Goal: Information Seeking & Learning: Learn about a topic

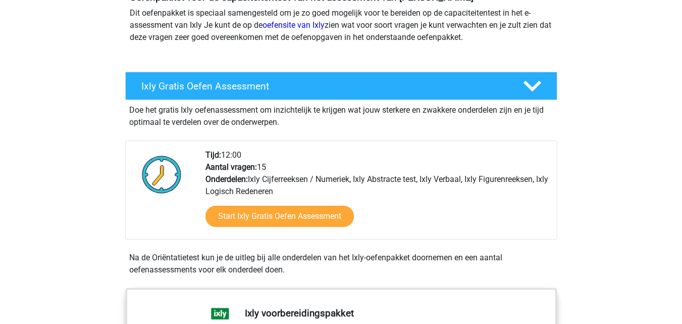
scroll to position [126, 0]
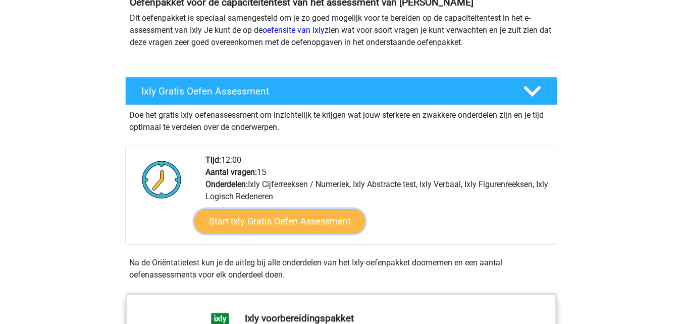
click at [284, 222] on link "Start Ixly Gratis Oefen Assessment" at bounding box center [279, 221] width 171 height 24
click at [287, 221] on link "Start Ixly Gratis Oefen Assessment" at bounding box center [279, 221] width 171 height 24
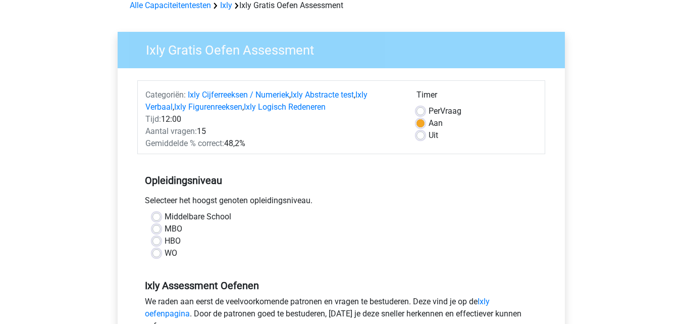
scroll to position [54, 0]
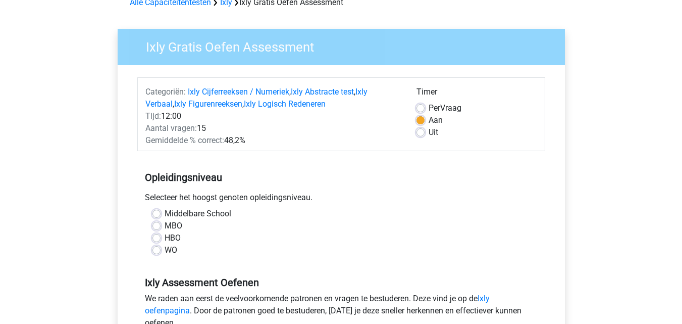
click at [462, 106] on label "Per Vraag" at bounding box center [445, 108] width 33 height 12
click at [425, 106] on input "Per Vraag" at bounding box center [421, 107] width 8 height 10
radio input "true"
click at [487, 145] on div "Timer Per Vraag Aan Uit" at bounding box center [477, 116] width 136 height 61
click at [266, 189] on div "Opleidingsniveau Selecteer het hoogst genoten opleidingsniveau. Middelbare Scho…" at bounding box center [341, 209] width 408 height 109
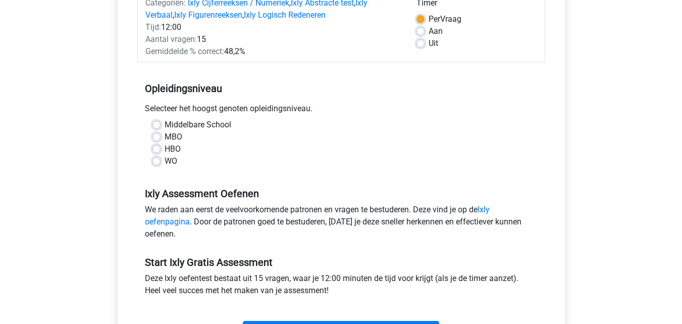
scroll to position [149, 0]
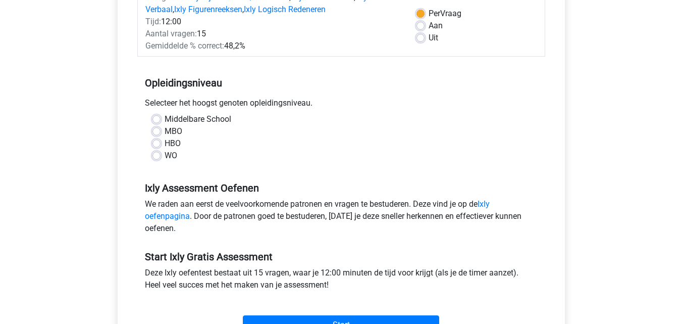
click at [165, 141] on label "HBO" at bounding box center [173, 143] width 16 height 12
click at [155, 141] on input "HBO" at bounding box center [157, 142] width 8 height 10
radio input "true"
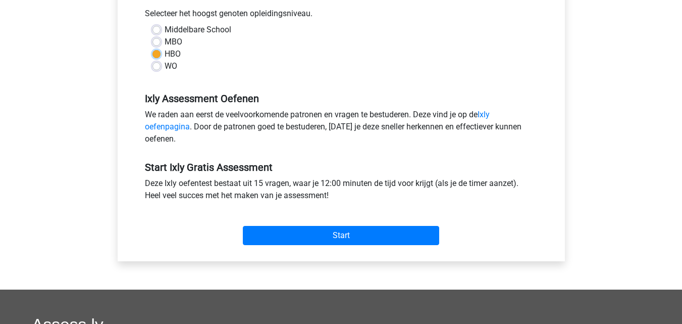
scroll to position [264, 0]
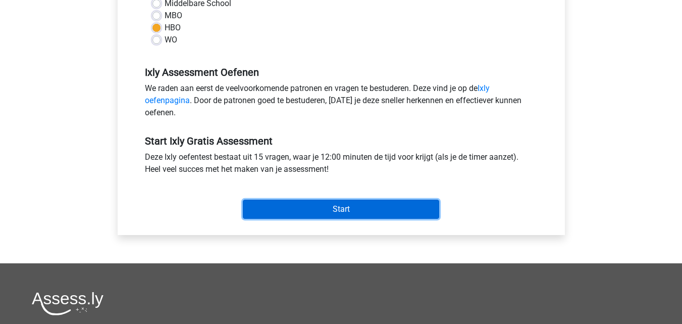
click at [388, 207] on input "Start" at bounding box center [341, 209] width 196 height 19
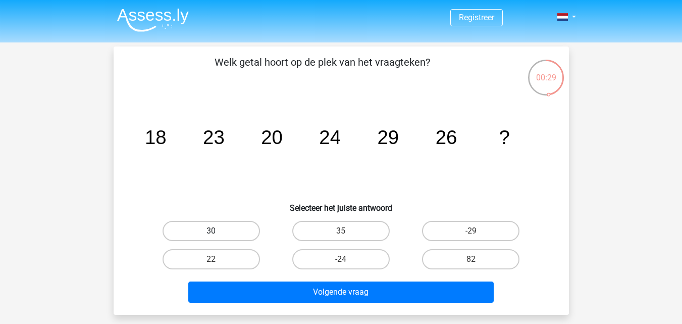
click at [223, 237] on label "30" at bounding box center [211, 231] width 97 height 20
click at [218, 237] on input "30" at bounding box center [214, 234] width 7 height 7
radio input "true"
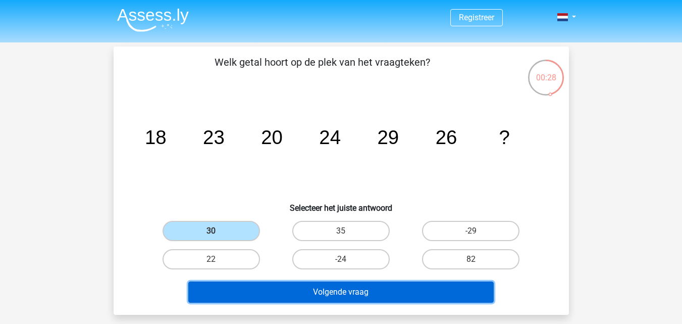
click at [278, 291] on button "Volgende vraag" at bounding box center [341, 291] width 306 height 21
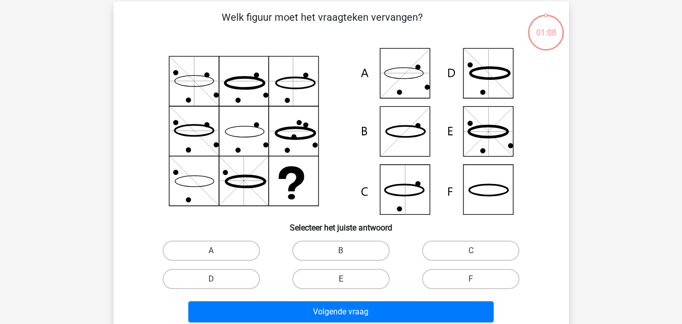
scroll to position [46, 0]
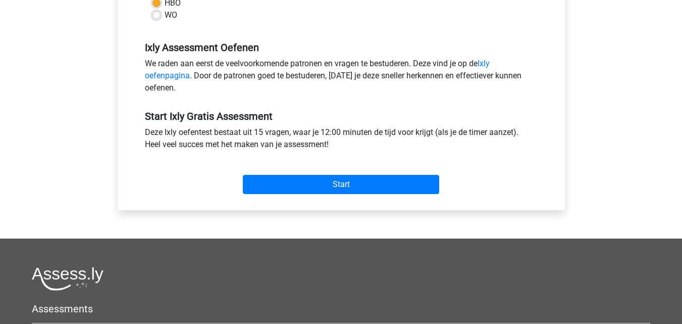
scroll to position [294, 0]
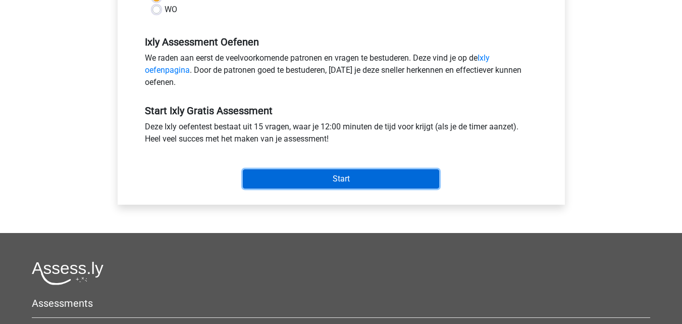
click at [377, 172] on input "Start" at bounding box center [341, 178] width 196 height 19
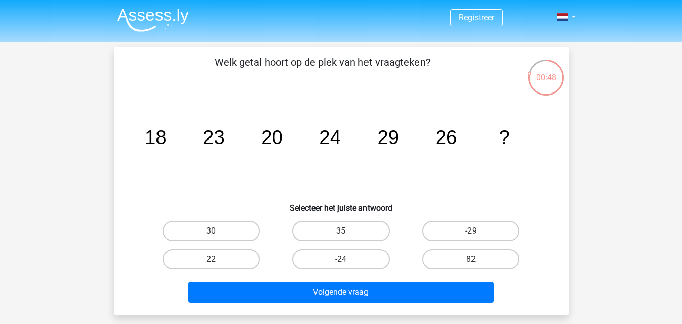
click at [149, 320] on div "Registreer" at bounding box center [341, 303] width 682 height 606
drag, startPoint x: 334, startPoint y: 82, endPoint x: 339, endPoint y: 95, distance: 13.9
click at [334, 82] on p "Welk getal hoort op de plek van het vraagteken?" at bounding box center [322, 70] width 385 height 30
click at [244, 229] on label "30" at bounding box center [211, 231] width 97 height 20
click at [218, 231] on input "30" at bounding box center [214, 234] width 7 height 7
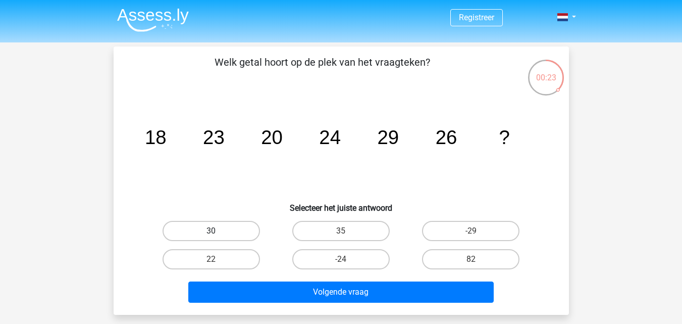
radio input "true"
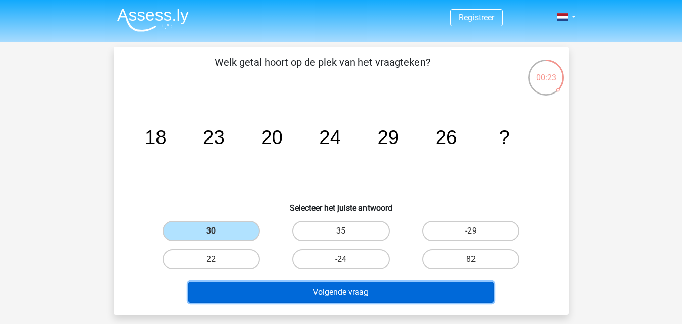
click at [279, 286] on button "Volgende vraag" at bounding box center [341, 291] width 306 height 21
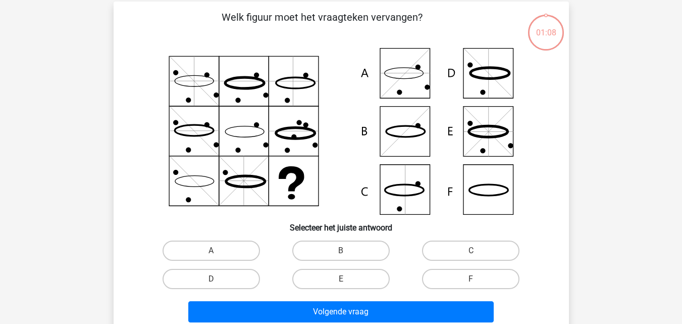
scroll to position [46, 0]
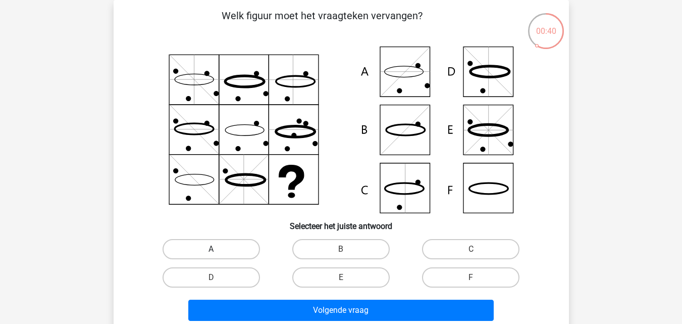
click at [204, 257] on label "A" at bounding box center [211, 249] width 97 height 20
click at [211, 256] on input "A" at bounding box center [214, 252] width 7 height 7
radio input "true"
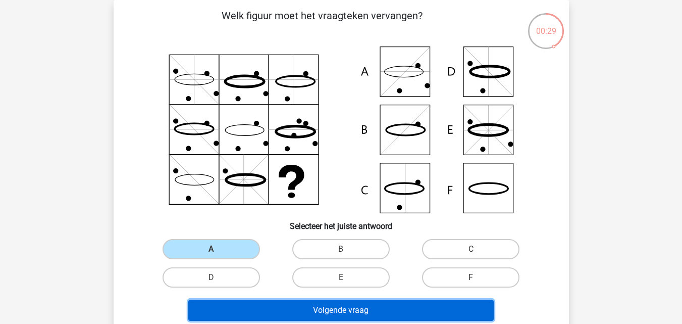
click at [278, 306] on button "Volgende vraag" at bounding box center [341, 310] width 306 height 21
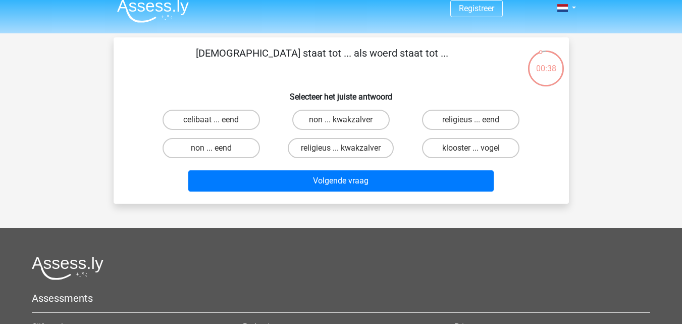
scroll to position [0, 0]
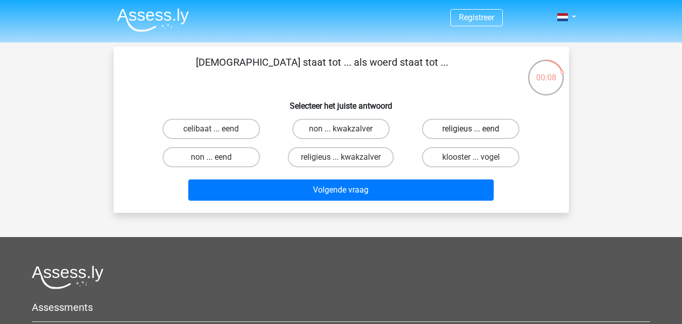
click at [457, 131] on label "religieus ... eend" at bounding box center [470, 129] width 97 height 20
click at [471, 131] on input "religieus ... eend" at bounding box center [474, 132] width 7 height 7
radio input "true"
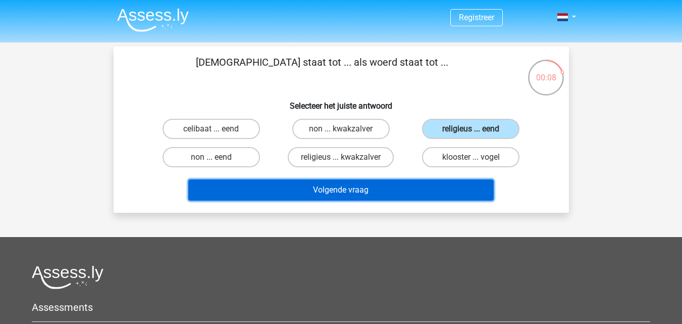
click at [433, 184] on button "Volgende vraag" at bounding box center [341, 189] width 306 height 21
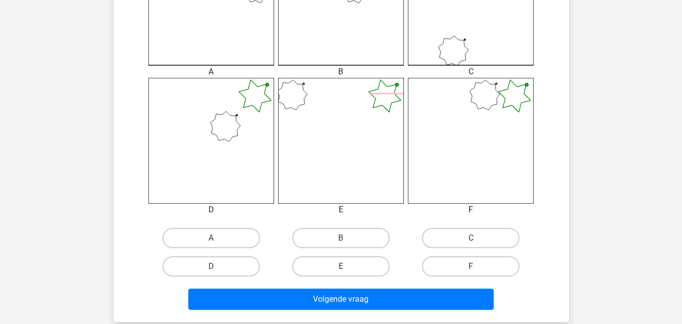
scroll to position [360, 0]
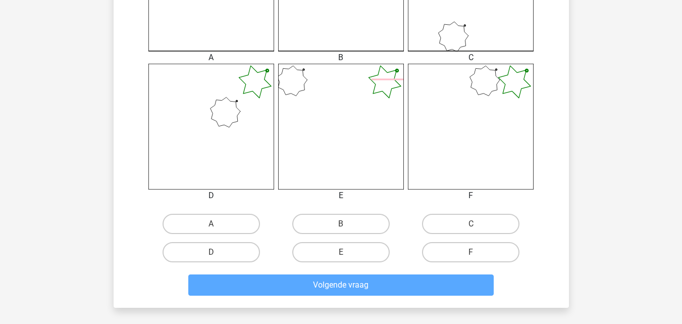
click at [215, 258] on input "D" at bounding box center [214, 255] width 7 height 7
radio input "true"
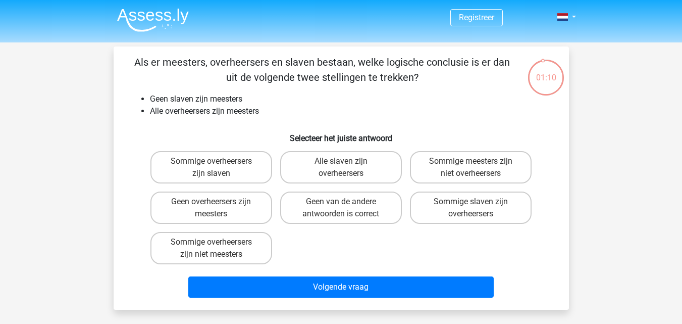
click at [311, 252] on div "Sommige overheersers zijn slaven Alle slaven zijn overheersers Sommige meesters…" at bounding box center [341, 207] width 390 height 121
click at [468, 159] on label "Sommige meesters zijn niet overheersers" at bounding box center [471, 167] width 122 height 32
click at [471, 161] on input "Sommige meesters zijn niet overheersers" at bounding box center [474, 164] width 7 height 7
radio input "true"
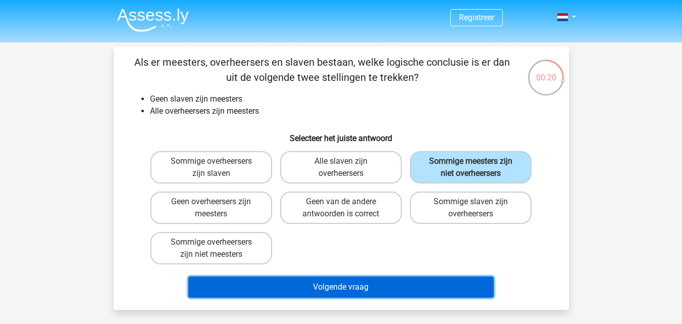
click at [411, 285] on button "Volgende vraag" at bounding box center [341, 286] width 306 height 21
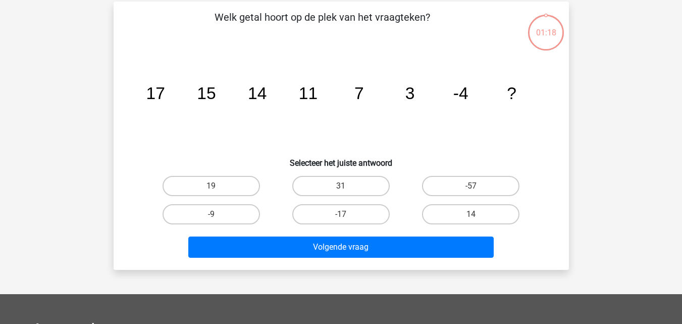
scroll to position [46, 0]
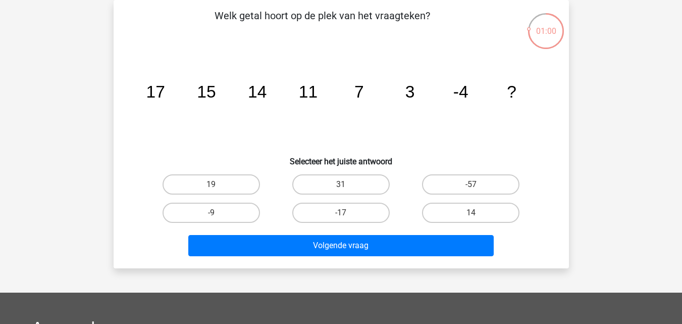
drag, startPoint x: 546, startPoint y: 59, endPoint x: 566, endPoint y: 104, distance: 49.3
click at [566, 104] on div "Welk getal hoort op de plek van het vraagteken? image/svg+xml 17 15 14 11 7 3 -…" at bounding box center [342, 134] width 456 height 268
drag, startPoint x: 564, startPoint y: 57, endPoint x: 585, endPoint y: 135, distance: 80.6
click at [585, 135] on div "Registreer" at bounding box center [341, 257] width 682 height 606
click at [349, 104] on icon "image/svg+xml 17 15 14 11 7 3 -4 ?" at bounding box center [341, 97] width 407 height 102
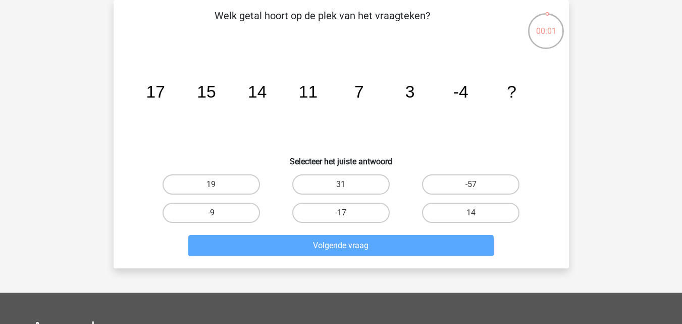
click at [252, 212] on label "-9" at bounding box center [211, 213] width 97 height 20
click at [218, 213] on input "-9" at bounding box center [214, 216] width 7 height 7
radio input "true"
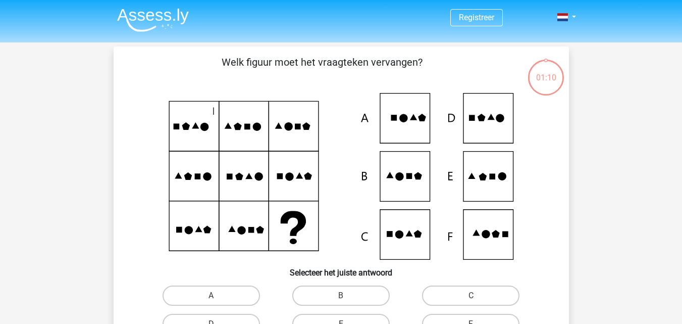
scroll to position [46, 0]
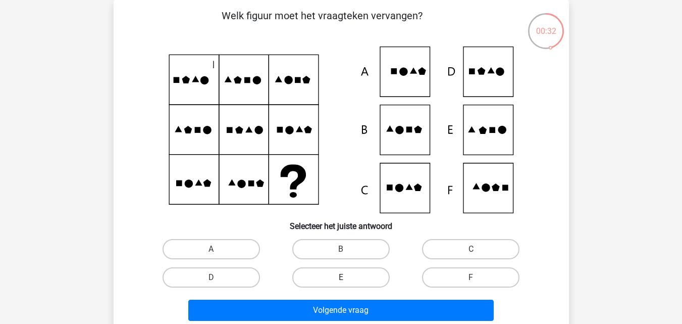
click at [364, 275] on label "E" at bounding box center [340, 277] width 97 height 20
click at [348, 277] on input "E" at bounding box center [344, 280] width 7 height 7
radio input "true"
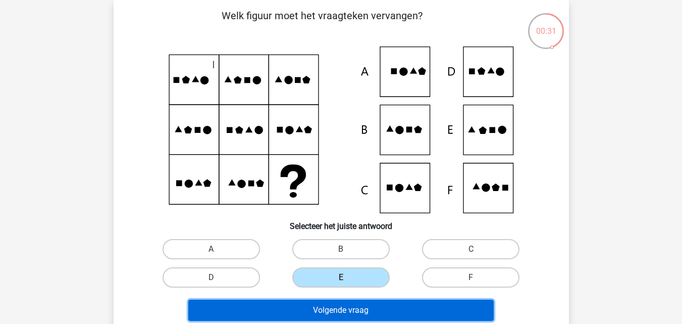
click at [365, 302] on button "Volgende vraag" at bounding box center [341, 310] width 306 height 21
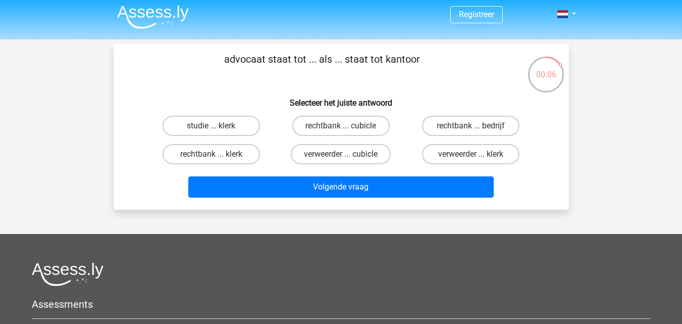
scroll to position [0, 0]
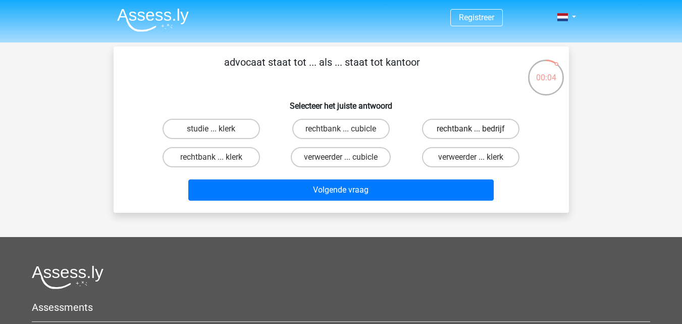
click at [437, 126] on label "rechtbank ... bedrijf" at bounding box center [470, 129] width 97 height 20
click at [471, 129] on input "rechtbank ... bedrijf" at bounding box center [474, 132] width 7 height 7
radio input "true"
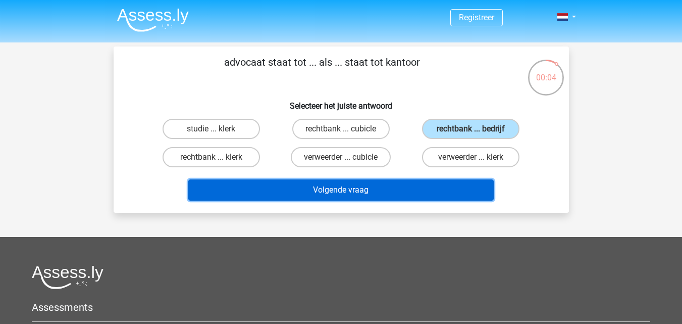
click at [412, 190] on button "Volgende vraag" at bounding box center [341, 189] width 306 height 21
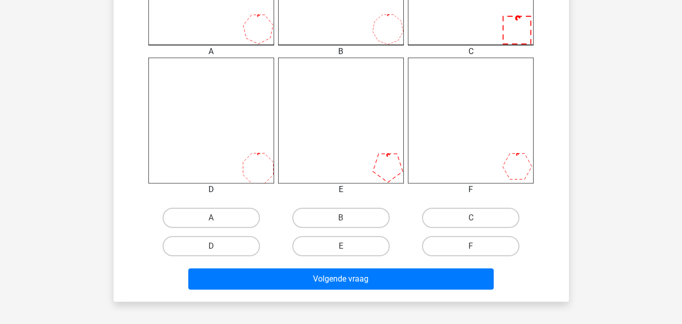
scroll to position [370, 0]
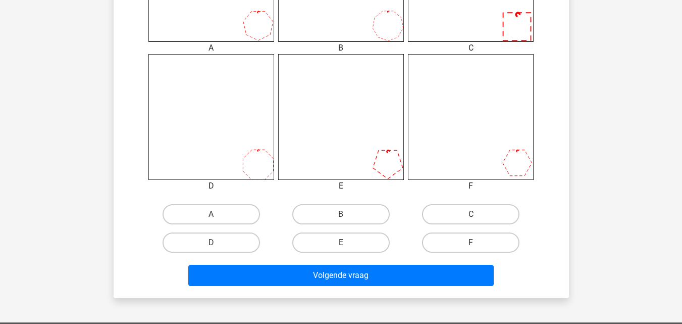
click at [371, 238] on label "E" at bounding box center [340, 242] width 97 height 20
click at [348, 242] on input "E" at bounding box center [344, 245] width 7 height 7
radio input "true"
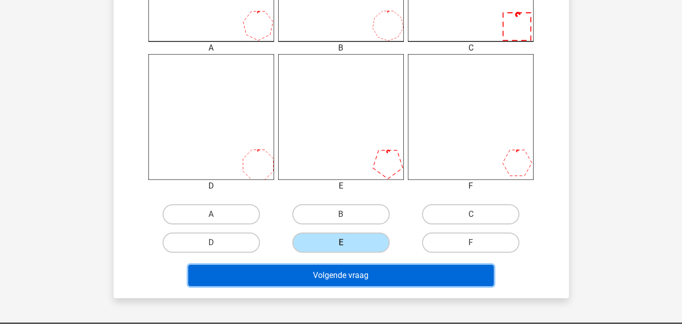
click at [379, 266] on button "Volgende vraag" at bounding box center [341, 275] width 306 height 21
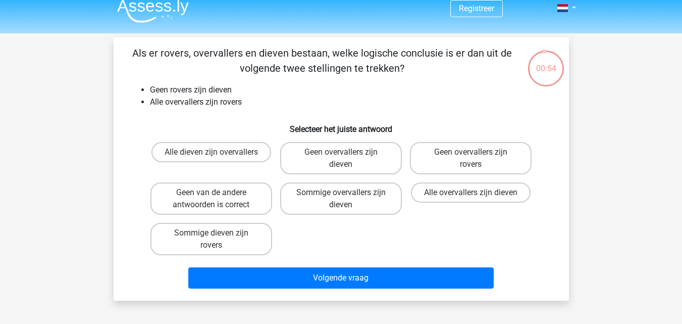
scroll to position [0, 0]
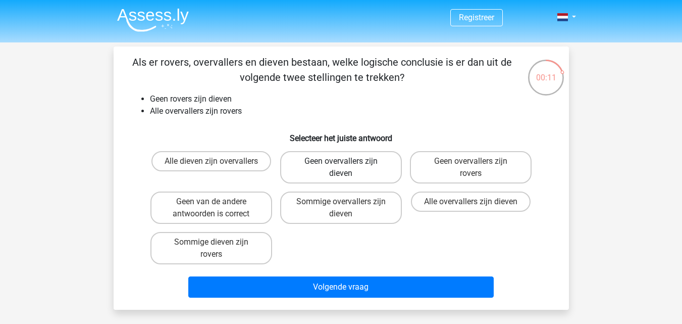
click at [329, 153] on label "Geen overvallers zijn dieven" at bounding box center [341, 167] width 122 height 32
click at [341, 161] on input "Geen overvallers zijn dieven" at bounding box center [344, 164] width 7 height 7
radio input "true"
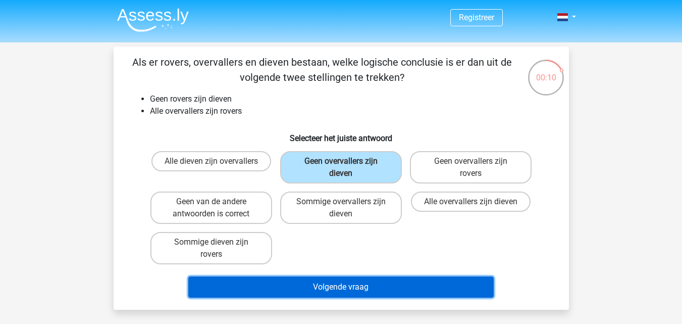
click at [339, 286] on button "Volgende vraag" at bounding box center [341, 286] width 306 height 21
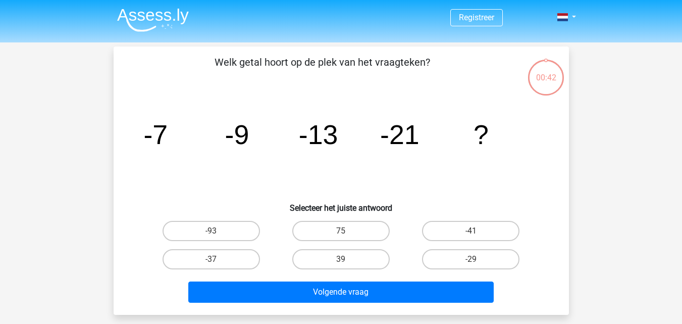
scroll to position [46, 0]
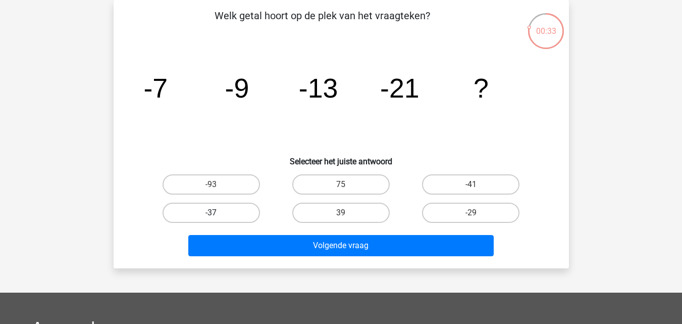
click at [223, 207] on label "-37" at bounding box center [211, 213] width 97 height 20
click at [218, 213] on input "-37" at bounding box center [214, 216] width 7 height 7
radio input "true"
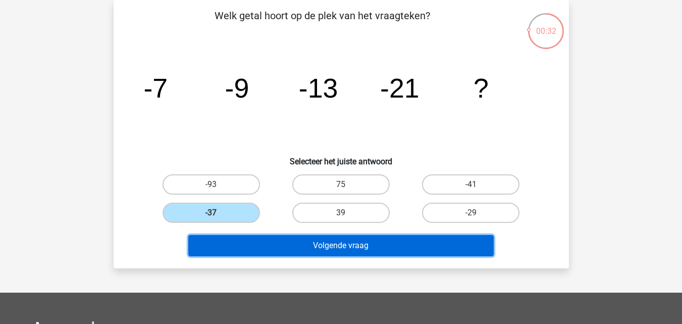
click at [262, 250] on button "Volgende vraag" at bounding box center [341, 245] width 306 height 21
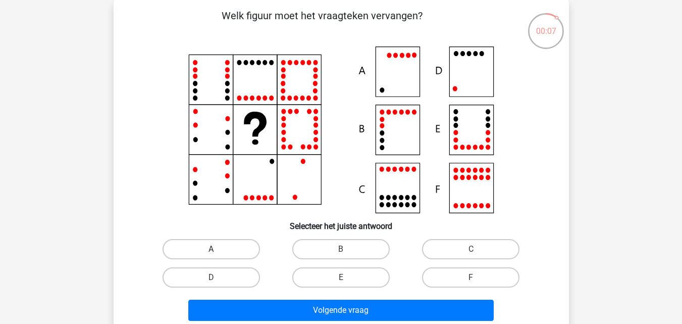
click at [218, 243] on label "A" at bounding box center [211, 249] width 97 height 20
click at [218, 249] on input "A" at bounding box center [214, 252] width 7 height 7
radio input "true"
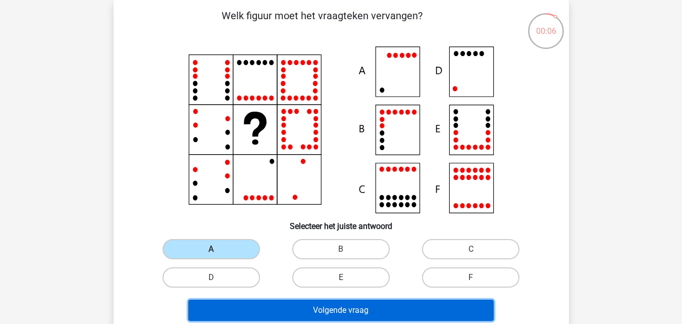
click at [258, 304] on button "Volgende vraag" at bounding box center [341, 310] width 306 height 21
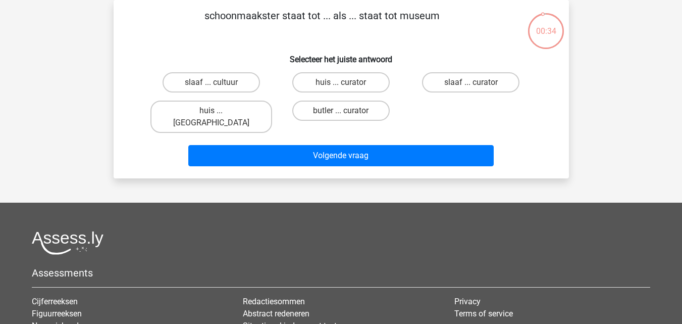
scroll to position [0, 0]
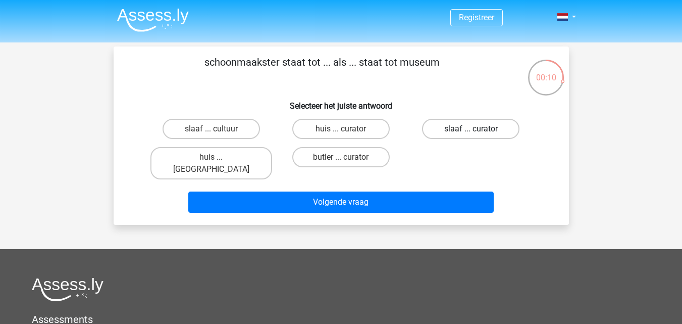
click at [482, 130] on label "slaaf ... curator" at bounding box center [470, 129] width 97 height 20
click at [478, 130] on input "slaaf ... curator" at bounding box center [474, 132] width 7 height 7
radio input "true"
click at [339, 167] on label "butler ... curator" at bounding box center [340, 157] width 97 height 20
click at [341, 164] on input "butler ... curator" at bounding box center [344, 160] width 7 height 7
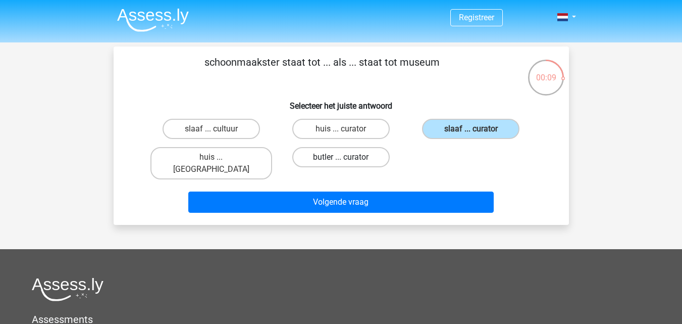
radio input "true"
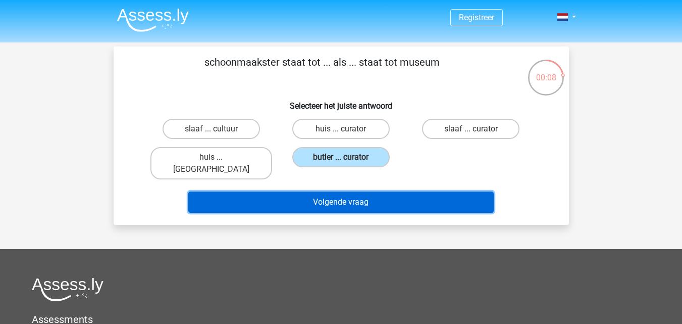
click at [351, 191] on button "Volgende vraag" at bounding box center [341, 201] width 306 height 21
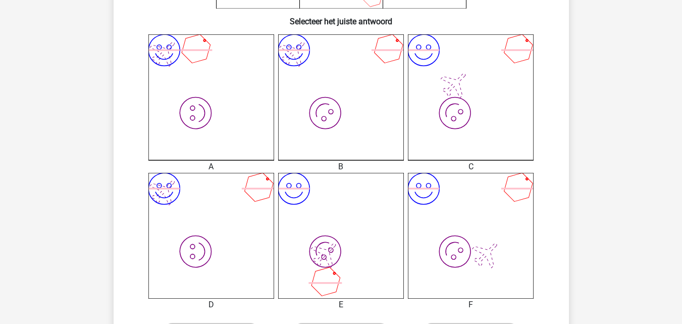
scroll to position [366, 0]
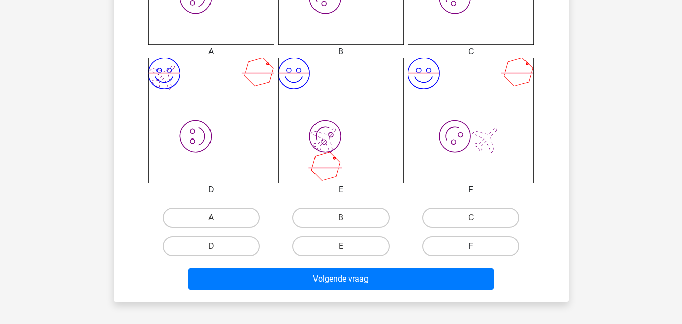
drag, startPoint x: 461, startPoint y: 222, endPoint x: 462, endPoint y: 242, distance: 20.2
click at [461, 221] on label "C" at bounding box center [470, 218] width 97 height 20
click at [471, 221] on input "C" at bounding box center [474, 221] width 7 height 7
radio input "true"
click at [457, 267] on div "Volgende vraag" at bounding box center [341, 276] width 423 height 33
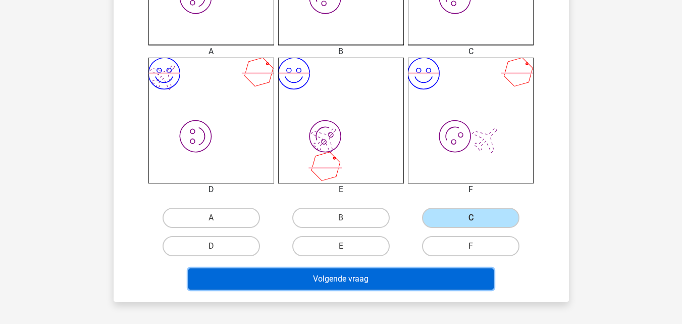
click at [464, 272] on button "Volgende vraag" at bounding box center [341, 278] width 306 height 21
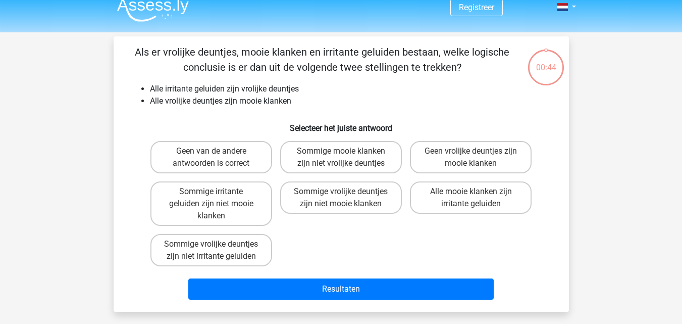
scroll to position [5, 0]
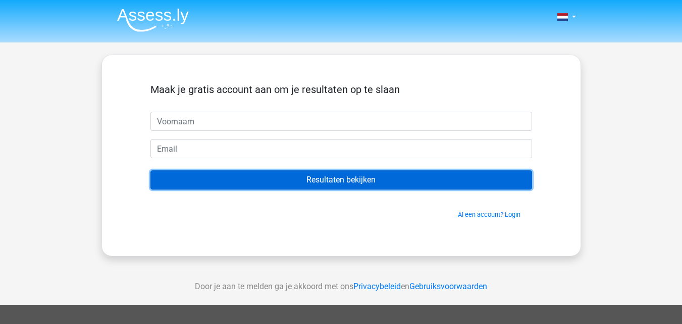
click at [372, 188] on input "Resultaten bekijken" at bounding box center [342, 179] width 382 height 19
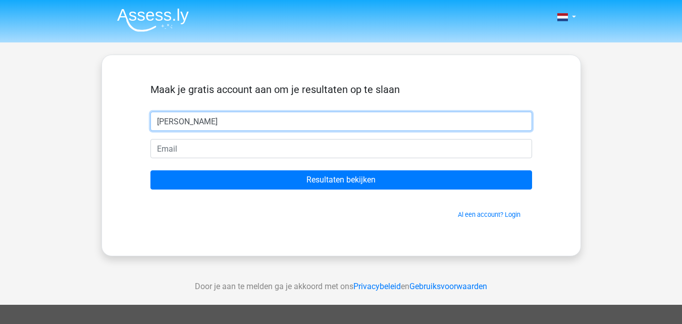
type input "appel"
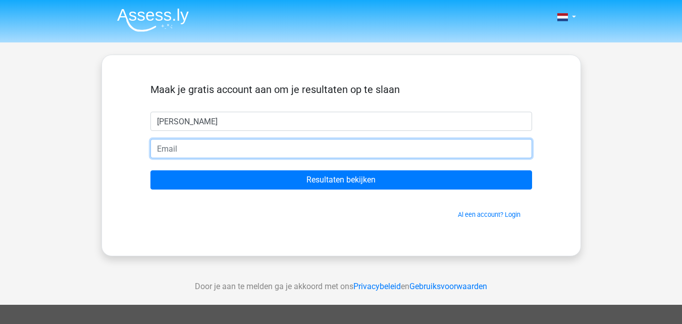
click at [348, 146] on input "email" at bounding box center [342, 148] width 382 height 19
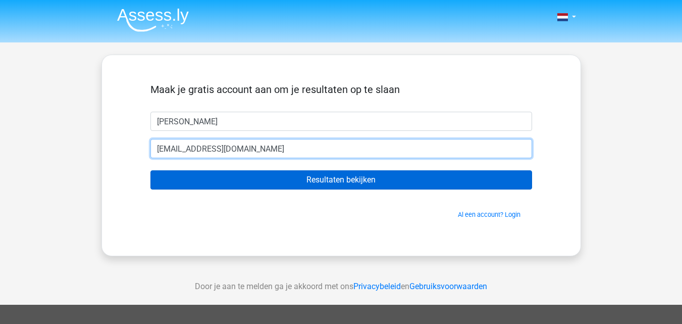
type input "peet@hotmail.com"
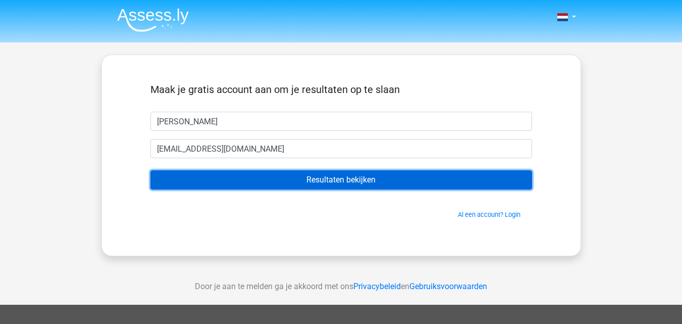
click at [339, 174] on input "Resultaten bekijken" at bounding box center [342, 179] width 382 height 19
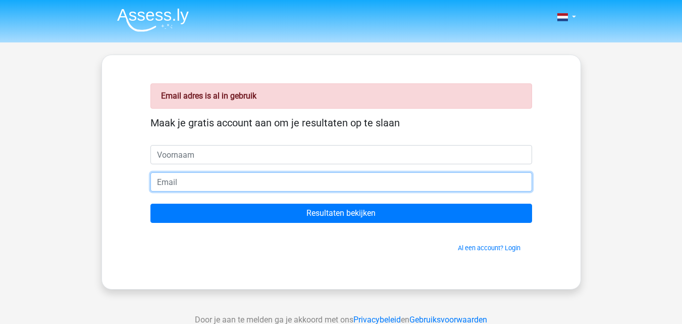
click at [335, 190] on input "email" at bounding box center [342, 181] width 382 height 19
type input "[EMAIL_ADDRESS][DOMAIN_NAME]"
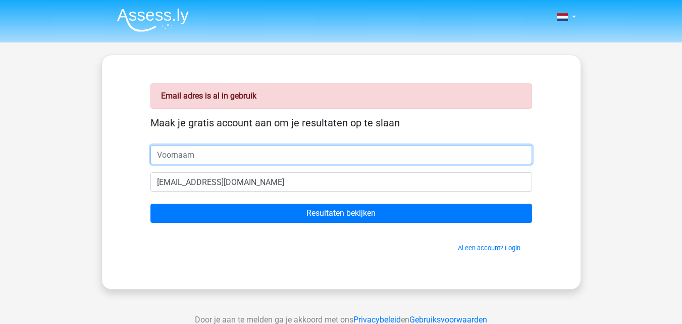
click at [304, 145] on input "text" at bounding box center [342, 154] width 382 height 19
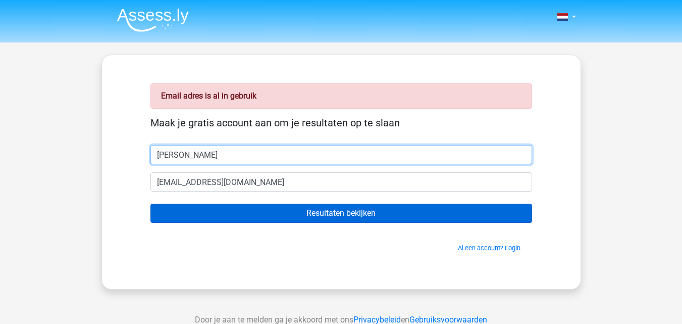
type input "[PERSON_NAME]"
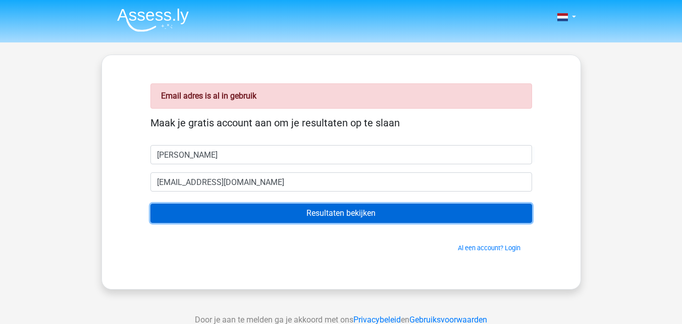
click at [299, 207] on input "Resultaten bekijken" at bounding box center [342, 213] width 382 height 19
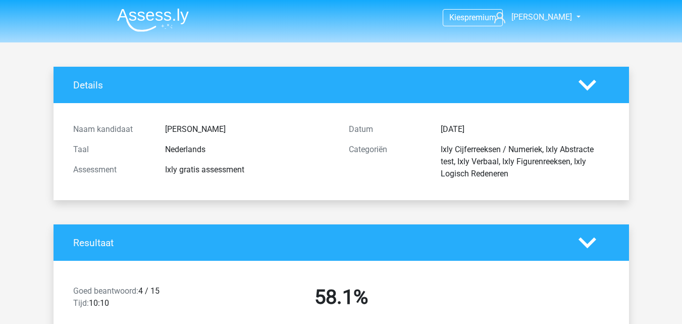
click at [625, 229] on div "Resultaat" at bounding box center [342, 242] width 576 height 36
click at [605, 233] on div "Resultaat" at bounding box center [342, 242] width 576 height 36
click at [588, 243] on icon at bounding box center [588, 243] width 18 height 18
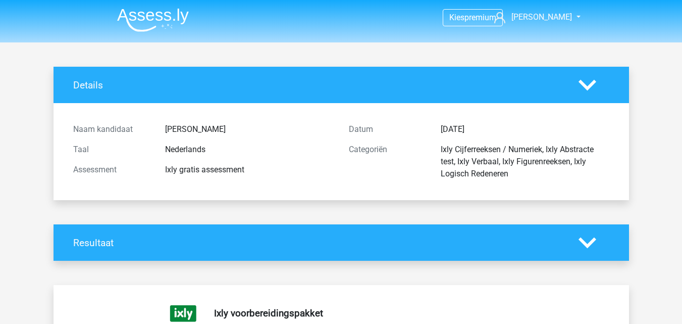
drag, startPoint x: 676, startPoint y: 51, endPoint x: 690, endPoint y: 107, distance: 57.7
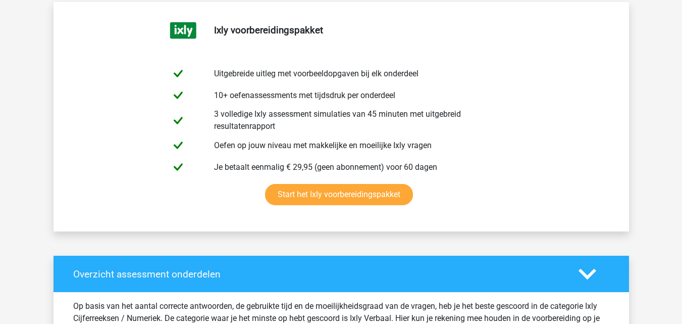
scroll to position [566, 0]
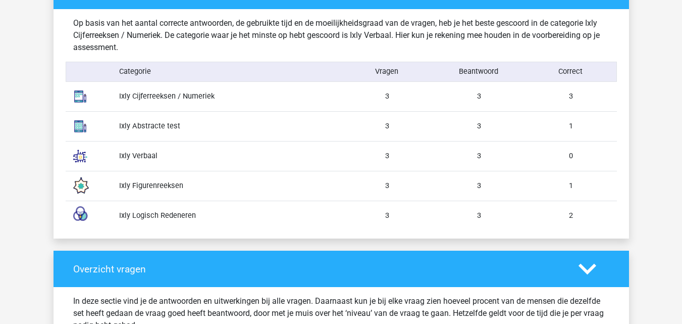
drag, startPoint x: 125, startPoint y: 164, endPoint x: 135, endPoint y: 162, distance: 10.4
click at [135, 162] on div "Ixly Verbaal 3 3 0" at bounding box center [342, 156] width 552 height 30
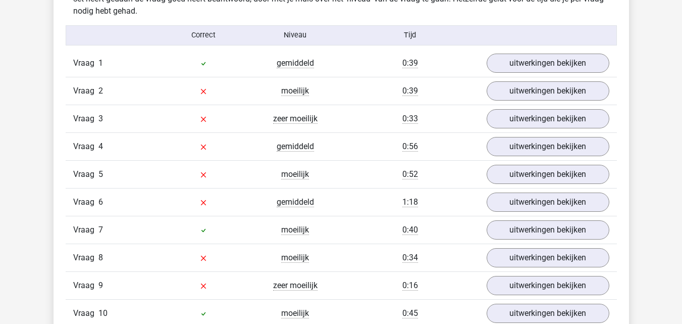
scroll to position [876, 0]
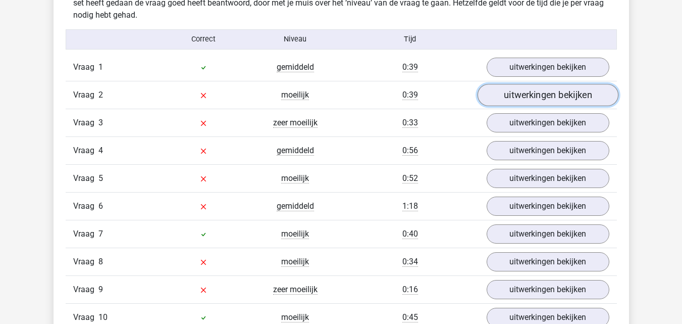
click at [521, 91] on link "uitwerkingen bekijken" at bounding box center [547, 95] width 141 height 22
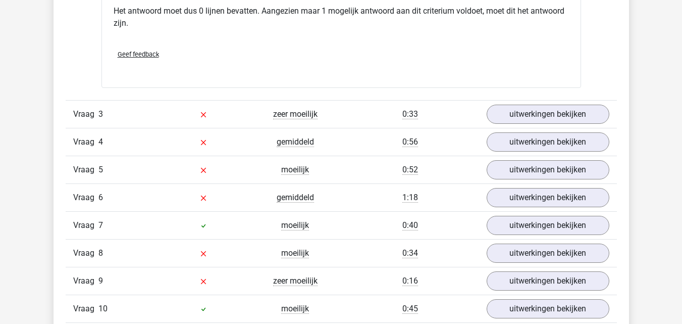
scroll to position [1333, 0]
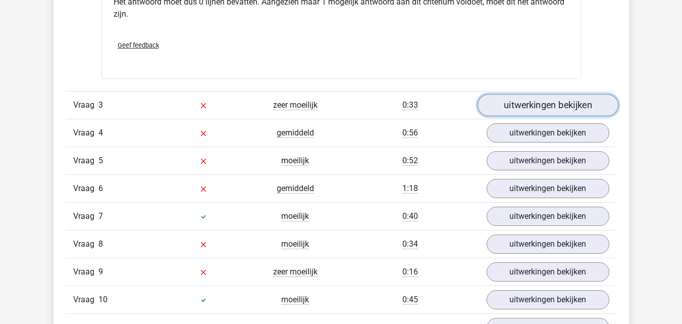
click at [542, 97] on link "uitwerkingen bekijken" at bounding box center [547, 105] width 141 height 22
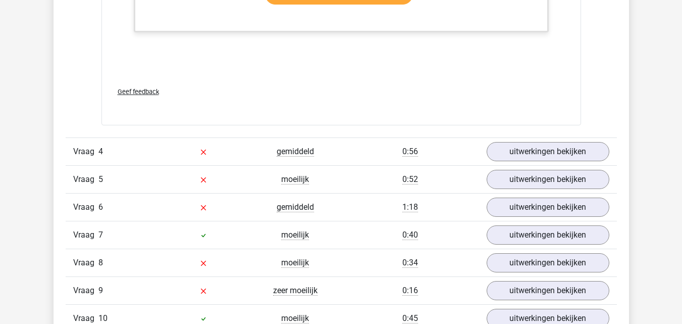
scroll to position [1829, 0]
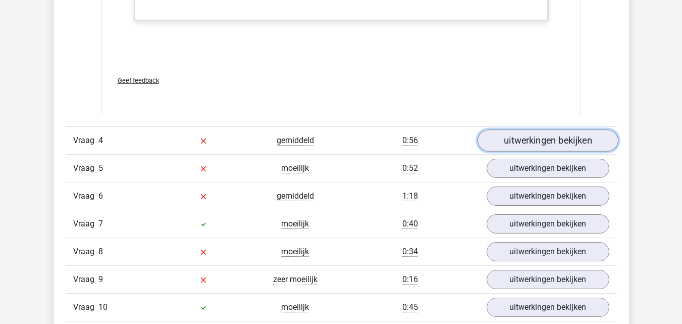
click at [549, 136] on link "uitwerkingen bekijken" at bounding box center [547, 140] width 141 height 22
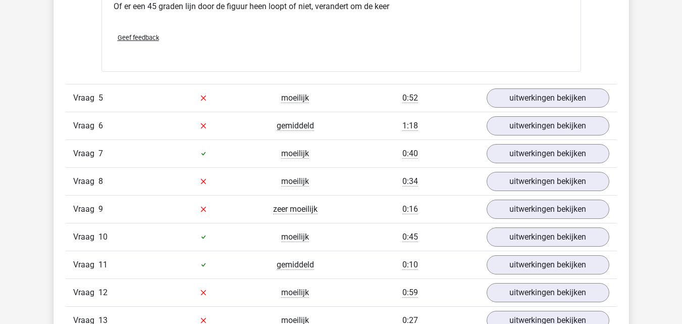
scroll to position [2676, 0]
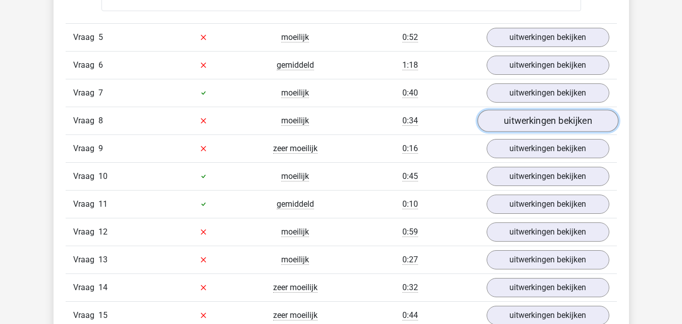
click at [550, 121] on link "uitwerkingen bekijken" at bounding box center [547, 121] width 141 height 22
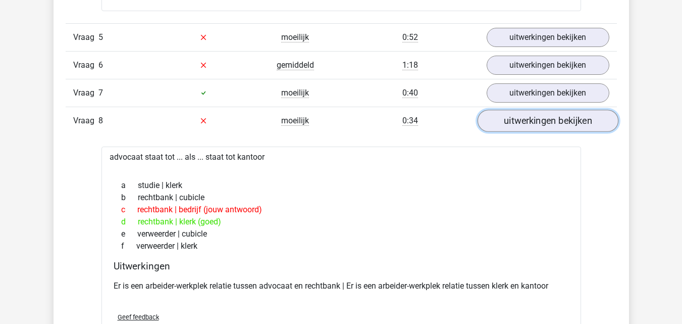
click at [550, 121] on link "uitwerkingen bekijken" at bounding box center [547, 121] width 141 height 22
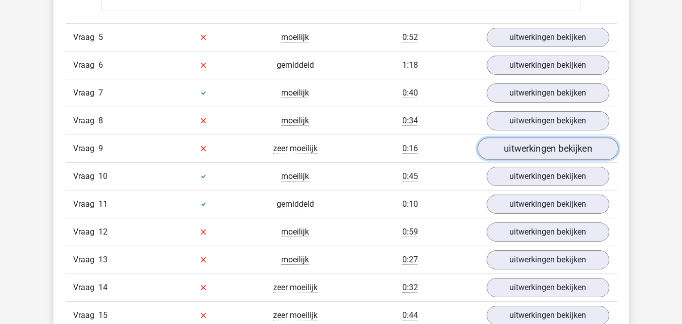
click at [549, 143] on link "uitwerkingen bekijken" at bounding box center [547, 148] width 141 height 22
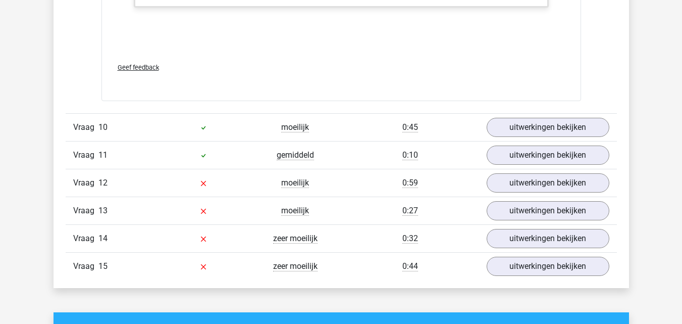
scroll to position [3656, 0]
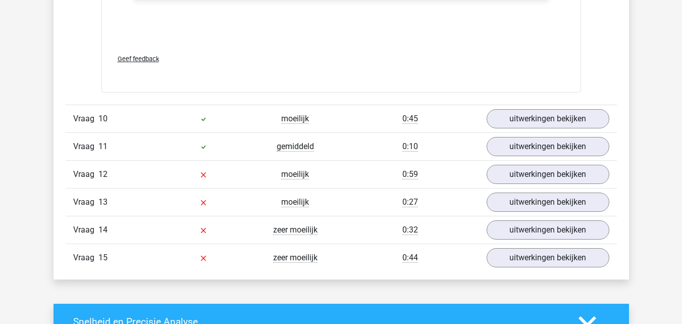
click at [360, 174] on div "0:59" at bounding box center [410, 174] width 138 height 12
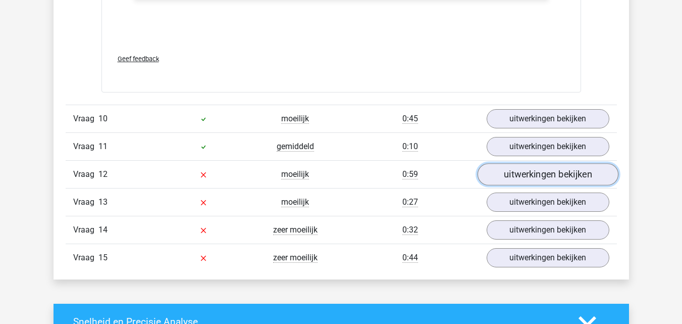
click at [509, 178] on link "uitwerkingen bekijken" at bounding box center [547, 174] width 141 height 22
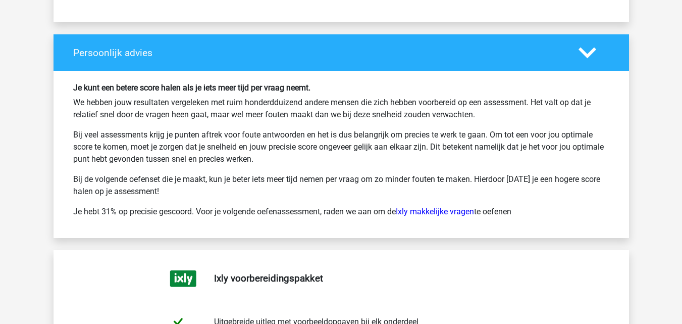
scroll to position [4701, 0]
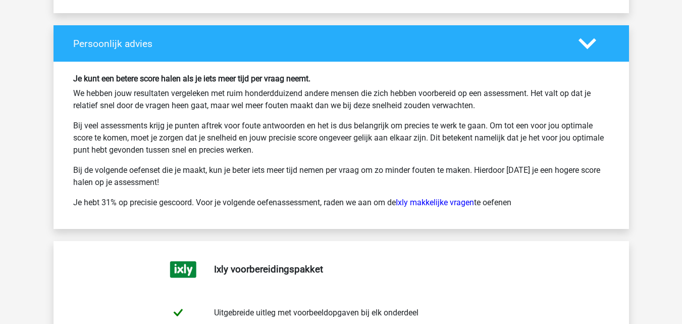
drag, startPoint x: 224, startPoint y: 180, endPoint x: 240, endPoint y: 177, distance: 16.4
click at [240, 177] on p "Bij de volgende oefenset die je maakt, kun je beter iets meer tijd nemen per vr…" at bounding box center [341, 176] width 536 height 24
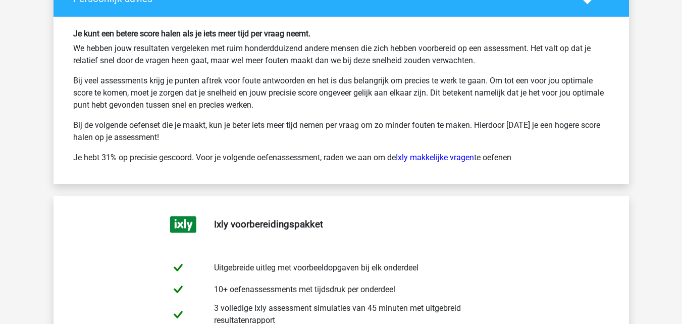
scroll to position [4710, 0]
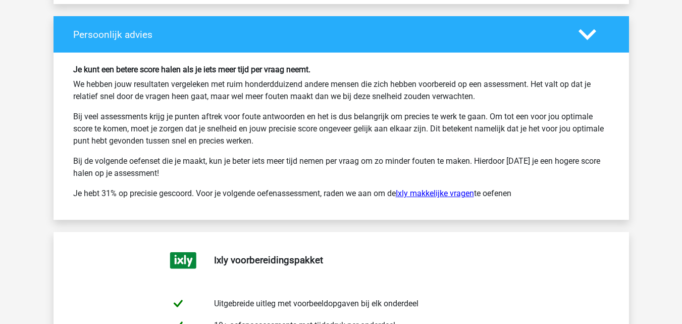
click at [428, 198] on link "Ixly makkelijke vragen" at bounding box center [435, 193] width 78 height 10
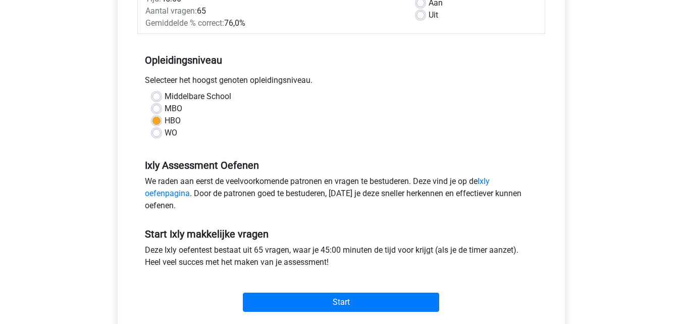
scroll to position [173, 0]
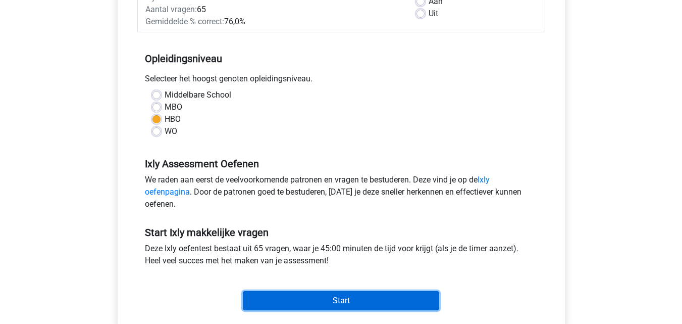
click at [379, 295] on input "Start" at bounding box center [341, 300] width 196 height 19
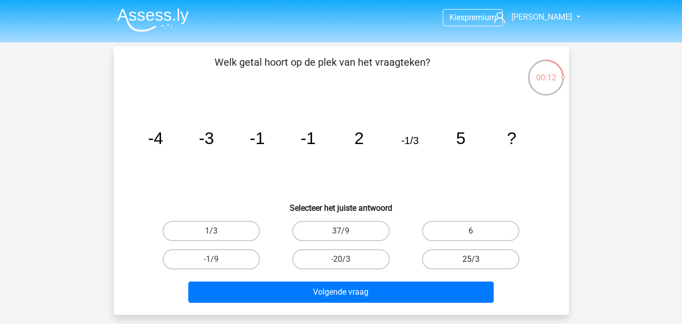
click at [437, 256] on label "25/3" at bounding box center [470, 259] width 97 height 20
click at [471, 259] on input "25/3" at bounding box center [474, 262] width 7 height 7
radio input "true"
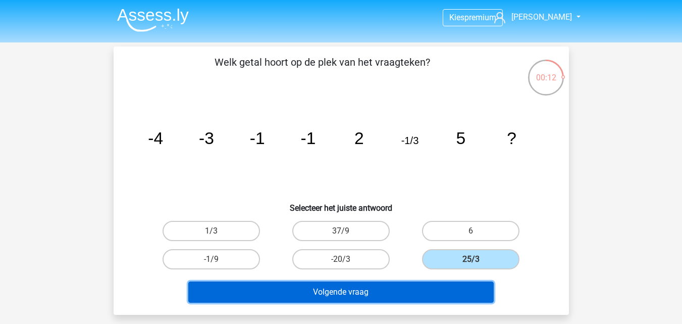
click at [429, 286] on button "Volgende vraag" at bounding box center [341, 291] width 306 height 21
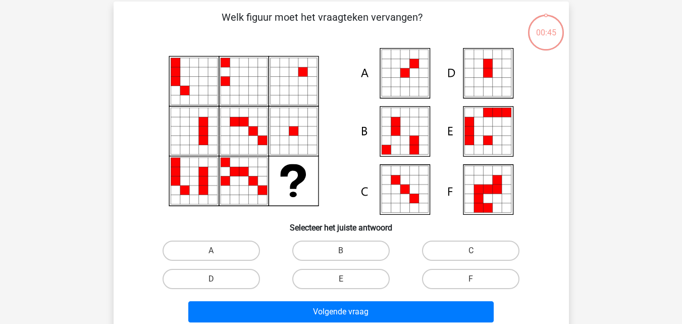
scroll to position [46, 0]
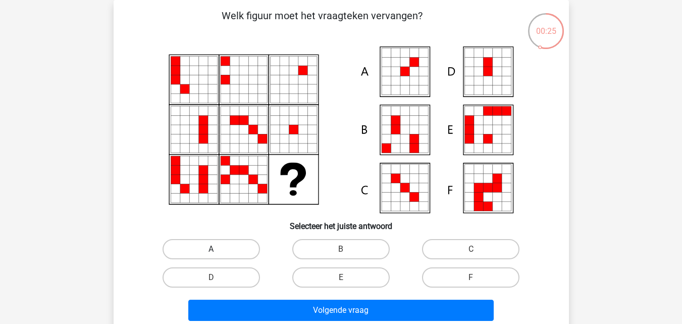
click at [240, 244] on label "A" at bounding box center [211, 249] width 97 height 20
click at [218, 249] on input "A" at bounding box center [214, 252] width 7 height 7
radio input "true"
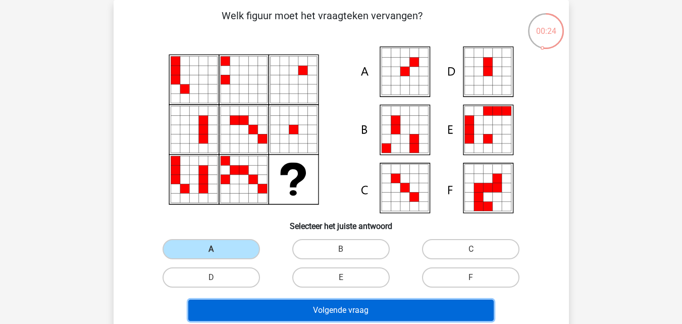
click at [283, 304] on button "Volgende vraag" at bounding box center [341, 310] width 306 height 21
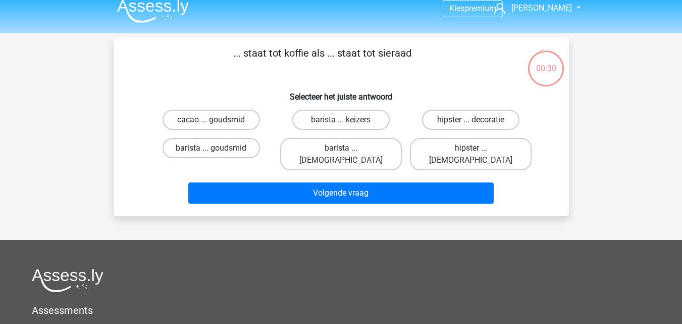
scroll to position [0, 0]
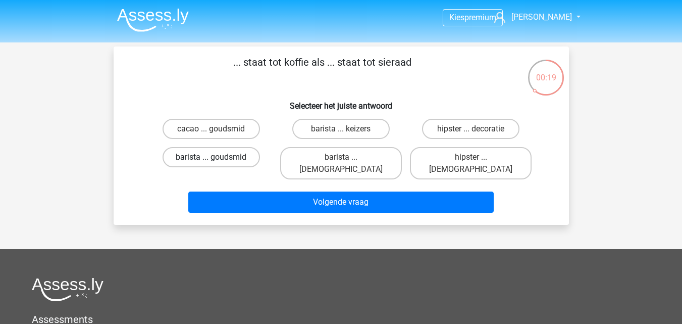
click at [232, 156] on label "barista ... goudsmid" at bounding box center [211, 157] width 97 height 20
click at [218, 157] on input "barista ... goudsmid" at bounding box center [214, 160] width 7 height 7
radio input "true"
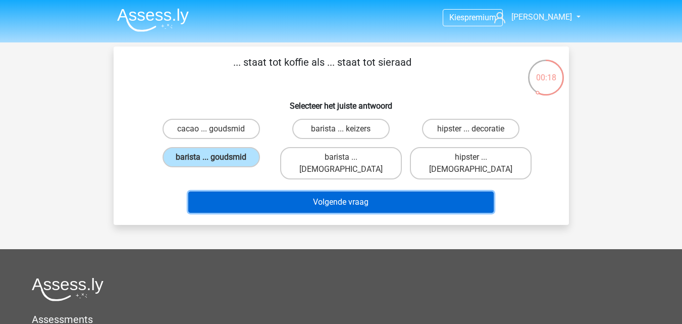
click at [256, 191] on button "Volgende vraag" at bounding box center [341, 201] width 306 height 21
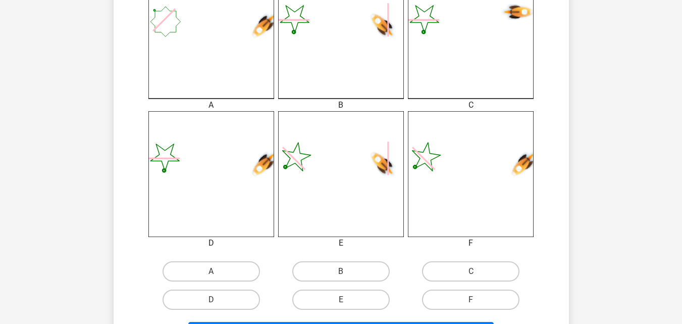
scroll to position [314, 0]
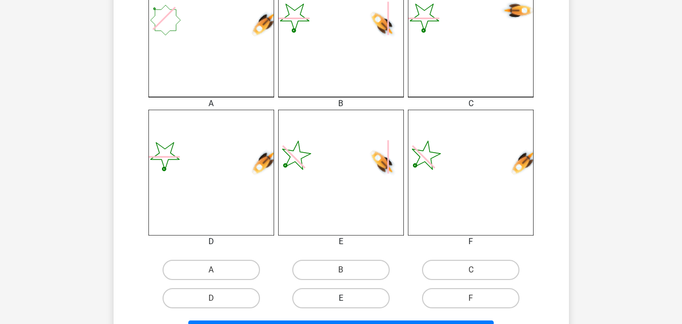
click at [366, 305] on label "E" at bounding box center [340, 298] width 97 height 20
click at [348, 305] on input "E" at bounding box center [344, 301] width 7 height 7
radio input "true"
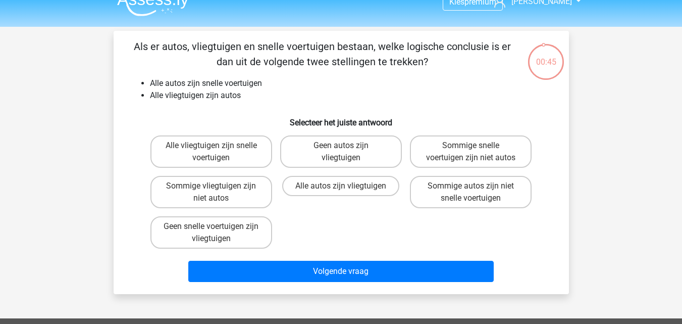
scroll to position [11, 0]
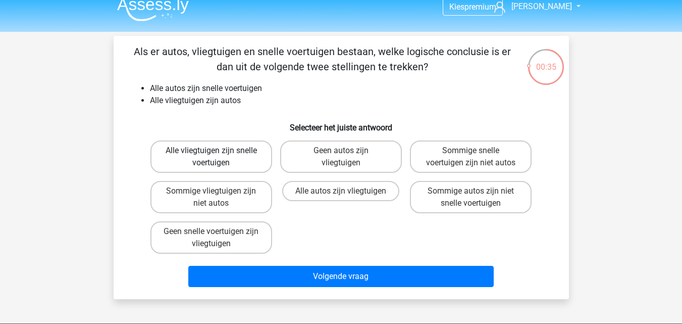
click at [230, 155] on label "Alle vliegtuigen zijn snelle voertuigen" at bounding box center [212, 156] width 122 height 32
click at [218, 155] on input "Alle vliegtuigen zijn snelle voertuigen" at bounding box center [214, 154] width 7 height 7
radio input "true"
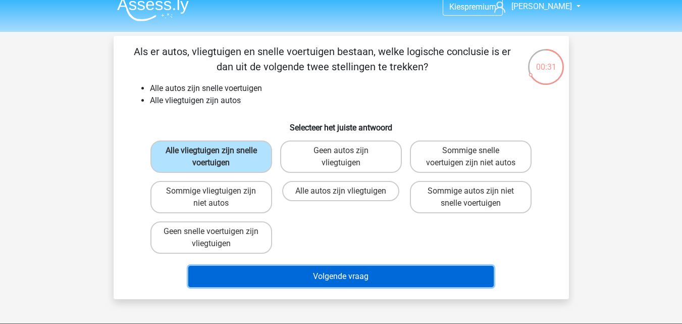
click at [306, 276] on button "Volgende vraag" at bounding box center [341, 276] width 306 height 21
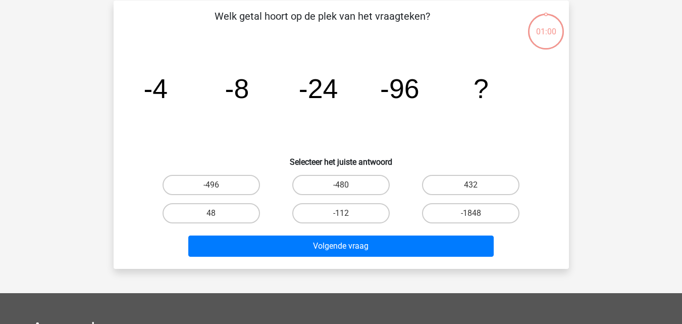
scroll to position [46, 0]
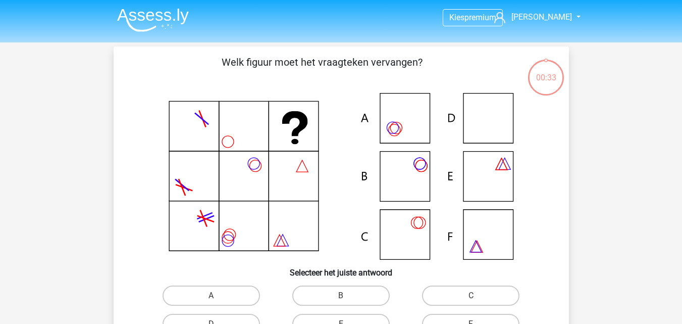
click at [177, 110] on icon at bounding box center [341, 176] width 407 height 167
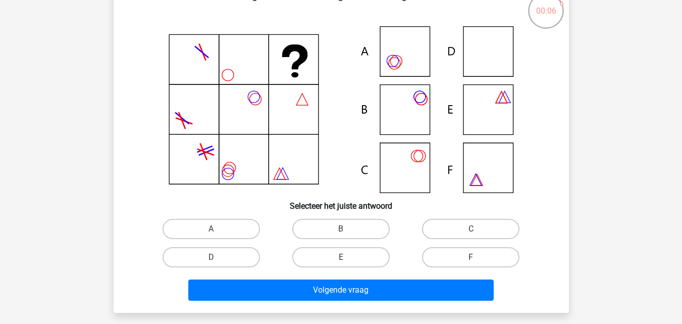
scroll to position [68, 0]
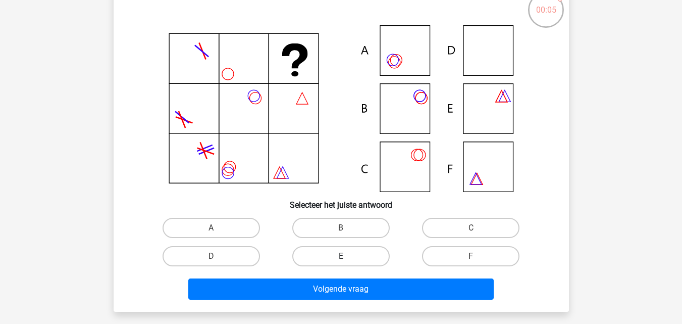
click at [372, 253] on label "E" at bounding box center [340, 256] width 97 height 20
click at [348, 256] on input "E" at bounding box center [344, 259] width 7 height 7
radio input "true"
click at [377, 277] on div "Volgende vraag" at bounding box center [341, 286] width 423 height 33
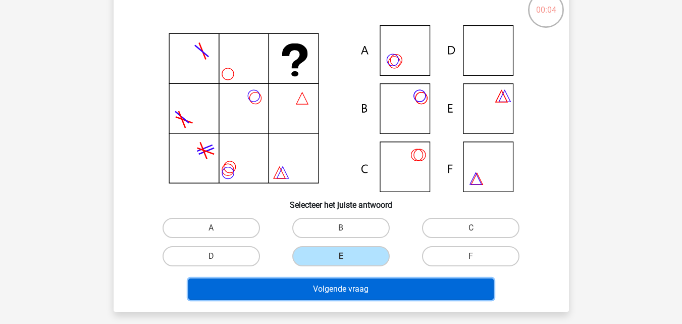
click at [377, 285] on button "Volgende vraag" at bounding box center [341, 288] width 306 height 21
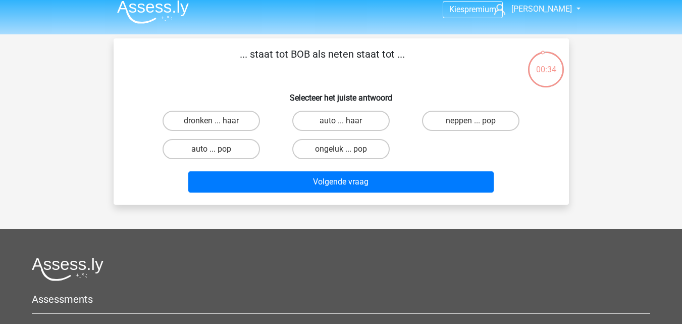
scroll to position [0, 0]
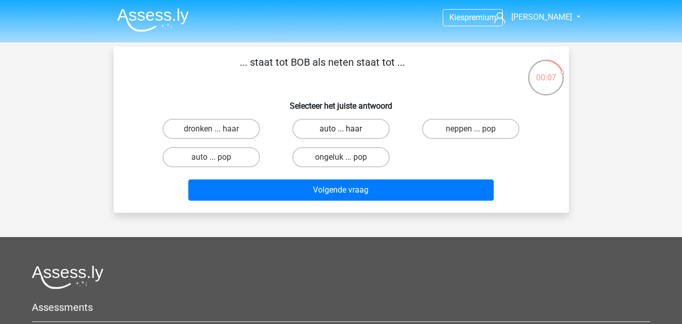
click at [366, 130] on label "auto ... haar" at bounding box center [340, 129] width 97 height 20
click at [348, 130] on input "auto ... haar" at bounding box center [344, 132] width 7 height 7
radio input "true"
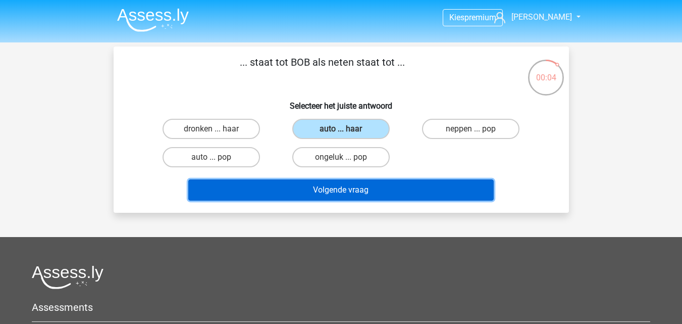
click at [294, 195] on button "Volgende vraag" at bounding box center [341, 189] width 306 height 21
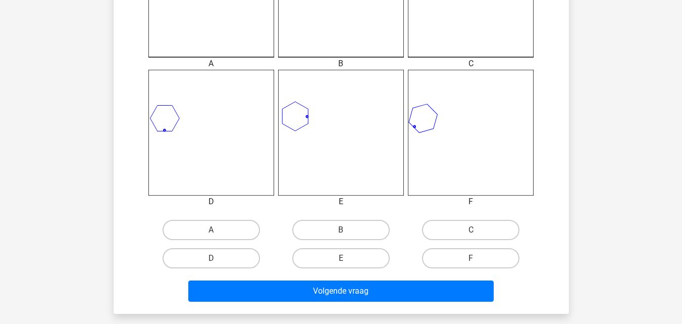
scroll to position [367, 0]
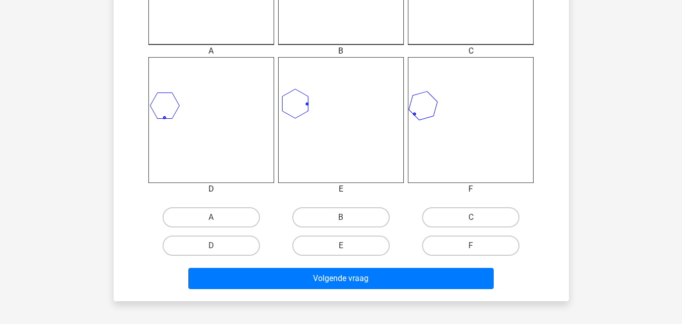
click at [520, 249] on div "F" at bounding box center [471, 245] width 122 height 20
click at [501, 250] on label "F" at bounding box center [470, 245] width 97 height 20
click at [478, 250] on input "F" at bounding box center [474, 248] width 7 height 7
radio input "true"
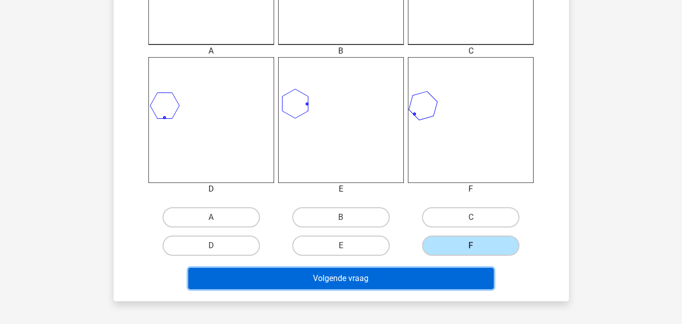
click at [475, 269] on button "Volgende vraag" at bounding box center [341, 278] width 306 height 21
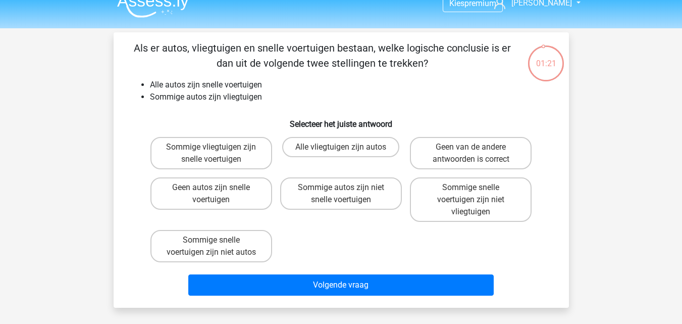
scroll to position [20, 0]
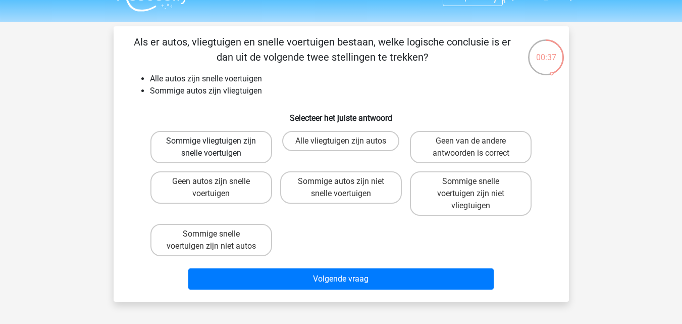
click at [225, 158] on label "Sommige vliegtuigen zijn snelle voertuigen" at bounding box center [212, 147] width 122 height 32
click at [218, 148] on input "Sommige vliegtuigen zijn snelle voertuigen" at bounding box center [214, 144] width 7 height 7
radio input "true"
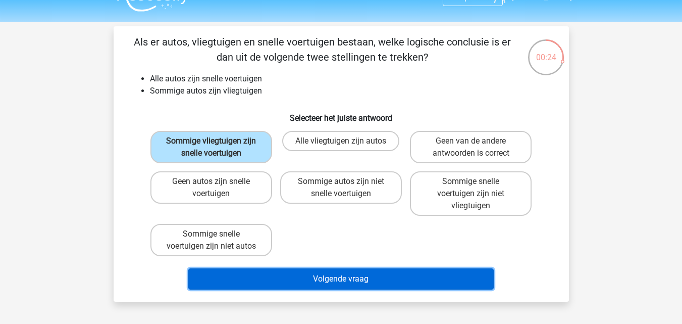
click at [299, 286] on button "Volgende vraag" at bounding box center [341, 278] width 306 height 21
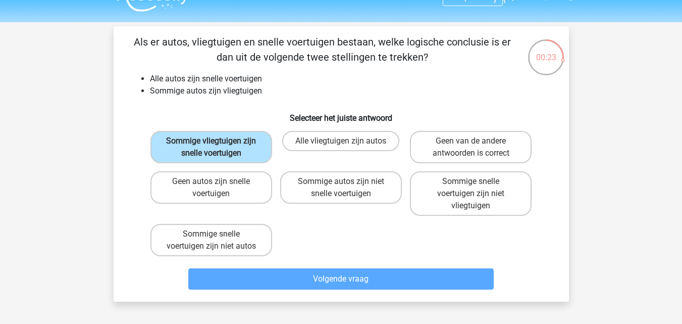
scroll to position [46, 0]
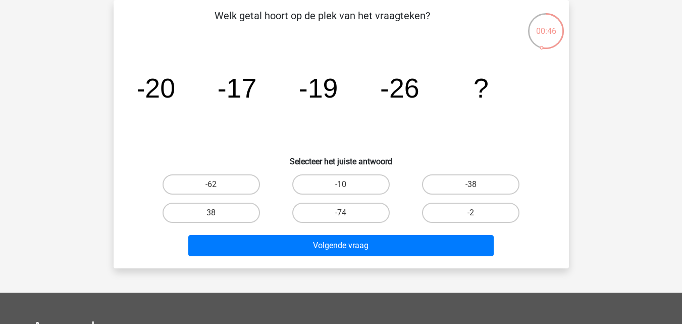
click at [184, 161] on h6 "Selecteer het juiste antwoord" at bounding box center [341, 158] width 423 height 18
click at [121, 138] on div "Welk getal hoort op de plek van het vraagteken? image/svg+xml -20 -17 -19 -26 ?…" at bounding box center [342, 134] width 448 height 252
click at [483, 189] on label "-38" at bounding box center [470, 184] width 97 height 20
click at [478, 189] on input "-38" at bounding box center [474, 187] width 7 height 7
radio input "true"
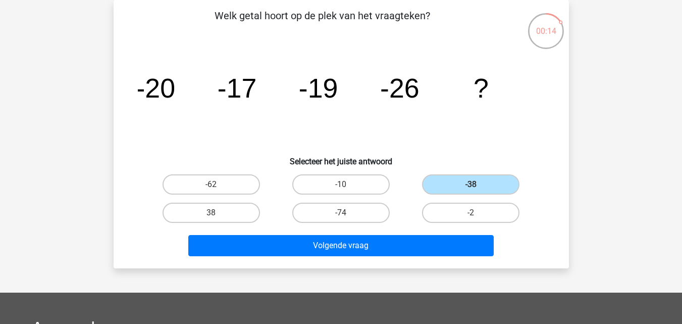
click at [451, 256] on div "Volgende vraag" at bounding box center [341, 247] width 390 height 25
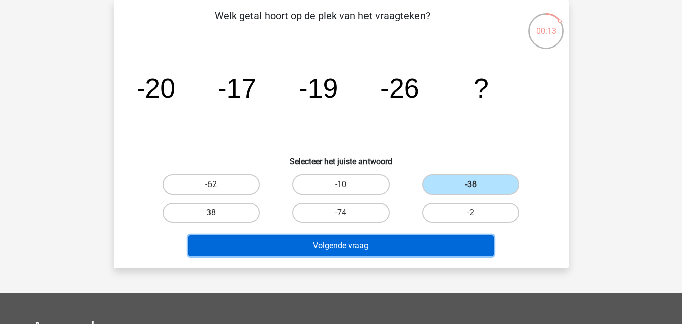
click at [450, 254] on button "Volgende vraag" at bounding box center [341, 245] width 306 height 21
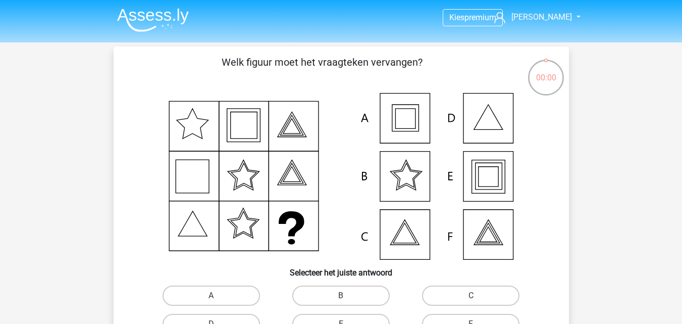
scroll to position [46, 0]
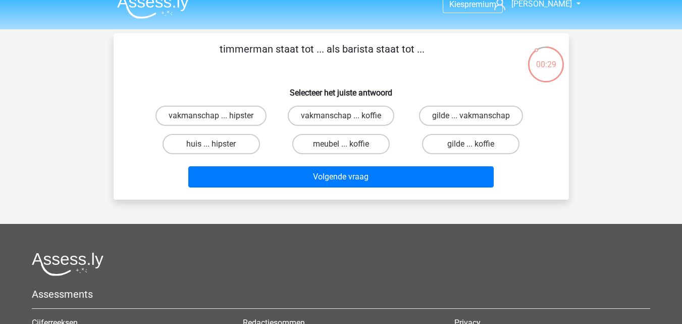
scroll to position [12, 0]
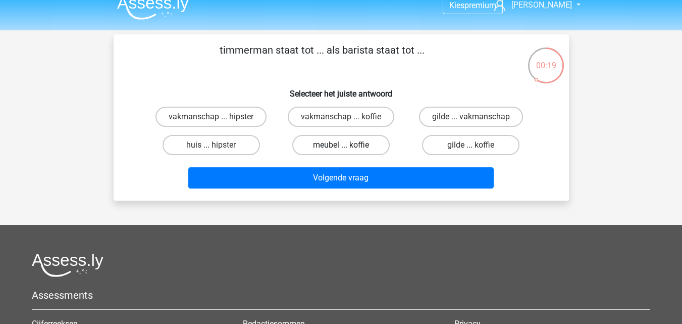
click at [374, 147] on label "meubel ... koffie" at bounding box center [340, 145] width 97 height 20
click at [348, 147] on input "meubel ... koffie" at bounding box center [344, 148] width 7 height 7
radio input "true"
click at [379, 195] on div "timmerman staat tot ... als barista staat tot ... Selecteer het juiste antwoord…" at bounding box center [342, 117] width 456 height 166
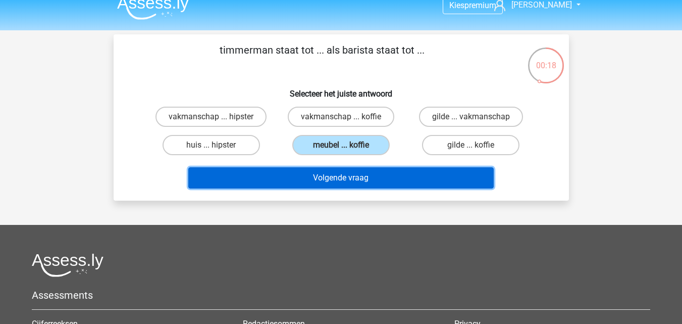
click at [379, 177] on button "Volgende vraag" at bounding box center [341, 177] width 306 height 21
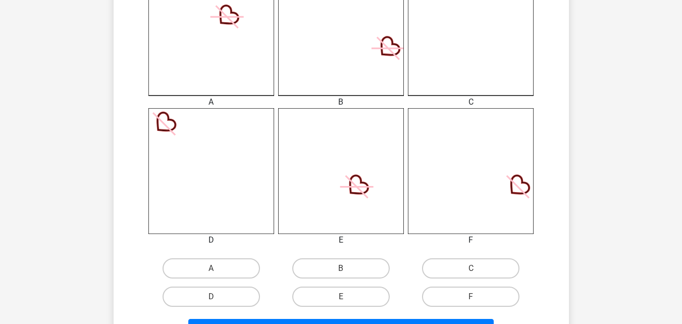
scroll to position [328, 0]
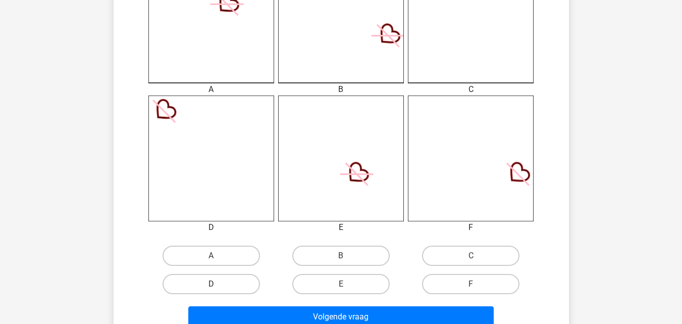
click at [240, 286] on label "D" at bounding box center [211, 284] width 97 height 20
click at [218, 286] on input "D" at bounding box center [214, 287] width 7 height 7
radio input "true"
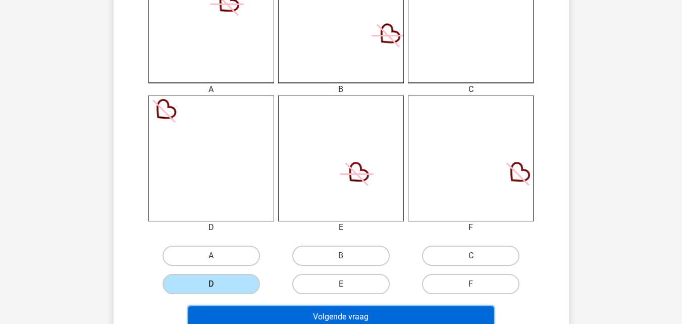
click at [258, 308] on button "Volgende vraag" at bounding box center [341, 316] width 306 height 21
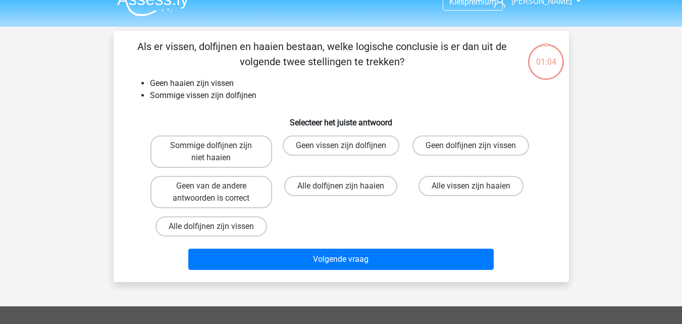
scroll to position [0, 0]
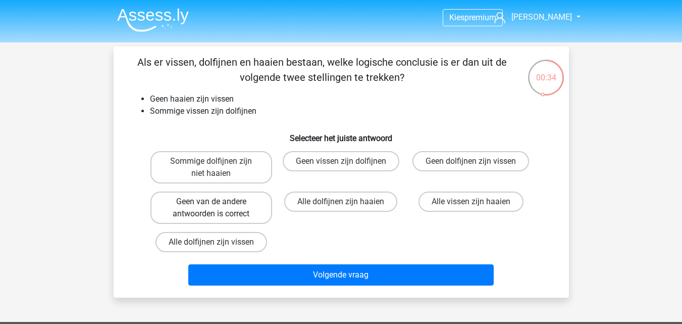
click at [227, 212] on label "Geen van de andere antwoorden is correct" at bounding box center [212, 207] width 122 height 32
click at [218, 208] on input "Geen van de andere antwoorden is correct" at bounding box center [214, 205] width 7 height 7
radio input "true"
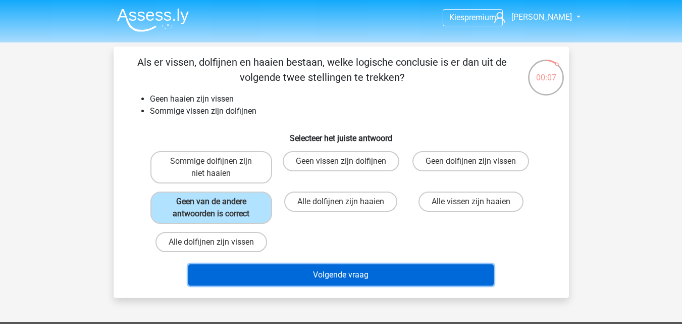
click at [274, 274] on button "Volgende vraag" at bounding box center [341, 274] width 306 height 21
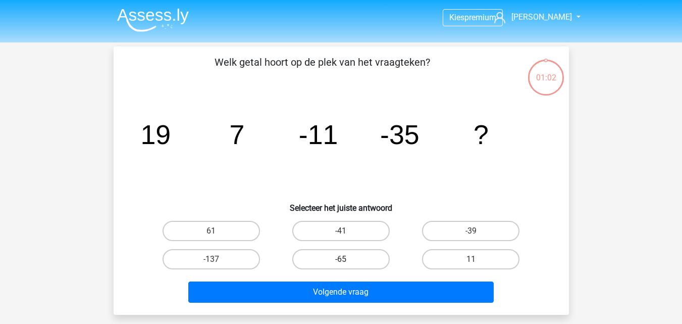
scroll to position [46, 0]
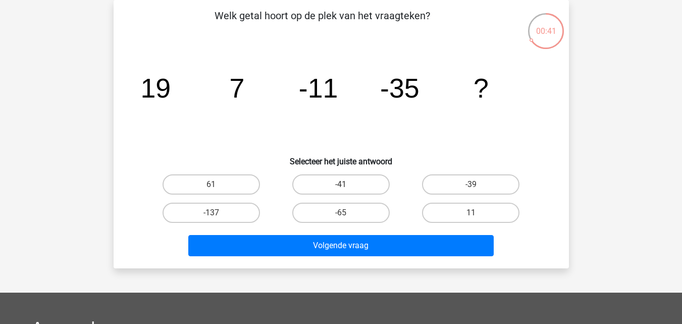
click at [122, 71] on div "Welk getal hoort op de plek van het vraagteken? image/svg+xml 19 7 -11 -35 ? Se…" at bounding box center [342, 134] width 448 height 252
click at [371, 212] on label "-65" at bounding box center [340, 213] width 97 height 20
click at [348, 213] on input "-65" at bounding box center [344, 216] width 7 height 7
radio input "true"
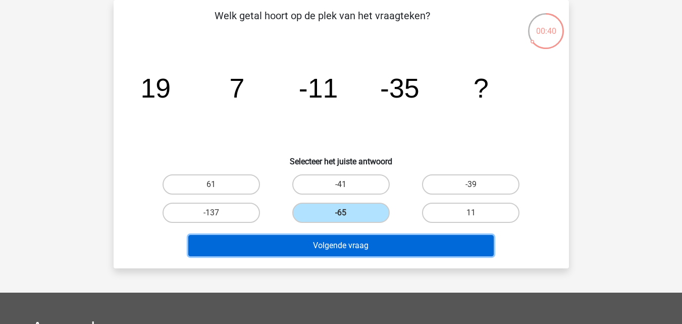
click at [375, 241] on button "Volgende vraag" at bounding box center [341, 245] width 306 height 21
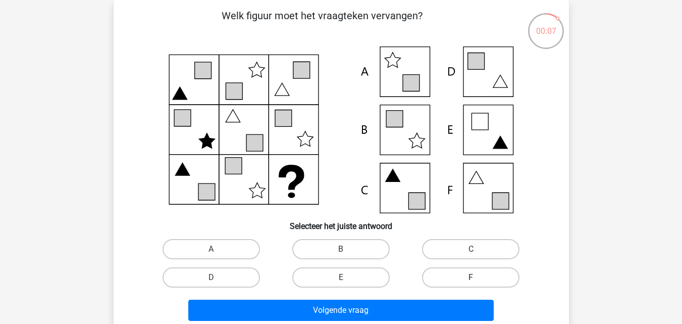
click at [488, 283] on label "F" at bounding box center [470, 277] width 97 height 20
click at [478, 283] on input "F" at bounding box center [474, 280] width 7 height 7
radio input "true"
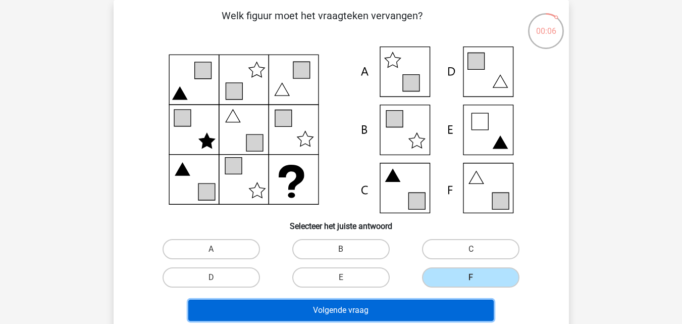
click at [477, 306] on button "Volgende vraag" at bounding box center [341, 310] width 306 height 21
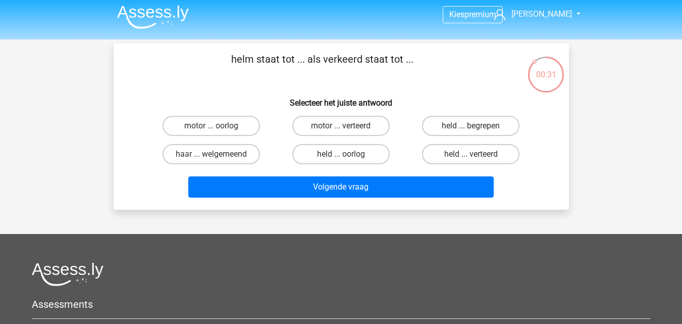
scroll to position [3, 0]
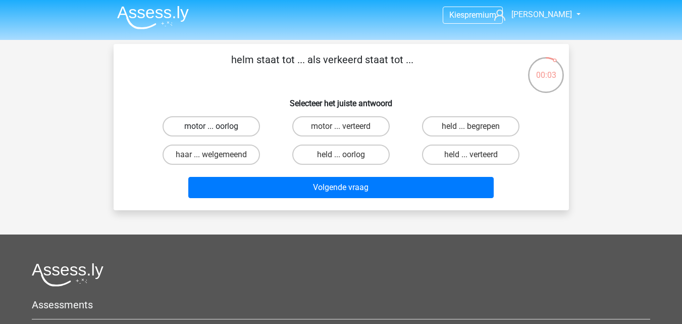
click at [207, 124] on label "motor ... oorlog" at bounding box center [211, 126] width 97 height 20
click at [211, 126] on input "motor ... oorlog" at bounding box center [214, 129] width 7 height 7
radio input "true"
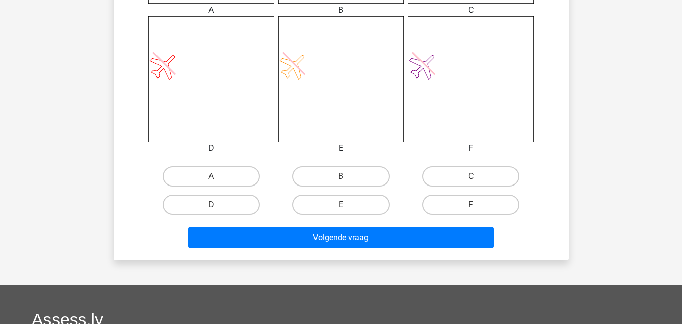
scroll to position [419, 0]
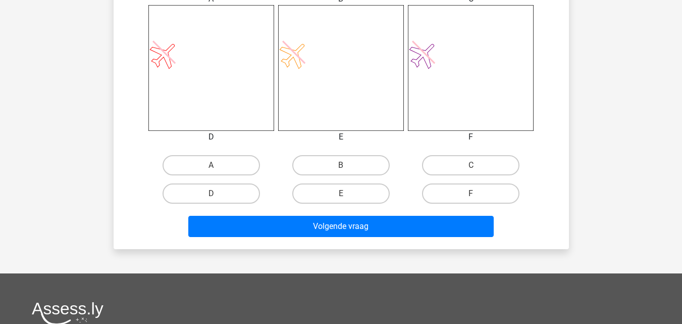
click at [471, 167] on div "C" at bounding box center [471, 165] width 122 height 20
click at [460, 170] on label "C" at bounding box center [470, 165] width 97 height 20
click at [471, 170] on input "C" at bounding box center [474, 168] width 7 height 7
radio input "true"
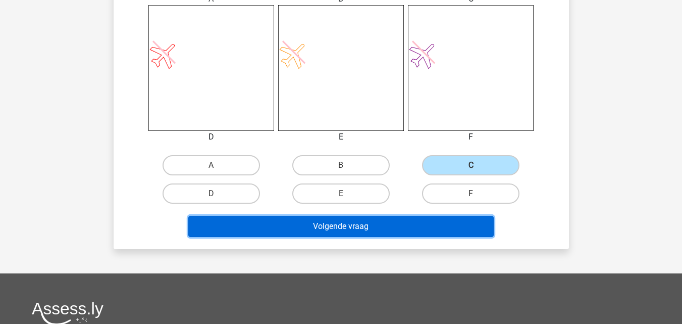
click at [452, 221] on button "Volgende vraag" at bounding box center [341, 226] width 306 height 21
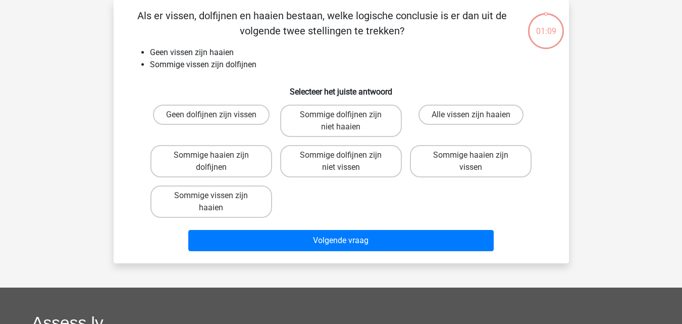
scroll to position [0, 0]
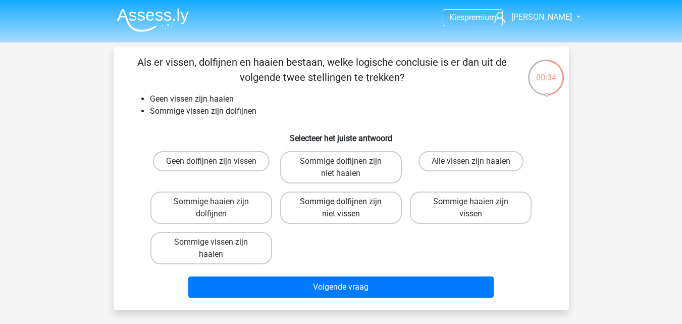
click at [348, 209] on label "Sommige dolfijnen zijn niet vissen" at bounding box center [341, 207] width 122 height 32
click at [348, 208] on input "Sommige dolfijnen zijn niet vissen" at bounding box center [344, 205] width 7 height 7
radio input "true"
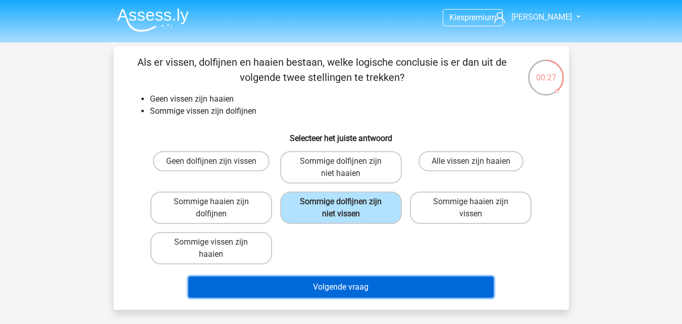
click at [277, 282] on button "Volgende vraag" at bounding box center [341, 286] width 306 height 21
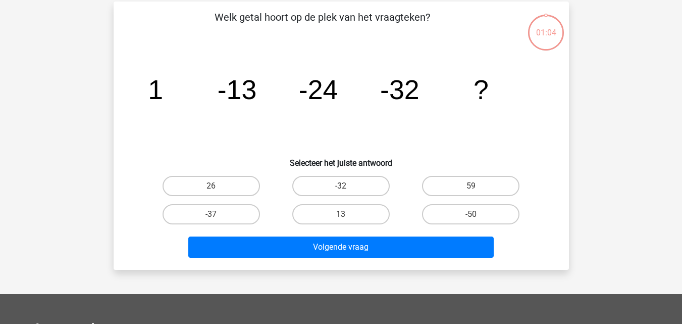
scroll to position [46, 0]
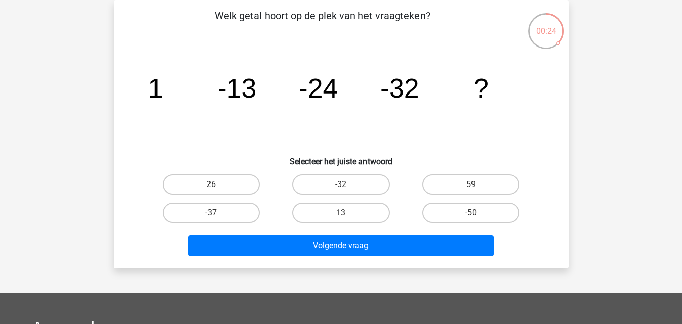
drag, startPoint x: 126, startPoint y: 124, endPoint x: 127, endPoint y: 130, distance: 6.1
click at [126, 124] on div "Welk getal hoort op de plek van het vraagteken? image/svg+xml 1 -13 -24 -32 ? S…" at bounding box center [342, 134] width 448 height 252
click at [174, 210] on label "-37" at bounding box center [211, 213] width 97 height 20
click at [211, 213] on input "-37" at bounding box center [214, 216] width 7 height 7
radio input "true"
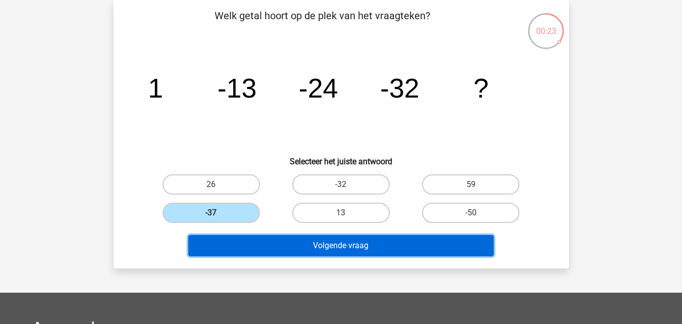
click at [260, 255] on button "Volgende vraag" at bounding box center [341, 245] width 306 height 21
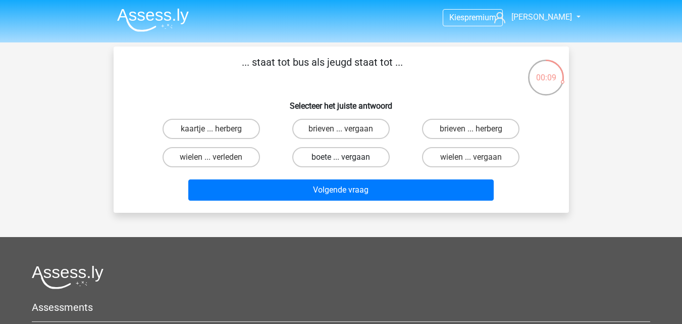
click at [364, 164] on label "boete ... vergaan" at bounding box center [340, 157] width 97 height 20
click at [348, 164] on input "boete ... vergaan" at bounding box center [344, 160] width 7 height 7
radio input "true"
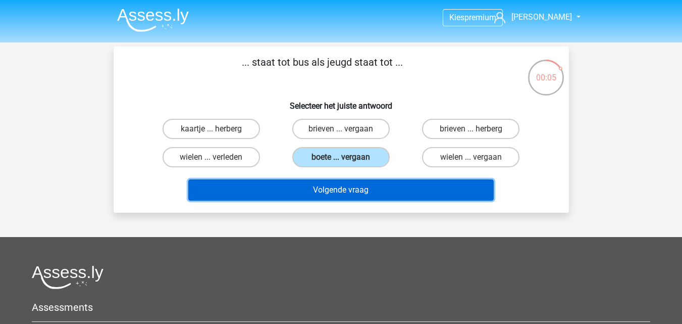
click at [363, 191] on button "Volgende vraag" at bounding box center [341, 189] width 306 height 21
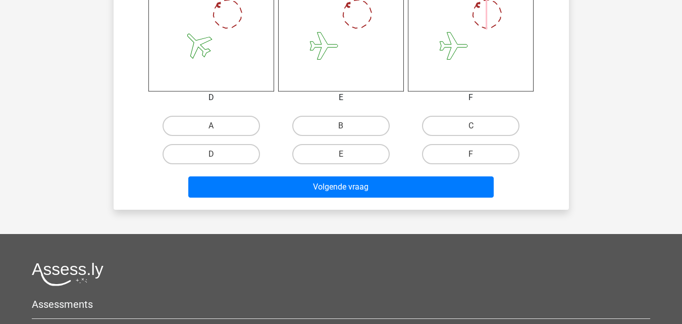
scroll to position [461, 0]
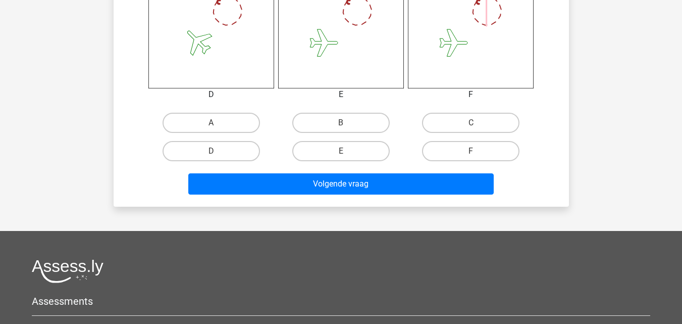
click at [517, 163] on div "F" at bounding box center [471, 151] width 130 height 28
click at [498, 153] on label "F" at bounding box center [470, 151] width 97 height 20
click at [478, 153] on input "F" at bounding box center [474, 154] width 7 height 7
radio input "true"
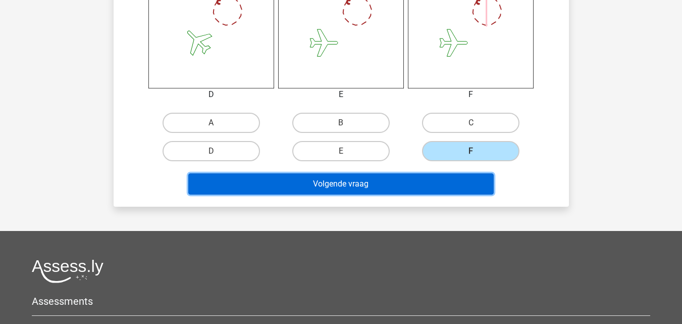
click at [472, 175] on button "Volgende vraag" at bounding box center [341, 183] width 306 height 21
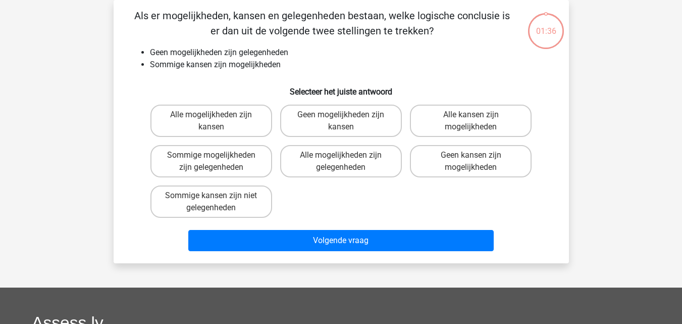
scroll to position [0, 0]
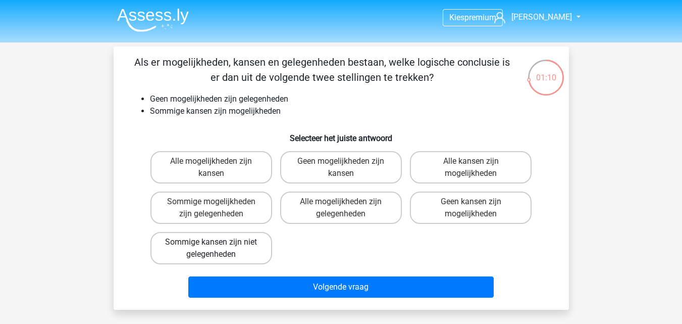
click at [251, 241] on label "Sommige kansen zijn niet gelegenheden" at bounding box center [212, 248] width 122 height 32
click at [218, 242] on input "Sommige kansen zijn niet gelegenheden" at bounding box center [214, 245] width 7 height 7
radio input "true"
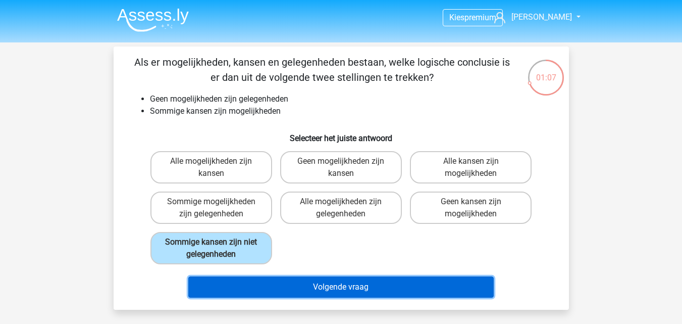
click at [267, 289] on button "Volgende vraag" at bounding box center [341, 286] width 306 height 21
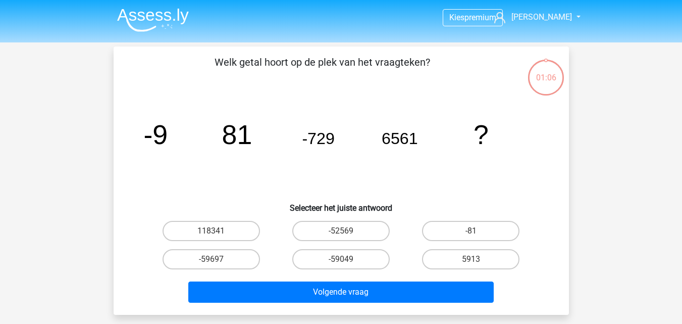
scroll to position [46, 0]
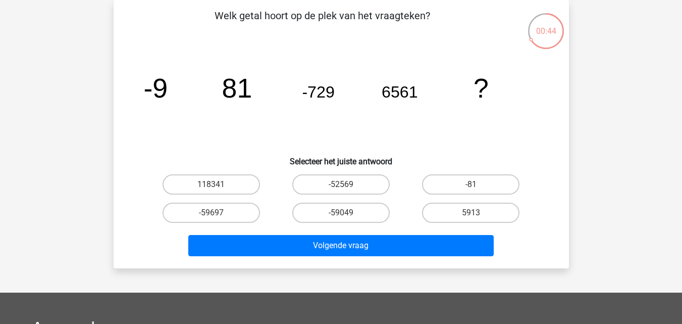
click at [272, 76] on icon "image/svg+xml -9 81 -729 6561 ?" at bounding box center [341, 97] width 407 height 102
click at [248, 77] on tspan "81" at bounding box center [237, 88] width 30 height 30
click at [287, 118] on icon "image/svg+xml -9 81 -729 6561 ?" at bounding box center [341, 97] width 407 height 102
click at [226, 219] on label "-59697" at bounding box center [211, 213] width 97 height 20
click at [218, 219] on input "-59697" at bounding box center [214, 216] width 7 height 7
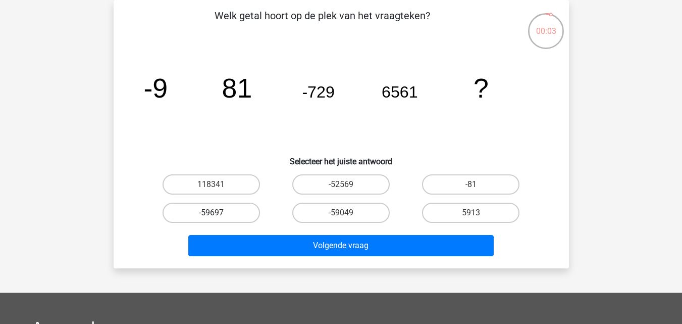
radio input "true"
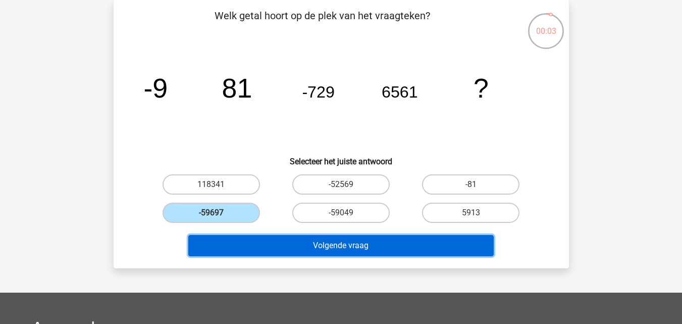
click at [277, 247] on button "Volgende vraag" at bounding box center [341, 245] width 306 height 21
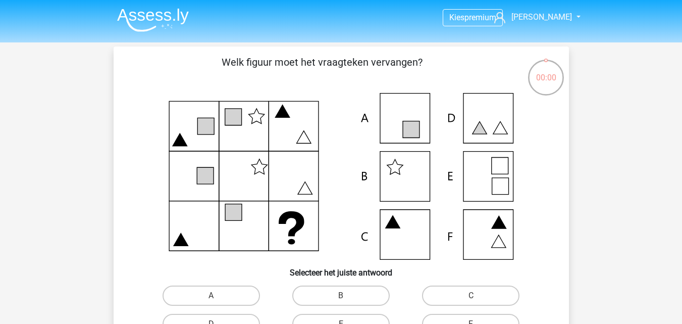
scroll to position [46, 0]
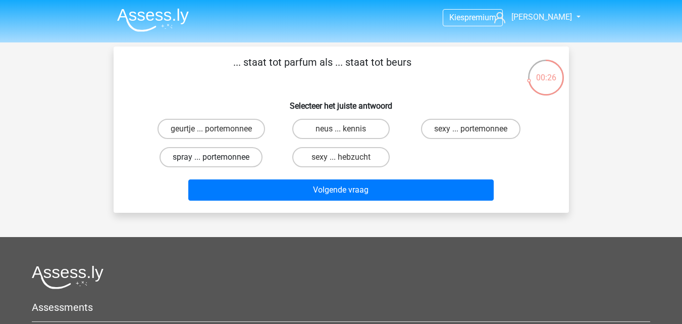
click at [206, 154] on label "spray ... portemonnee" at bounding box center [211, 157] width 103 height 20
click at [211, 157] on input "spray ... portemonnee" at bounding box center [214, 160] width 7 height 7
radio input "true"
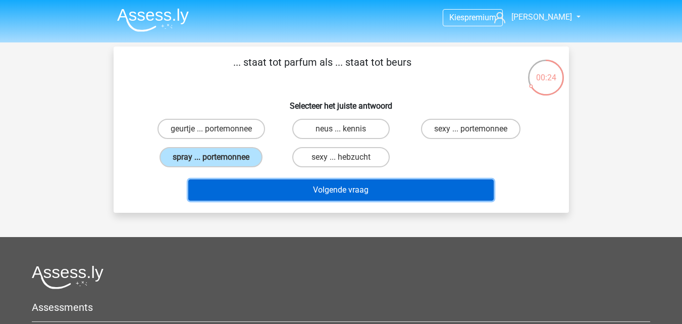
click at [240, 195] on button "Volgende vraag" at bounding box center [341, 189] width 306 height 21
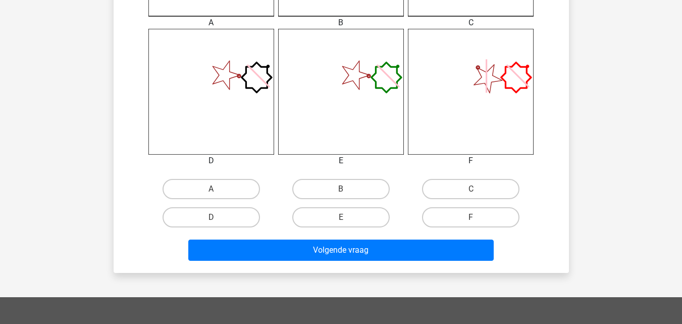
scroll to position [400, 0]
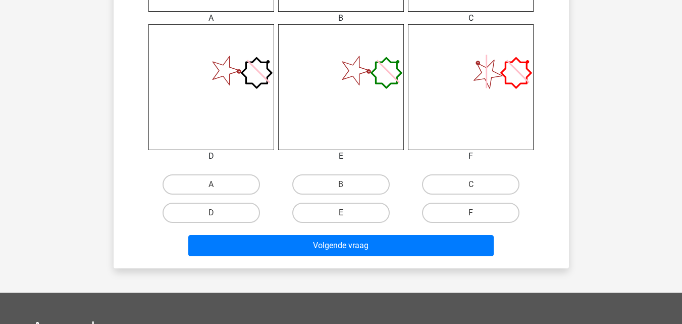
click at [234, 168] on div "A B C D" at bounding box center [341, 56] width 423 height 341
click at [234, 178] on label "A" at bounding box center [211, 184] width 97 height 20
click at [218, 184] on input "A" at bounding box center [214, 187] width 7 height 7
radio input "true"
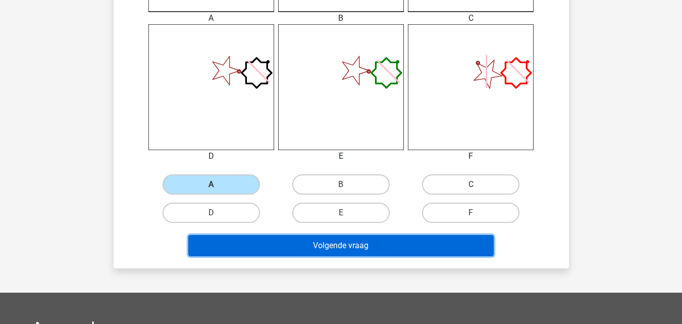
click at [287, 239] on button "Volgende vraag" at bounding box center [341, 245] width 306 height 21
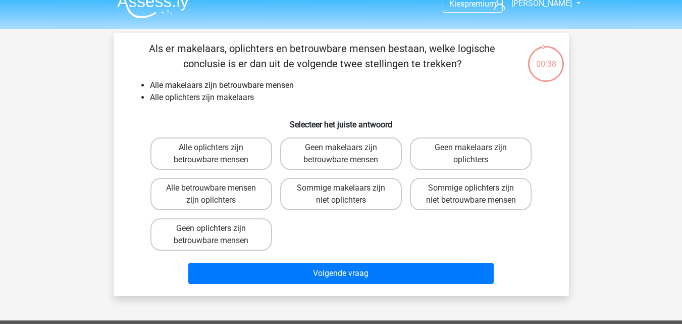
scroll to position [0, 0]
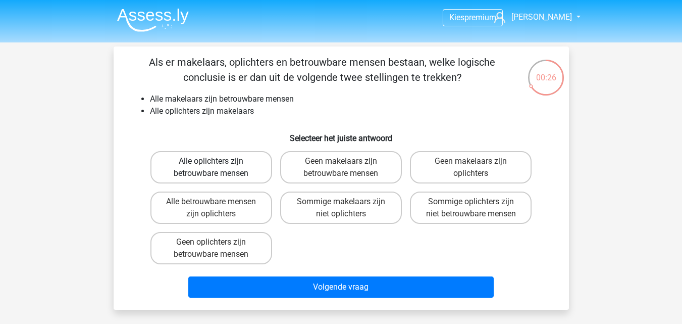
click at [233, 174] on label "Alle oplichters zijn betrouwbare mensen" at bounding box center [212, 167] width 122 height 32
click at [218, 168] on input "Alle oplichters zijn betrouwbare mensen" at bounding box center [214, 164] width 7 height 7
radio input "true"
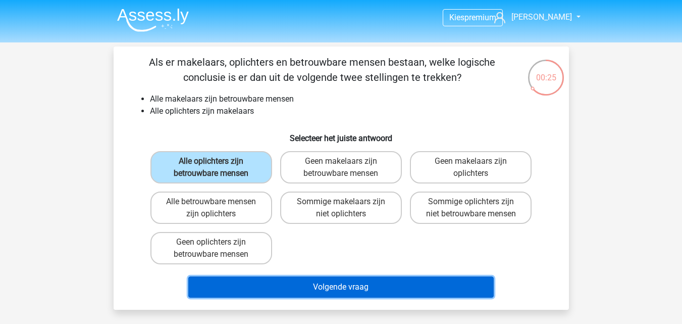
click at [301, 287] on button "Volgende vraag" at bounding box center [341, 286] width 306 height 21
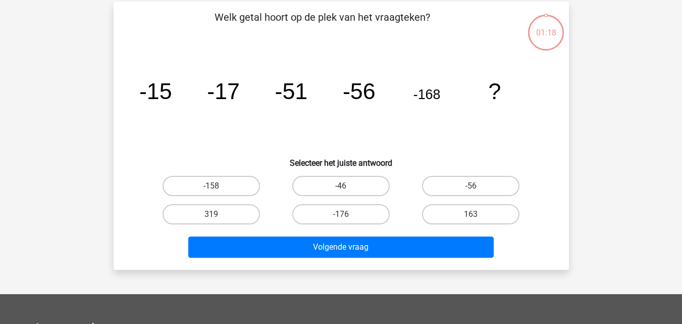
scroll to position [46, 0]
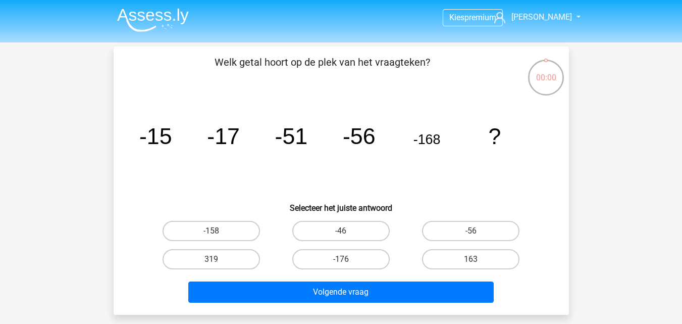
scroll to position [46, 0]
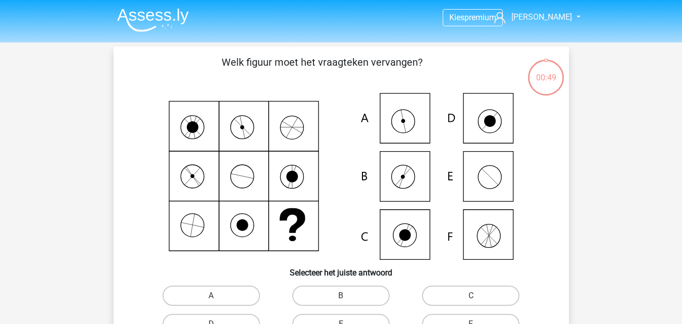
scroll to position [46, 0]
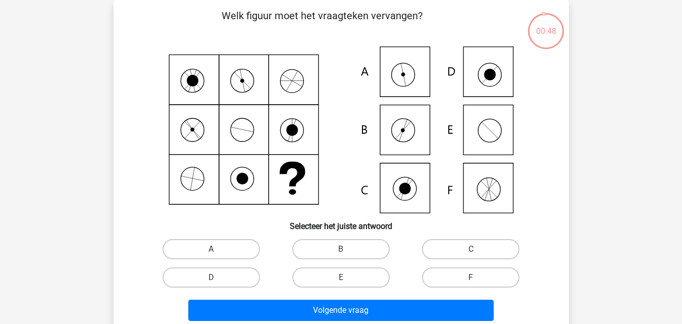
click at [153, 125] on icon at bounding box center [341, 129] width 407 height 167
click at [192, 241] on label "A" at bounding box center [211, 249] width 97 height 20
click at [211, 249] on input "A" at bounding box center [214, 252] width 7 height 7
radio input "true"
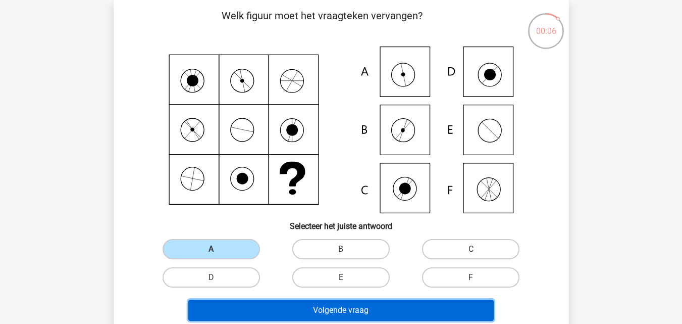
click at [273, 304] on button "Volgende vraag" at bounding box center [341, 310] width 306 height 21
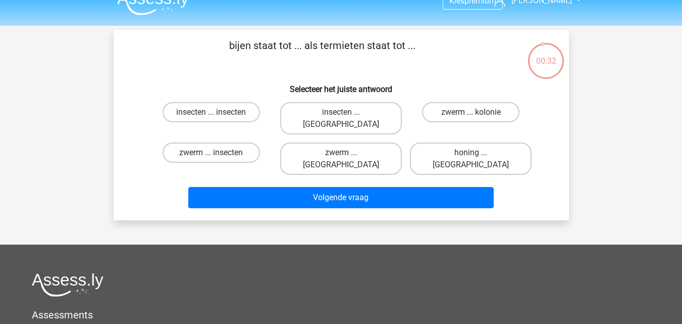
scroll to position [12, 0]
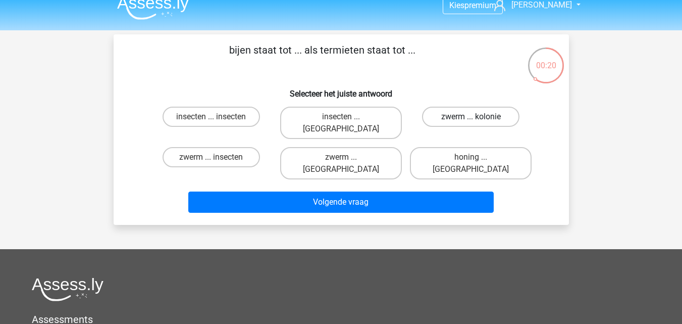
click at [496, 116] on label "zwerm ... kolonie" at bounding box center [470, 117] width 97 height 20
click at [478, 117] on input "zwerm ... kolonie" at bounding box center [474, 120] width 7 height 7
radio input "true"
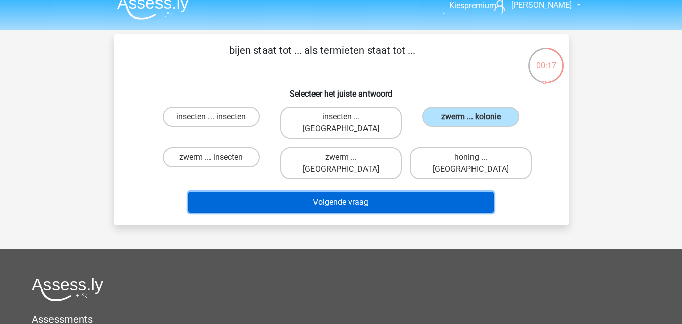
click at [462, 191] on button "Volgende vraag" at bounding box center [341, 201] width 306 height 21
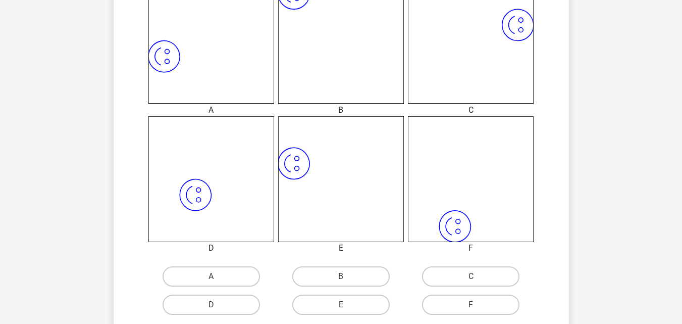
scroll to position [327, 0]
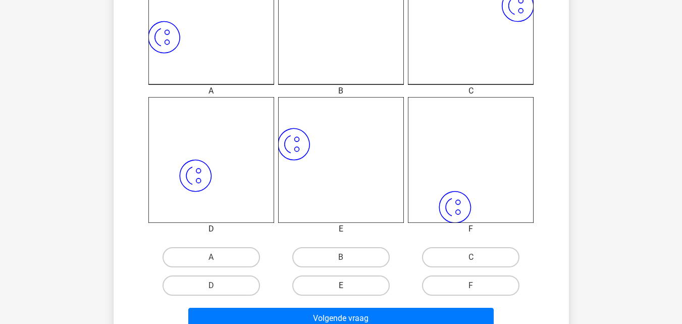
click at [374, 287] on label "E" at bounding box center [340, 285] width 97 height 20
click at [348, 287] on input "E" at bounding box center [344, 288] width 7 height 7
radio input "true"
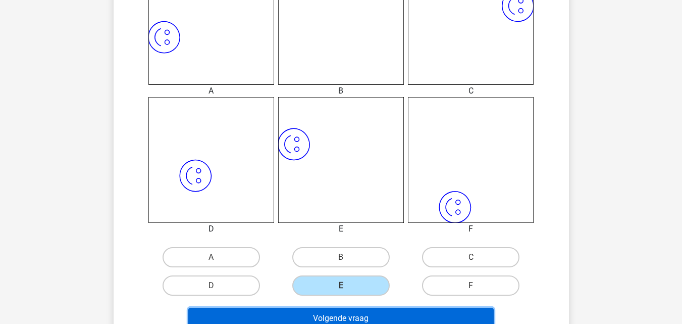
click at [380, 312] on button "Volgende vraag" at bounding box center [341, 318] width 306 height 21
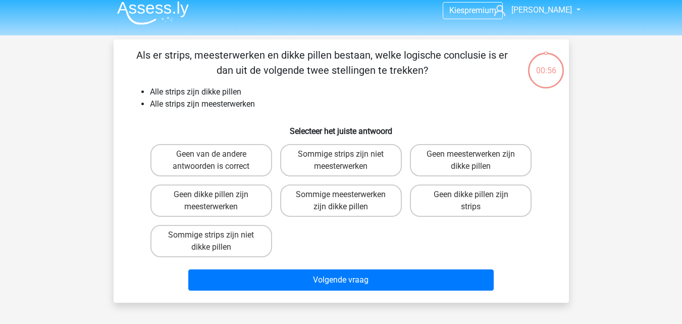
scroll to position [0, 0]
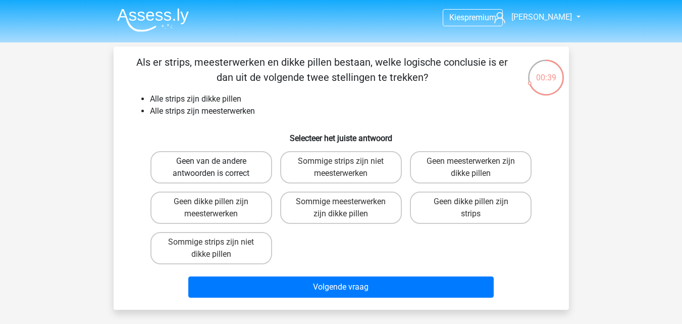
click at [249, 155] on div "Geen van de andere antwoorden is correct" at bounding box center [211, 167] width 130 height 40
click at [255, 165] on label "Geen van de andere antwoorden is correct" at bounding box center [212, 167] width 122 height 32
click at [218, 165] on input "Geen van de andere antwoorden is correct" at bounding box center [214, 164] width 7 height 7
radio input "true"
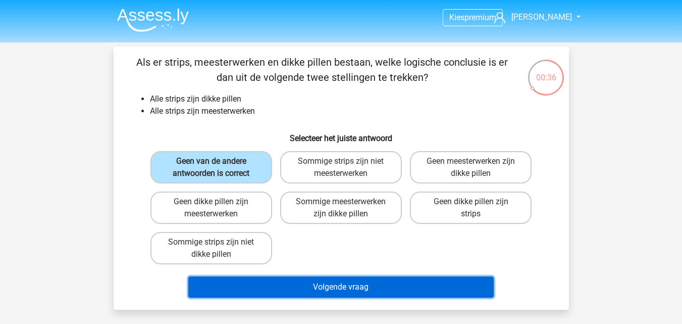
click at [331, 290] on button "Volgende vraag" at bounding box center [341, 286] width 306 height 21
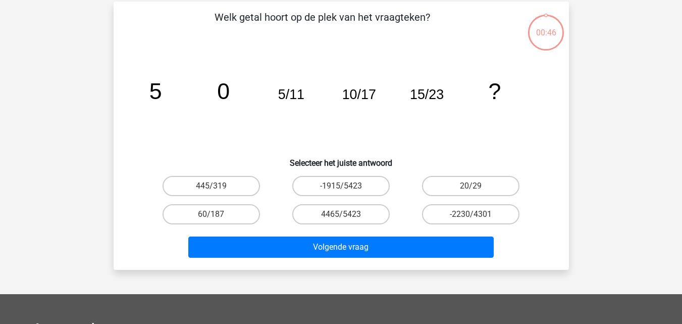
scroll to position [46, 0]
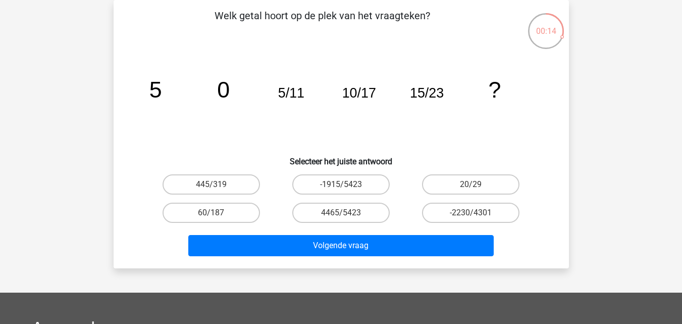
click at [398, 77] on icon "image/svg+xml 5 0 5/11 10/17 15/23 ?" at bounding box center [341, 97] width 407 height 102
click at [519, 189] on div "20/29" at bounding box center [471, 184] width 122 height 20
click at [493, 190] on label "20/29" at bounding box center [470, 184] width 97 height 20
click at [478, 190] on input "20/29" at bounding box center [474, 187] width 7 height 7
radio input "true"
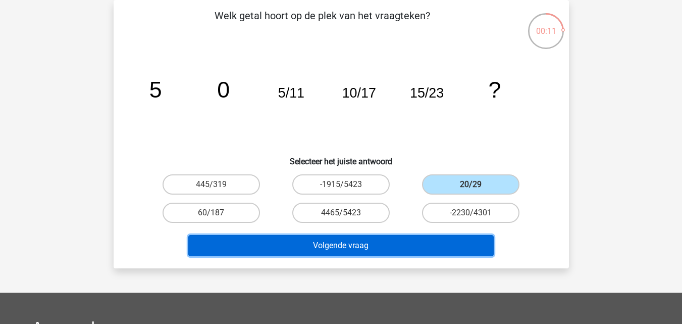
click at [469, 237] on button "Volgende vraag" at bounding box center [341, 245] width 306 height 21
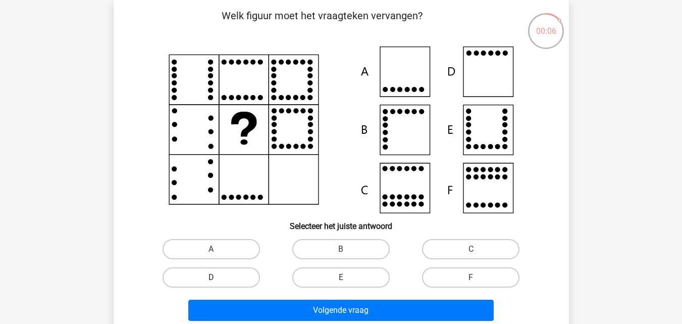
click at [200, 268] on label "D" at bounding box center [211, 277] width 97 height 20
click at [211, 277] on input "D" at bounding box center [214, 280] width 7 height 7
radio input "true"
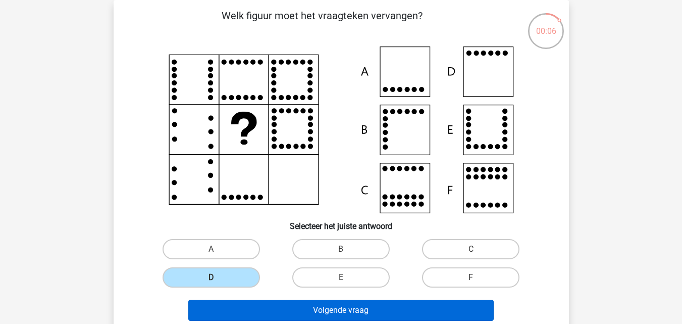
click at [232, 300] on div "Volgende vraag" at bounding box center [341, 307] width 423 height 33
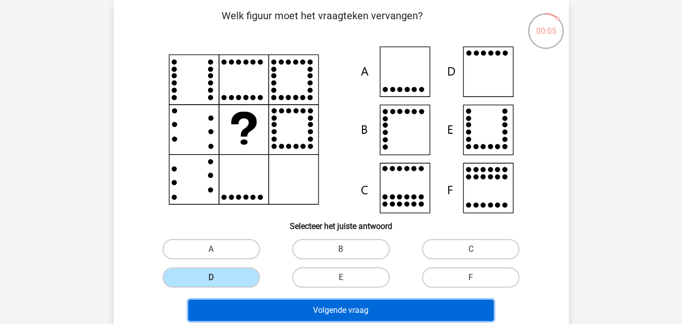
click at [234, 304] on button "Volgende vraag" at bounding box center [341, 310] width 306 height 21
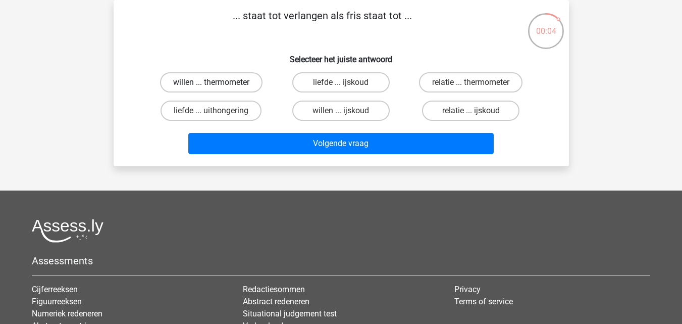
click at [243, 81] on label "willen ... thermometer" at bounding box center [211, 82] width 103 height 20
click at [218, 82] on input "willen ... thermometer" at bounding box center [214, 85] width 7 height 7
radio input "true"
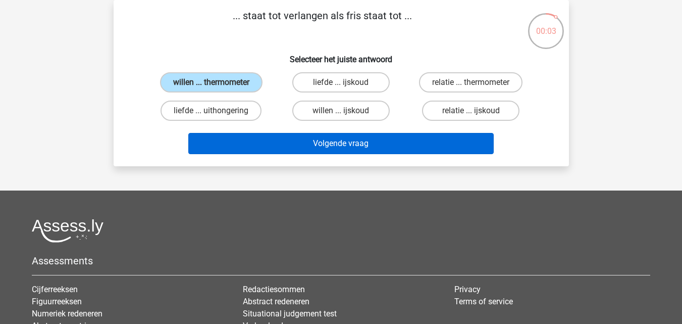
click at [274, 133] on div "Volgende vraag" at bounding box center [341, 141] width 423 height 33
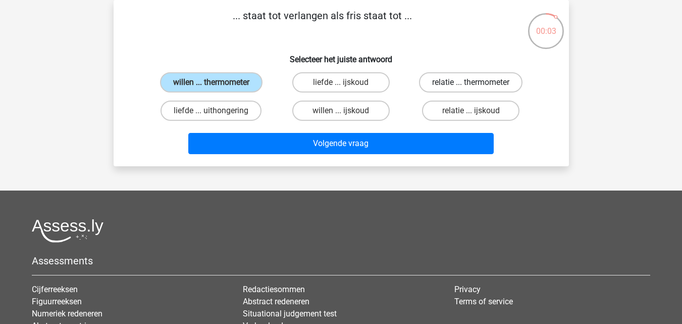
click at [465, 72] on label "relatie ... thermometer" at bounding box center [471, 82] width 104 height 20
click at [471, 82] on input "relatie ... thermometer" at bounding box center [474, 85] width 7 height 7
radio input "true"
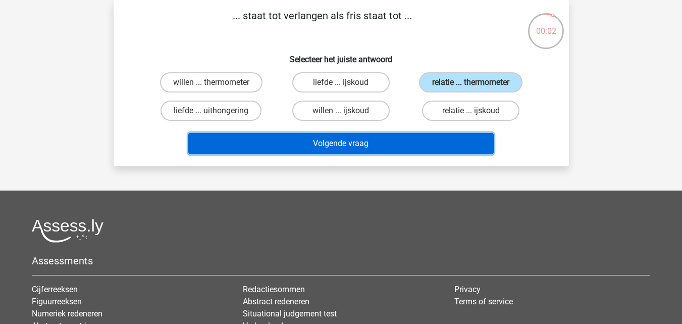
click at [414, 137] on button "Volgende vraag" at bounding box center [341, 143] width 306 height 21
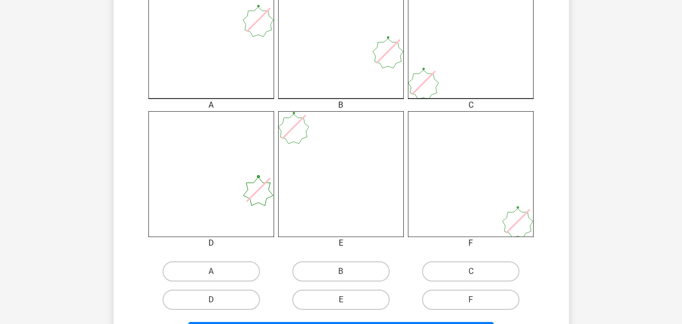
scroll to position [317, 0]
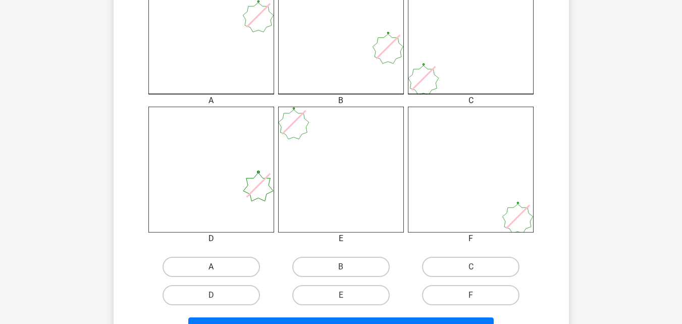
click at [233, 258] on label "A" at bounding box center [211, 267] width 97 height 20
click at [218, 267] on input "A" at bounding box center [214, 270] width 7 height 7
radio input "true"
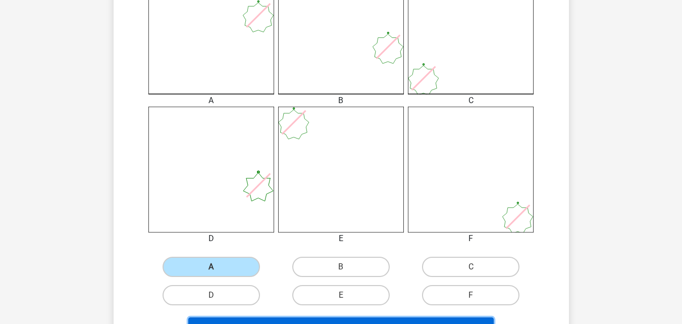
click at [302, 318] on button "Volgende vraag" at bounding box center [341, 327] width 306 height 21
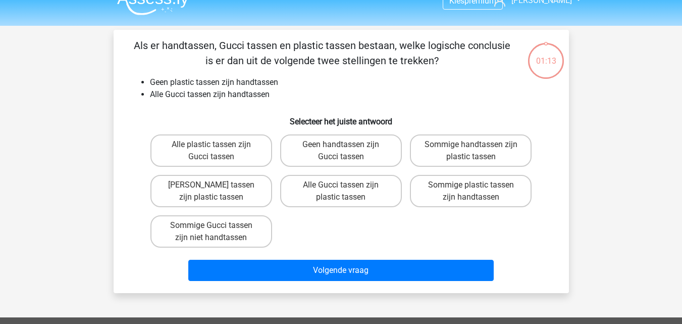
scroll to position [0, 0]
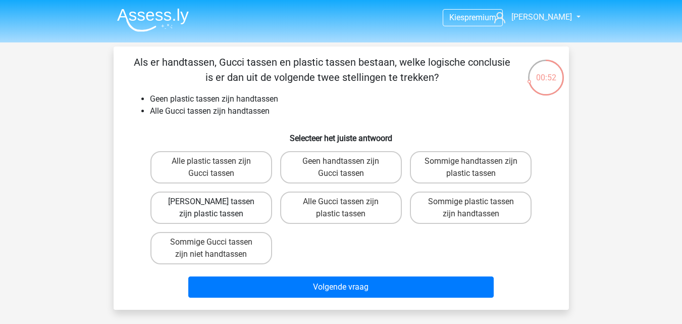
click at [249, 200] on label "Geen Gucci tassen zijn plastic tassen" at bounding box center [212, 207] width 122 height 32
click at [218, 202] on input "Geen Gucci tassen zijn plastic tassen" at bounding box center [214, 205] width 7 height 7
radio input "true"
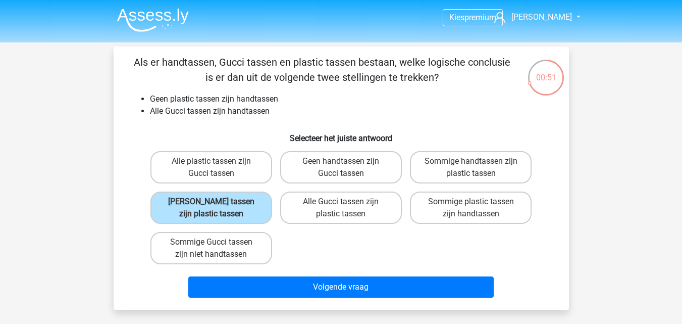
click at [269, 275] on div "Volgende vraag" at bounding box center [341, 284] width 423 height 33
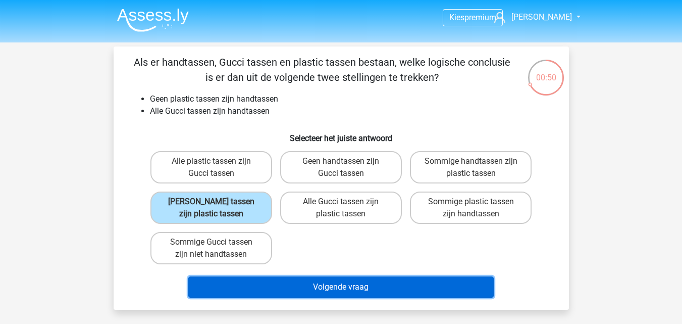
click at [299, 284] on button "Volgende vraag" at bounding box center [341, 286] width 306 height 21
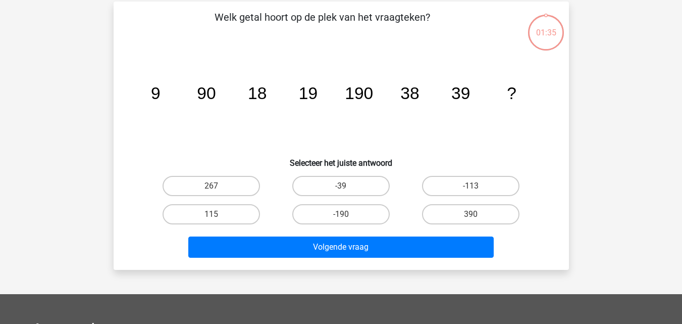
scroll to position [46, 0]
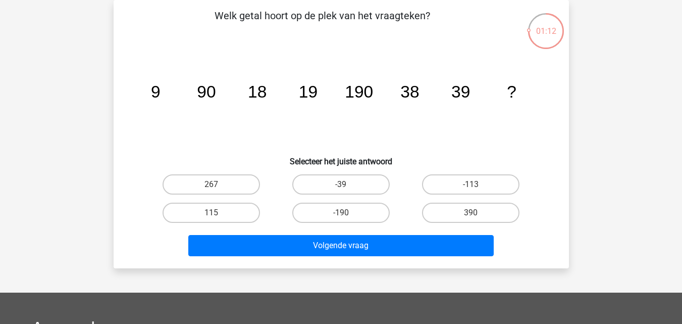
click at [252, 81] on icon "image/svg+xml 9 90 18 19 190 38 39 ?" at bounding box center [341, 97] width 407 height 102
click at [144, 192] on div "267 -39 -113 115 -190" at bounding box center [341, 198] width 423 height 57
click at [440, 204] on label "390" at bounding box center [470, 213] width 97 height 20
click at [471, 213] on input "390" at bounding box center [474, 216] width 7 height 7
radio input "true"
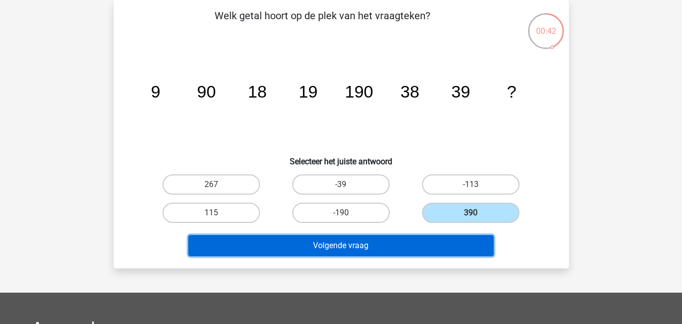
click at [435, 242] on button "Volgende vraag" at bounding box center [341, 245] width 306 height 21
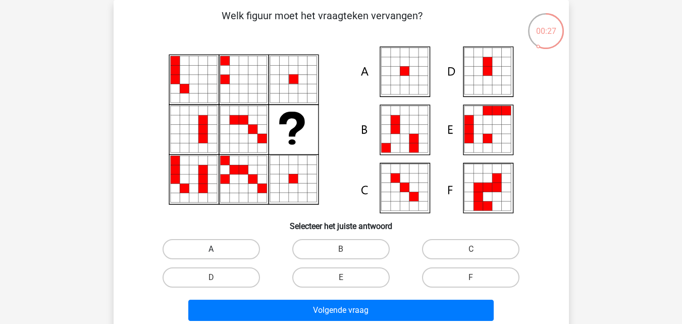
click at [239, 256] on label "A" at bounding box center [211, 249] width 97 height 20
click at [218, 256] on input "A" at bounding box center [214, 252] width 7 height 7
radio input "true"
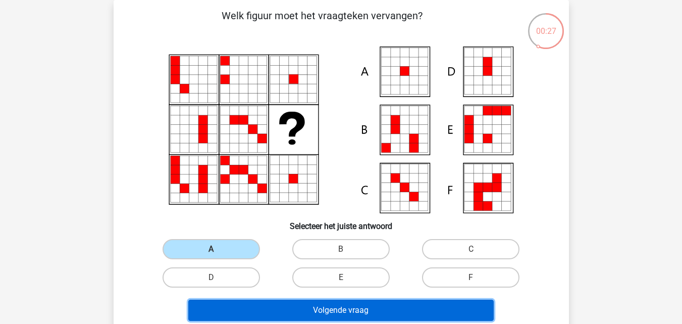
click at [273, 312] on button "Volgende vraag" at bounding box center [341, 310] width 306 height 21
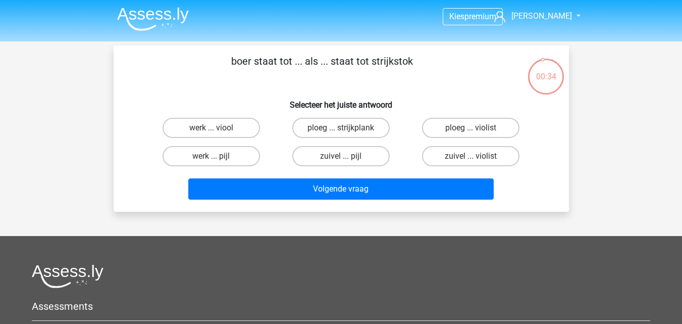
scroll to position [0, 0]
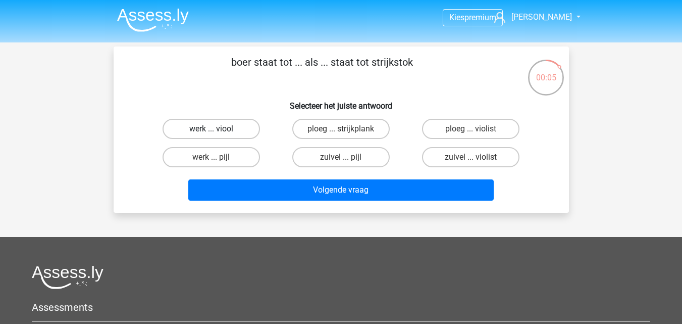
click at [206, 131] on label "werk ... viool" at bounding box center [211, 129] width 97 height 20
click at [211, 131] on input "werk ... viool" at bounding box center [214, 132] width 7 height 7
radio input "true"
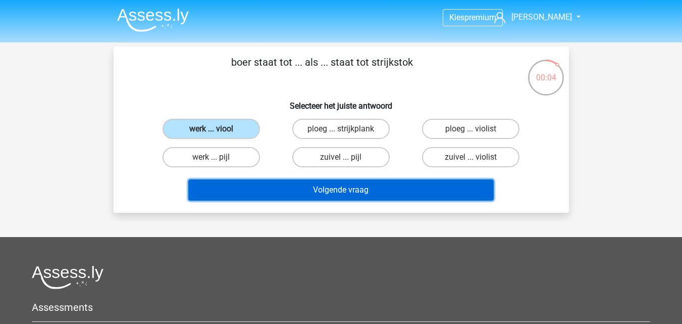
click at [242, 183] on button "Volgende vraag" at bounding box center [341, 189] width 306 height 21
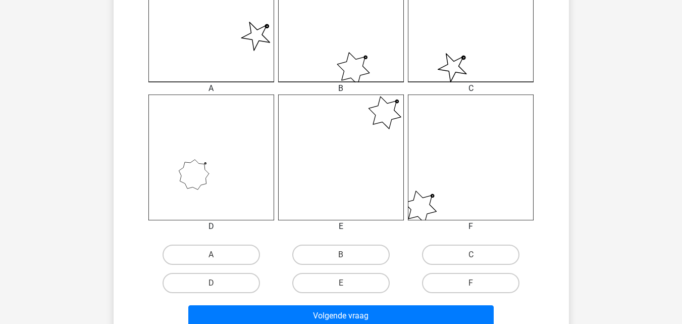
scroll to position [349, 0]
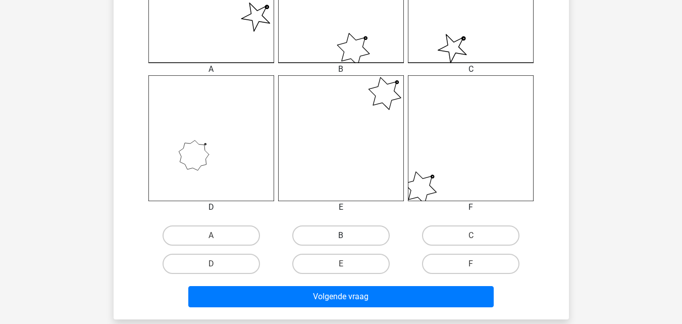
click at [375, 239] on label "B" at bounding box center [340, 235] width 97 height 20
click at [348, 239] on input "B" at bounding box center [344, 238] width 7 height 7
radio input "true"
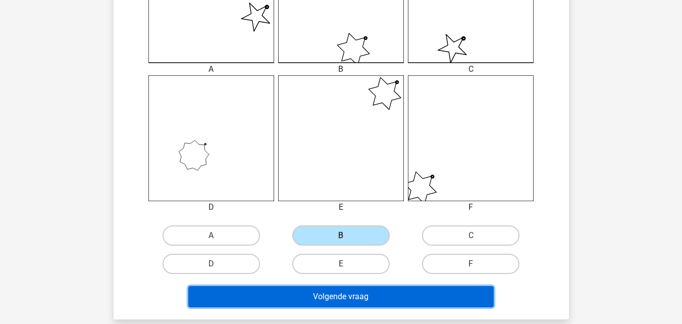
click at [372, 288] on button "Volgende vraag" at bounding box center [341, 296] width 306 height 21
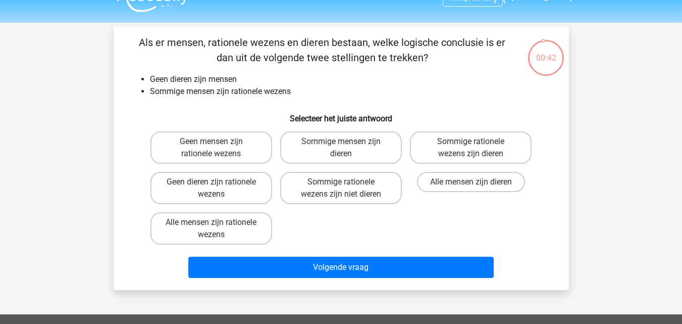
scroll to position [16, 0]
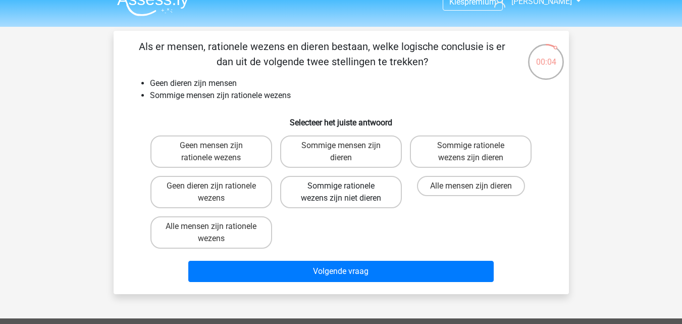
click at [370, 183] on label "Sommige rationele wezens zijn niet dieren" at bounding box center [341, 192] width 122 height 32
click at [348, 186] on input "Sommige rationele wezens zijn niet dieren" at bounding box center [344, 189] width 7 height 7
radio input "true"
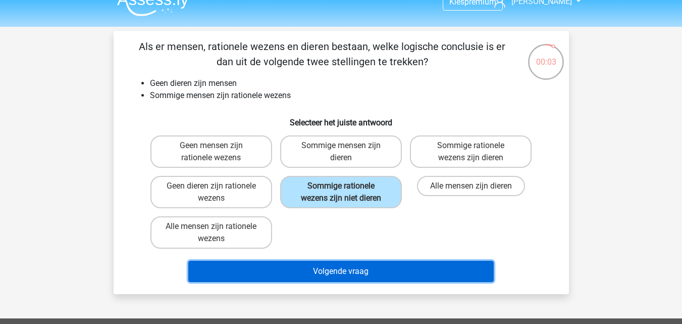
click at [376, 266] on button "Volgende vraag" at bounding box center [341, 271] width 306 height 21
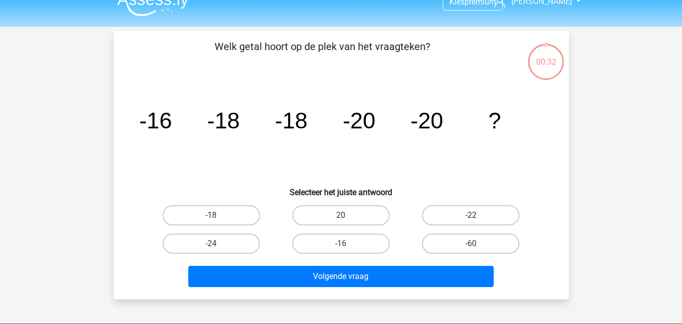
scroll to position [46, 0]
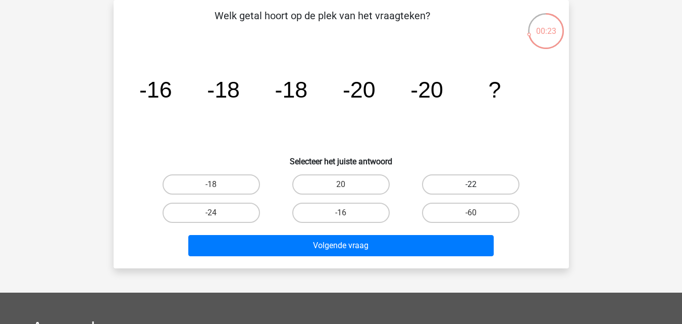
click at [462, 183] on label "-22" at bounding box center [470, 184] width 97 height 20
click at [471, 184] on input "-22" at bounding box center [474, 187] width 7 height 7
radio input "true"
click at [452, 233] on div "Volgende vraag" at bounding box center [341, 243] width 423 height 33
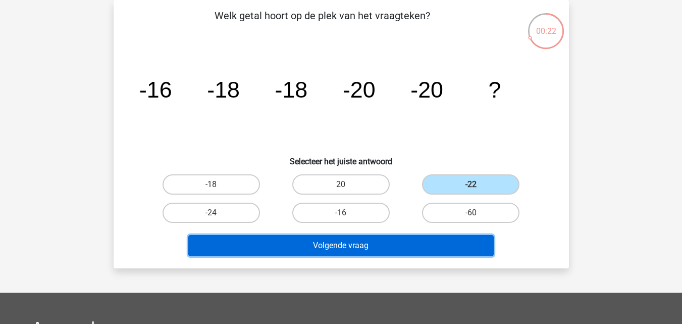
click at [452, 240] on button "Volgende vraag" at bounding box center [341, 245] width 306 height 21
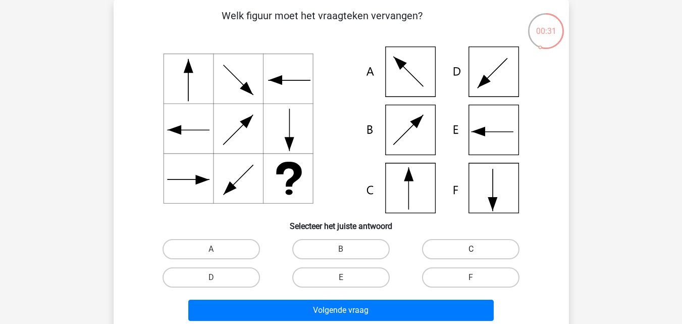
click at [489, 255] on label "C" at bounding box center [470, 249] width 97 height 20
click at [478, 255] on input "C" at bounding box center [474, 252] width 7 height 7
radio input "true"
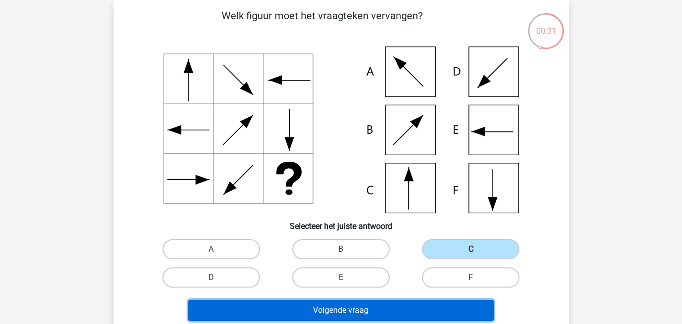
click at [461, 306] on button "Volgende vraag" at bounding box center [341, 310] width 306 height 21
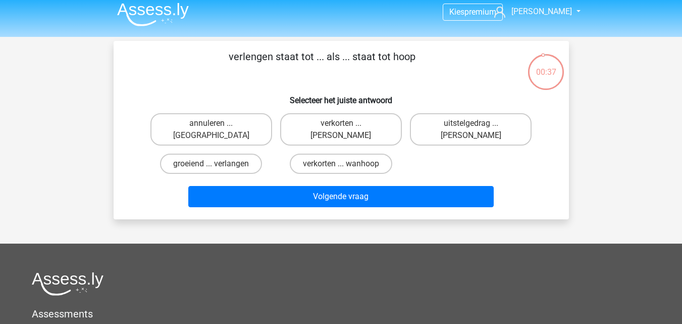
scroll to position [0, 0]
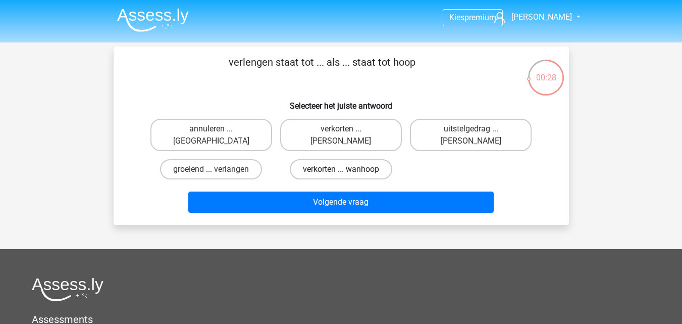
click at [327, 159] on label "verkorten ... wanhoop" at bounding box center [341, 169] width 103 height 20
click at [341, 169] on input "verkorten ... wanhoop" at bounding box center [344, 172] width 7 height 7
radio input "true"
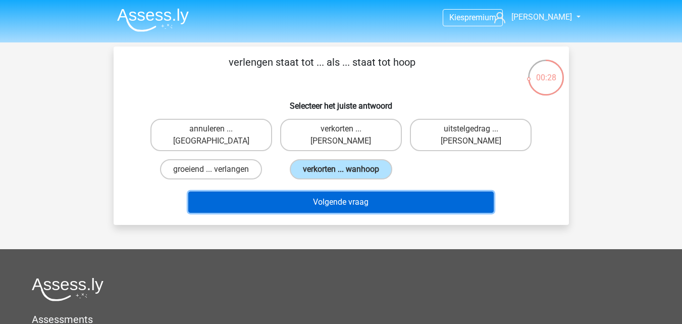
click at [327, 191] on button "Volgende vraag" at bounding box center [341, 201] width 306 height 21
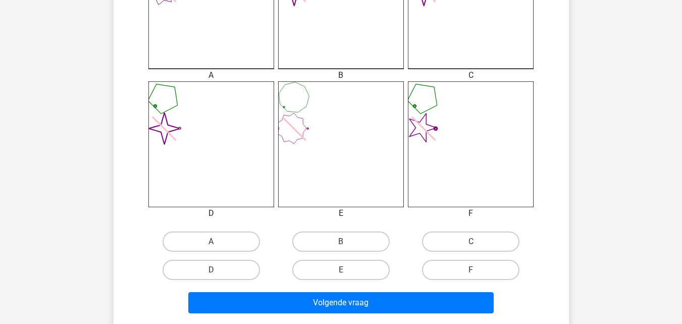
scroll to position [346, 0]
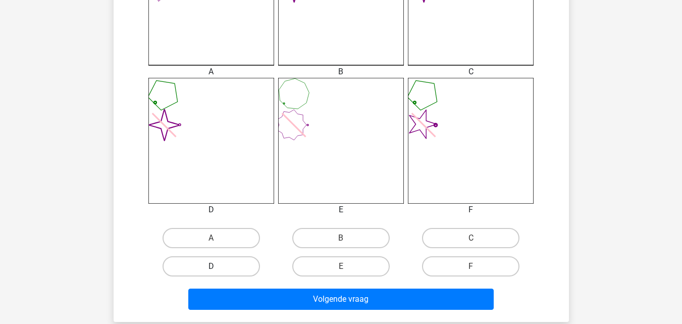
click at [255, 270] on label "D" at bounding box center [211, 266] width 97 height 20
click at [218, 270] on input "D" at bounding box center [214, 269] width 7 height 7
radio input "true"
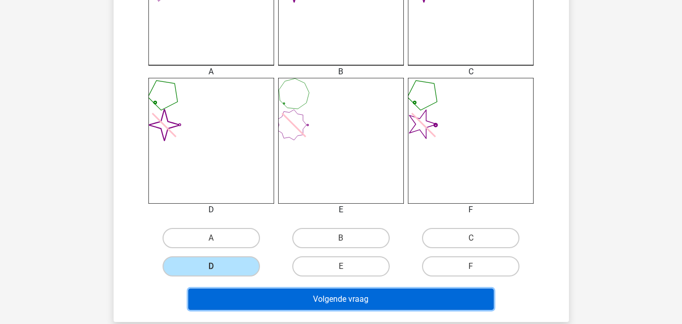
click at [268, 298] on button "Volgende vraag" at bounding box center [341, 298] width 306 height 21
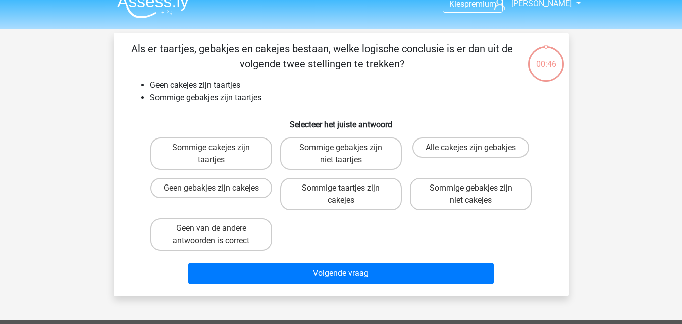
scroll to position [12, 0]
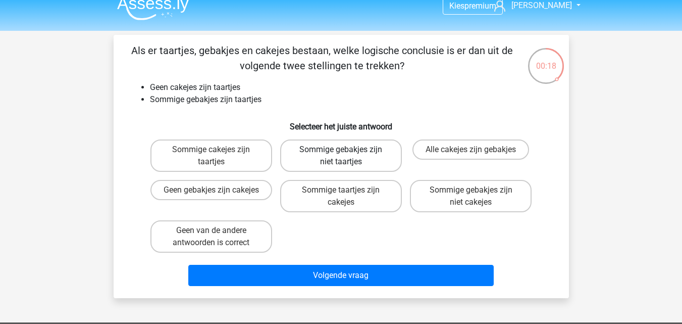
click at [366, 154] on label "Sommige gebakjes zijn niet taartjes" at bounding box center [341, 155] width 122 height 32
click at [348, 154] on input "Sommige gebakjes zijn niet taartjes" at bounding box center [344, 153] width 7 height 7
radio input "true"
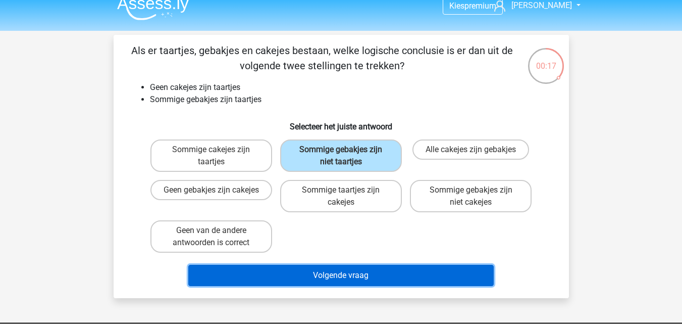
click at [356, 273] on button "Volgende vraag" at bounding box center [341, 275] width 306 height 21
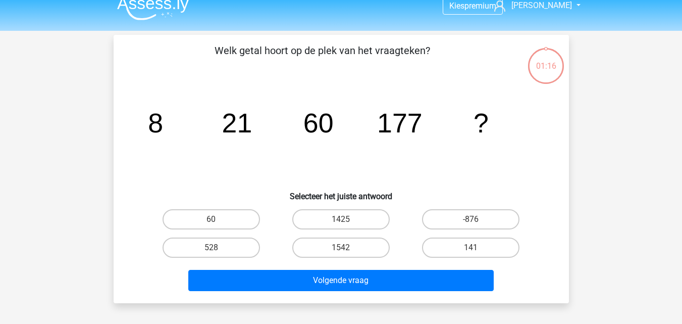
scroll to position [46, 0]
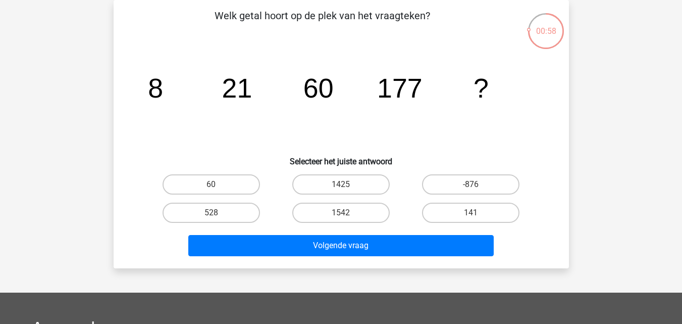
click at [250, 128] on icon "image/svg+xml 8 21 60 177 ?" at bounding box center [341, 97] width 407 height 102
click at [248, 211] on label "528" at bounding box center [211, 213] width 97 height 20
click at [218, 213] on input "528" at bounding box center [214, 216] width 7 height 7
radio input "true"
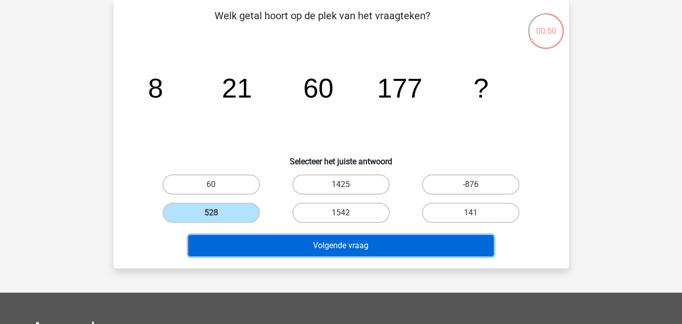
click at [261, 240] on button "Volgende vraag" at bounding box center [341, 245] width 306 height 21
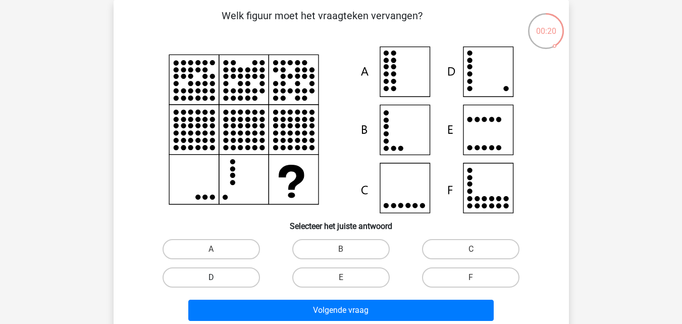
click at [222, 274] on label "D" at bounding box center [211, 277] width 97 height 20
click at [218, 277] on input "D" at bounding box center [214, 280] width 7 height 7
radio input "true"
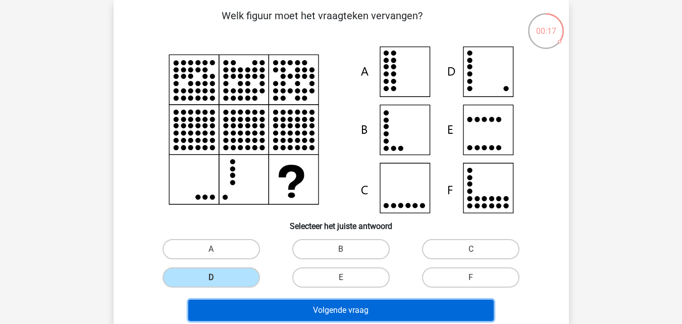
click at [260, 308] on button "Volgende vraag" at bounding box center [341, 310] width 306 height 21
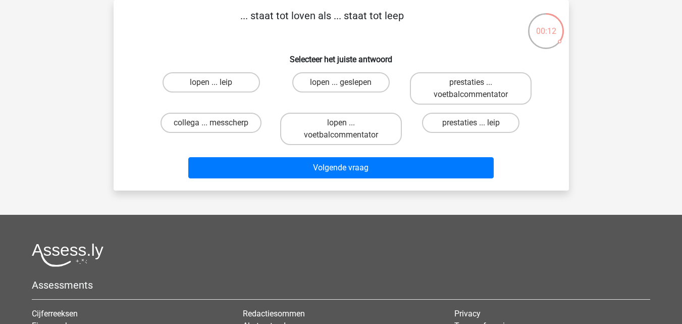
click at [402, 103] on div "lopen ... geslepen" at bounding box center [341, 88] width 122 height 32
click at [220, 80] on label "lopen ... leip" at bounding box center [211, 82] width 97 height 20
click at [218, 82] on input "lopen ... leip" at bounding box center [214, 85] width 7 height 7
radio input "true"
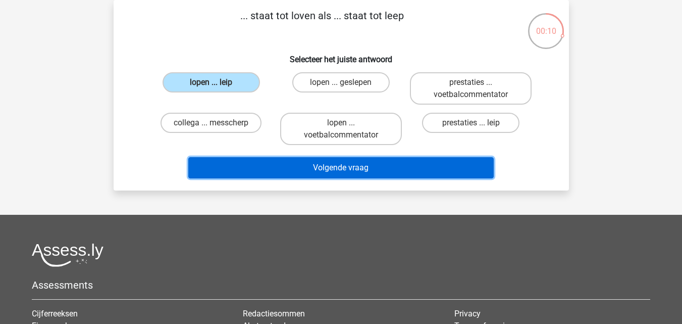
click at [262, 159] on button "Volgende vraag" at bounding box center [341, 167] width 306 height 21
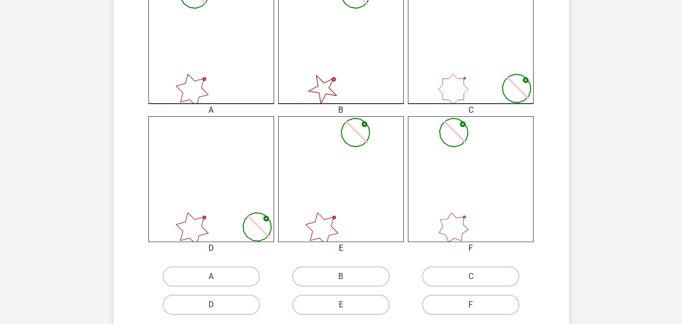
scroll to position [324, 0]
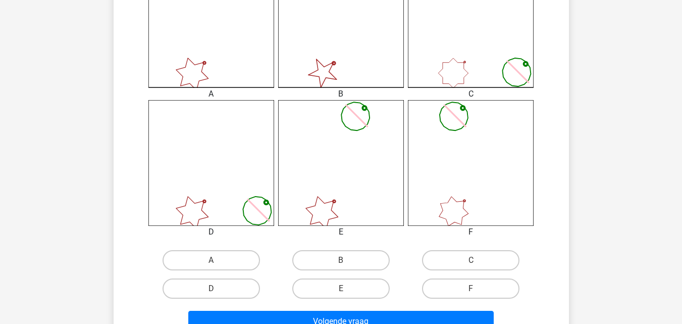
drag, startPoint x: 385, startPoint y: 297, endPoint x: 387, endPoint y: 304, distance: 6.7
click at [384, 297] on div "E" at bounding box center [341, 288] width 122 height 20
click at [385, 296] on label "E" at bounding box center [340, 288] width 97 height 20
click at [348, 295] on input "E" at bounding box center [344, 291] width 7 height 7
radio input "true"
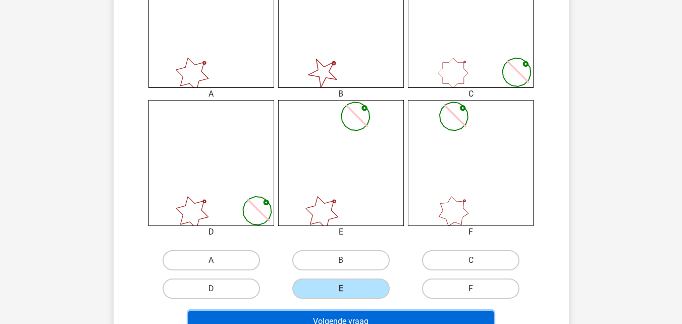
click at [385, 311] on button "Volgende vraag" at bounding box center [341, 321] width 306 height 21
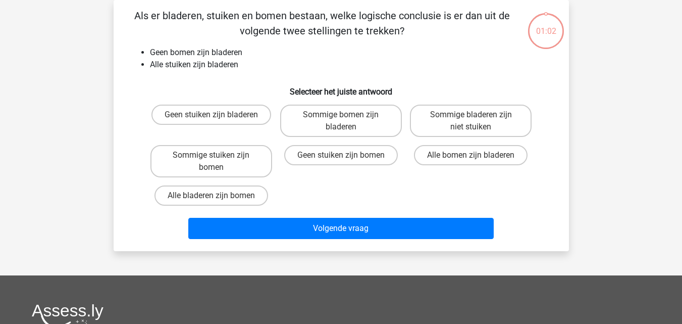
scroll to position [0, 0]
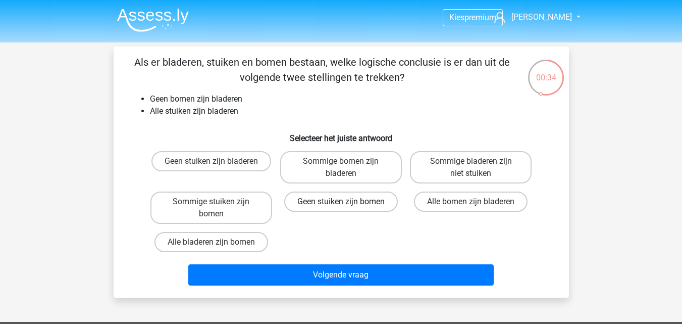
click at [350, 198] on label "Geen stuiken zijn bomen" at bounding box center [341, 201] width 114 height 20
click at [348, 202] on input "Geen stuiken zijn bomen" at bounding box center [344, 205] width 7 height 7
radio input "true"
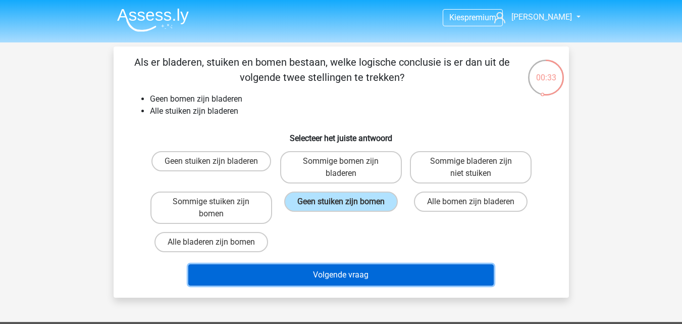
click at [364, 285] on button "Volgende vraag" at bounding box center [341, 274] width 306 height 21
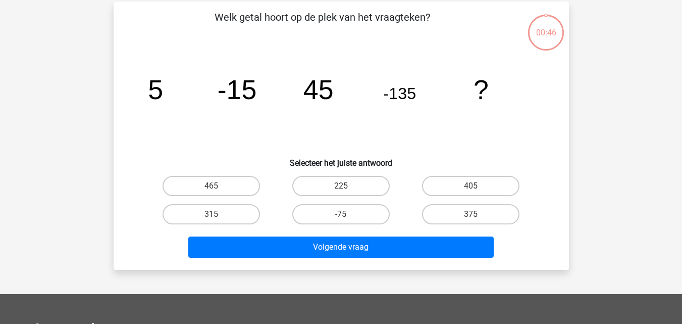
scroll to position [46, 0]
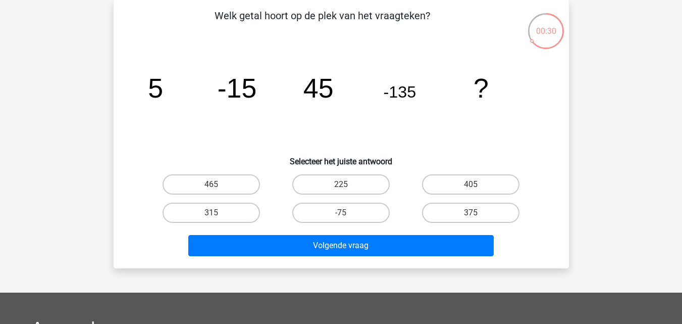
click at [449, 171] on div "405" at bounding box center [471, 184] width 130 height 28
click at [445, 187] on label "405" at bounding box center [470, 184] width 97 height 20
click at [471, 187] on input "405" at bounding box center [474, 187] width 7 height 7
radio input "true"
click at [427, 228] on div "Welk getal hoort op de plek van het vraagteken? image/svg+xml 5 -15 45 -135 ? S…" at bounding box center [342, 134] width 448 height 252
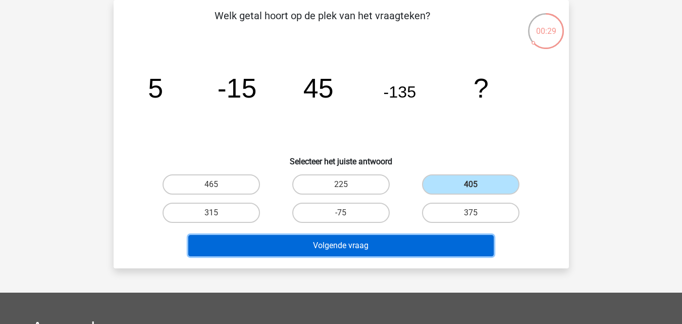
click at [423, 244] on button "Volgende vraag" at bounding box center [341, 245] width 306 height 21
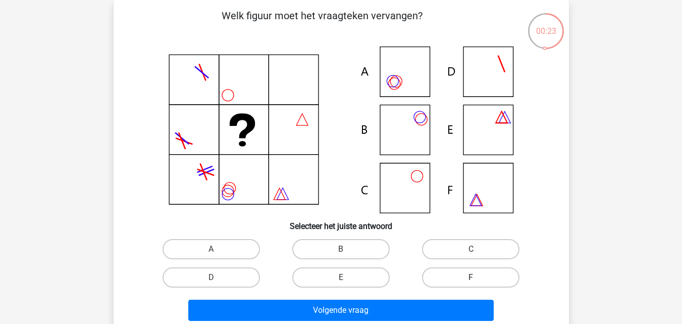
click at [515, 272] on label "F" at bounding box center [470, 277] width 97 height 20
click at [478, 277] on input "F" at bounding box center [474, 280] width 7 height 7
radio input "true"
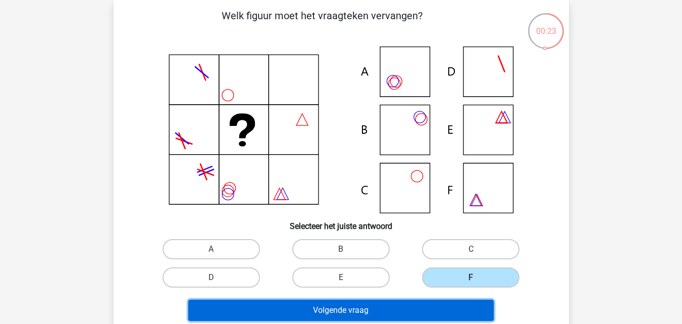
click at [468, 312] on button "Volgende vraag" at bounding box center [341, 310] width 306 height 21
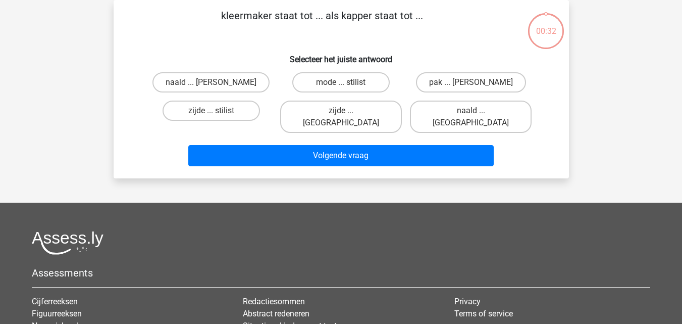
scroll to position [0, 0]
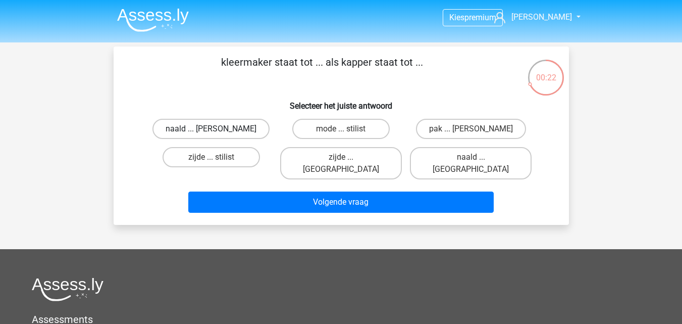
click at [226, 121] on label "naald ... schaar" at bounding box center [211, 129] width 117 height 20
click at [218, 129] on input "naald ... schaar" at bounding box center [214, 132] width 7 height 7
radio input "true"
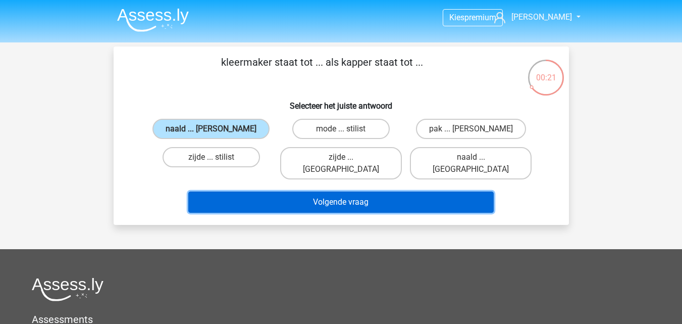
click at [260, 191] on button "Volgende vraag" at bounding box center [341, 201] width 306 height 21
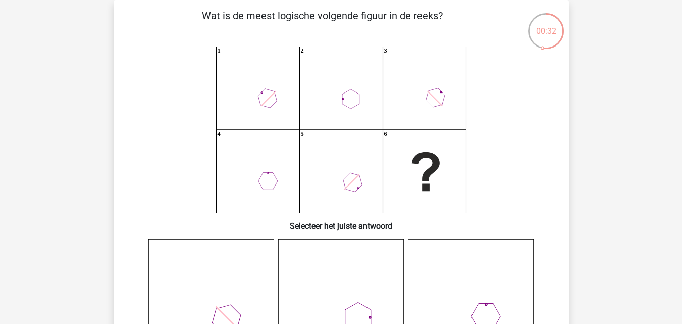
scroll to position [329, 0]
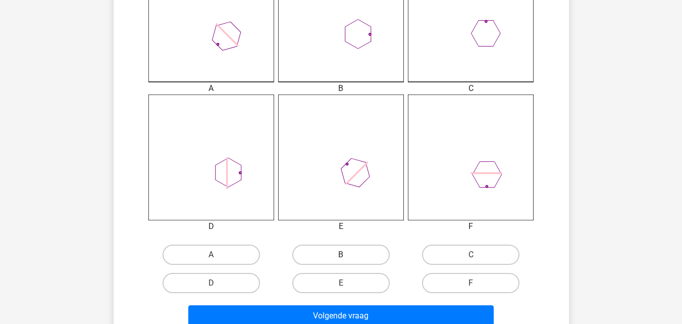
click at [304, 263] on label "B" at bounding box center [340, 254] width 97 height 20
click at [341, 261] on input "B" at bounding box center [344, 258] width 7 height 7
radio input "true"
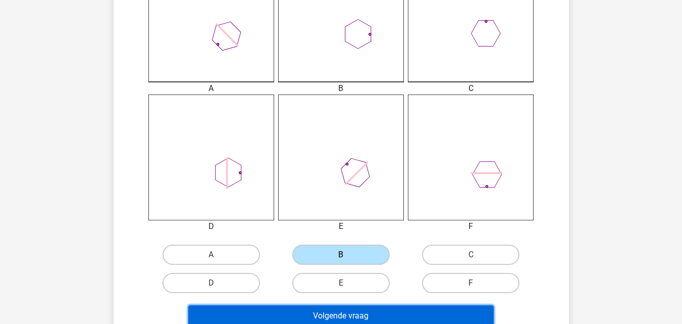
click at [318, 311] on button "Volgende vraag" at bounding box center [341, 315] width 306 height 21
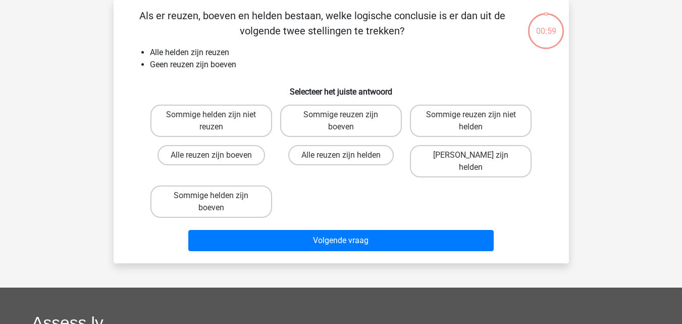
scroll to position [0, 0]
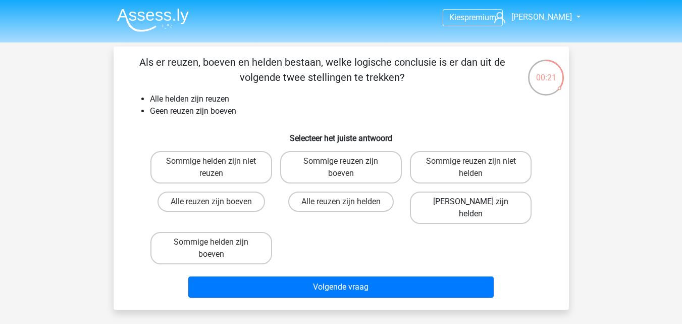
click at [475, 198] on label "Geen boeven zijn helden" at bounding box center [471, 207] width 122 height 32
click at [475, 202] on input "Geen boeven zijn helden" at bounding box center [474, 205] width 7 height 7
radio input "true"
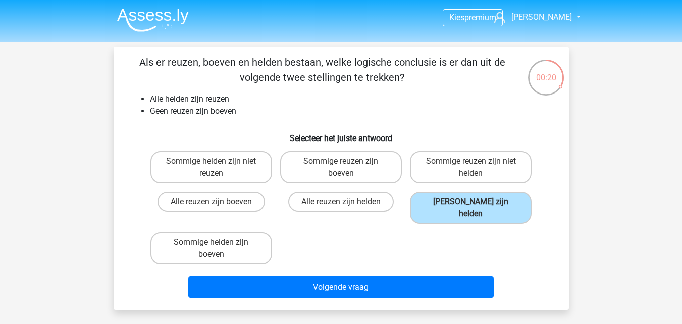
click at [452, 307] on div "Kies premium henk peet12348699778@hotmail.com" at bounding box center [341, 300] width 682 height 601
click at [452, 291] on div "Als er reuzen, boeven en helden bestaan, welke logische conclusie is er dan uit…" at bounding box center [342, 177] width 456 height 263
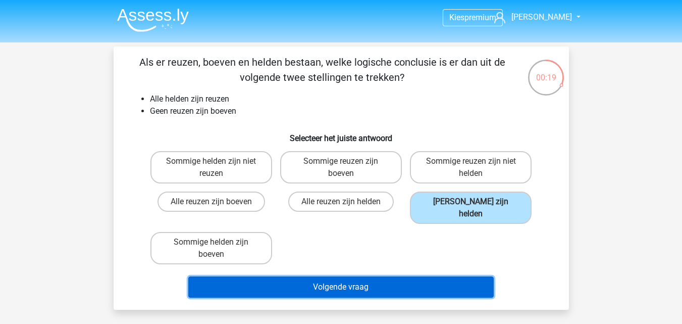
click at [452, 284] on button "Volgende vraag" at bounding box center [341, 286] width 306 height 21
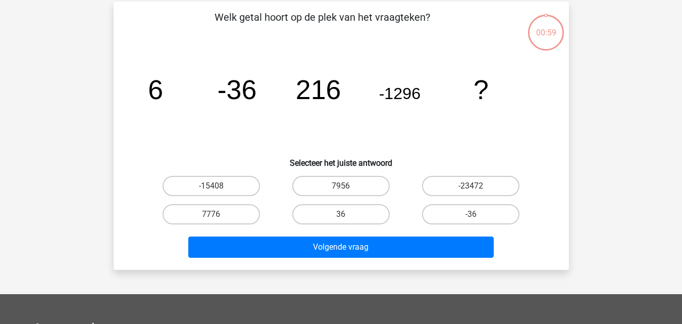
scroll to position [46, 0]
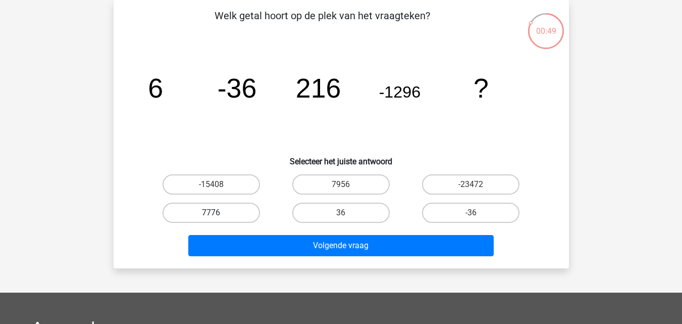
click at [220, 216] on label "7776" at bounding box center [211, 213] width 97 height 20
click at [218, 216] on input "7776" at bounding box center [214, 216] width 7 height 7
radio input "true"
click at [228, 233] on div "Volgende vraag" at bounding box center [341, 243] width 423 height 33
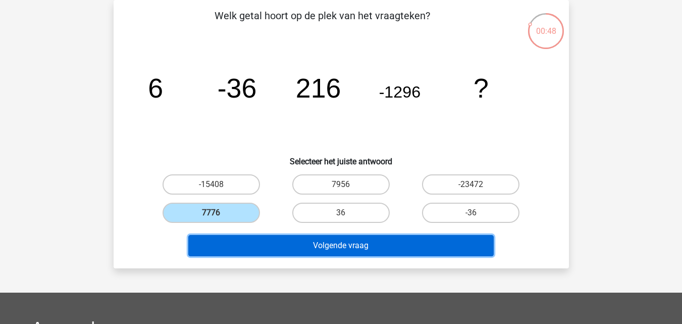
click at [232, 241] on button "Volgende vraag" at bounding box center [341, 245] width 306 height 21
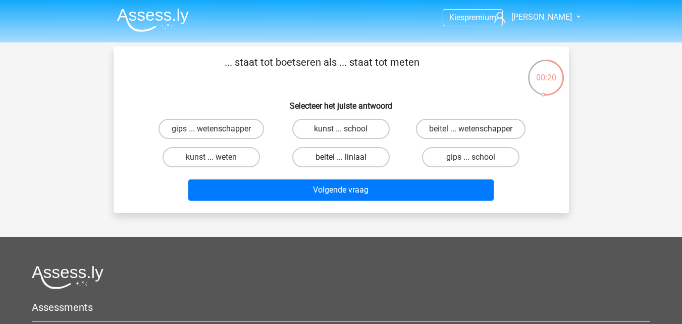
click at [319, 154] on label "beitel ... liniaal" at bounding box center [340, 157] width 97 height 20
click at [341, 157] on input "beitel ... liniaal" at bounding box center [344, 160] width 7 height 7
radio input "true"
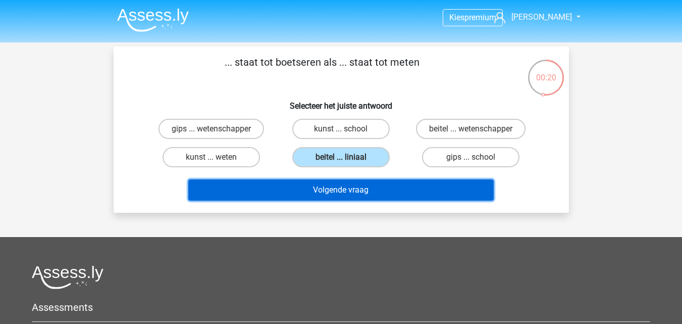
click at [321, 198] on button "Volgende vraag" at bounding box center [341, 189] width 306 height 21
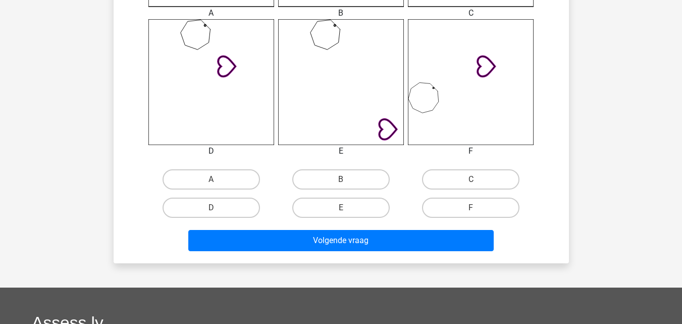
scroll to position [436, 0]
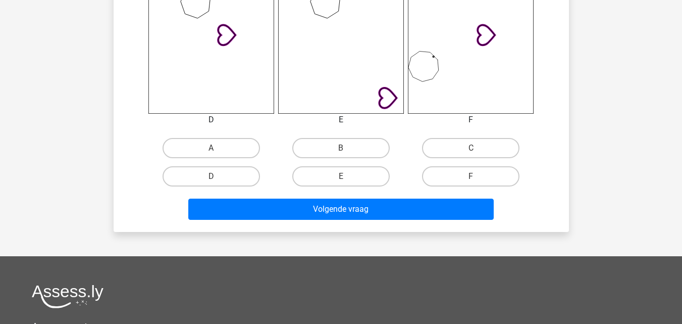
click at [273, 178] on div "D" at bounding box center [211, 176] width 130 height 28
click at [251, 179] on label "D" at bounding box center [211, 176] width 97 height 20
click at [218, 179] on input "D" at bounding box center [214, 179] width 7 height 7
radio input "true"
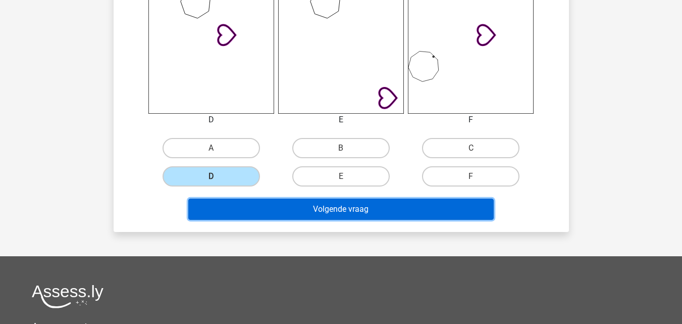
click at [264, 205] on button "Volgende vraag" at bounding box center [341, 209] width 306 height 21
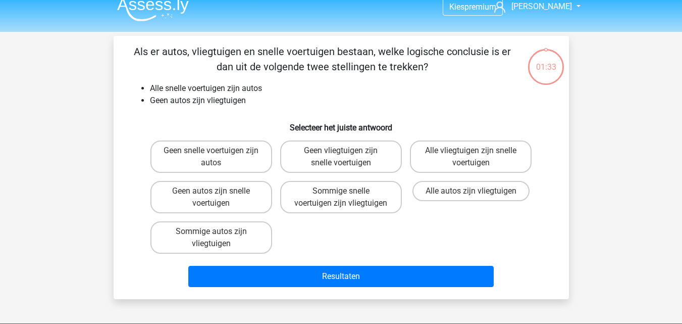
scroll to position [0, 0]
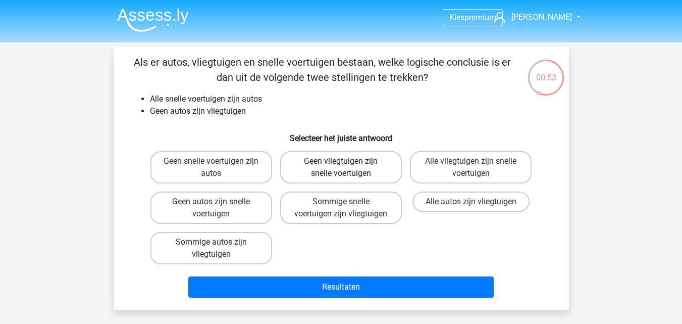
click at [320, 159] on label "Geen vliegtuigen zijn snelle voertuigen" at bounding box center [341, 167] width 122 height 32
click at [341, 161] on input "Geen vliegtuigen zijn snelle voertuigen" at bounding box center [344, 164] width 7 height 7
radio input "true"
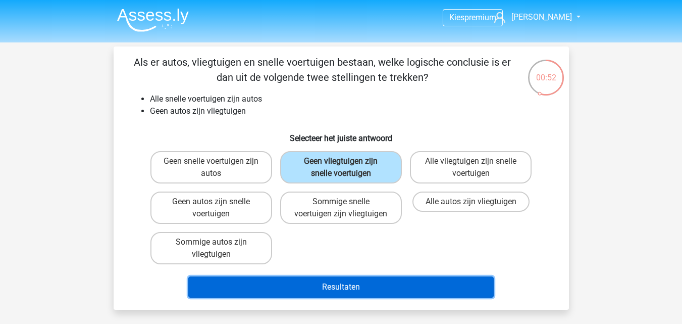
click at [351, 287] on button "Resultaten" at bounding box center [341, 286] width 306 height 21
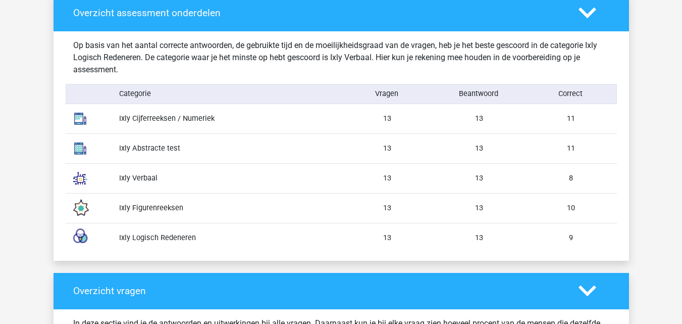
scroll to position [793, 0]
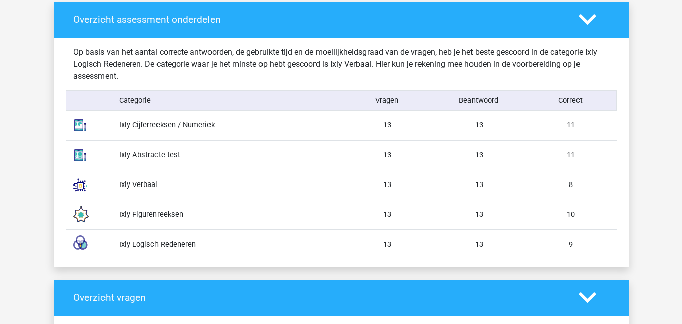
drag, startPoint x: 127, startPoint y: 188, endPoint x: 161, endPoint y: 183, distance: 34.7
click at [161, 183] on div "Ixly Verbaal" at bounding box center [227, 184] width 230 height 11
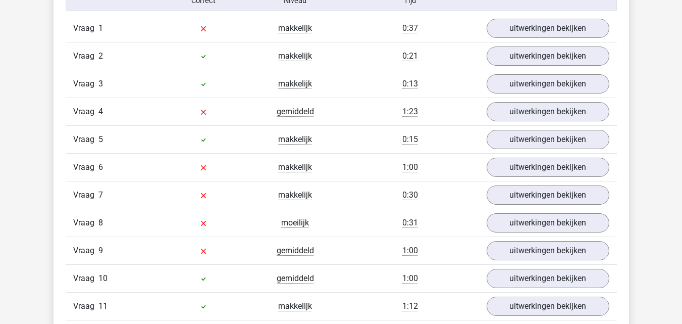
scroll to position [1076, 0]
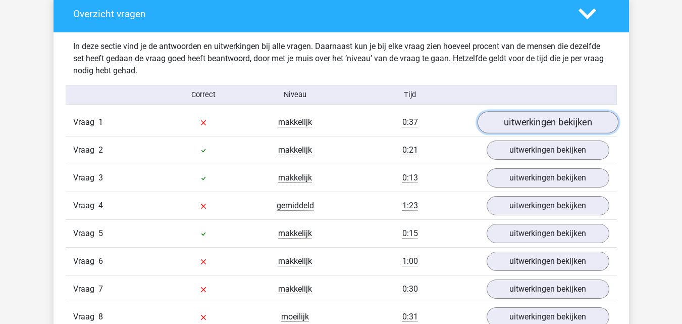
click at [518, 120] on link "uitwerkingen bekijken" at bounding box center [547, 123] width 141 height 22
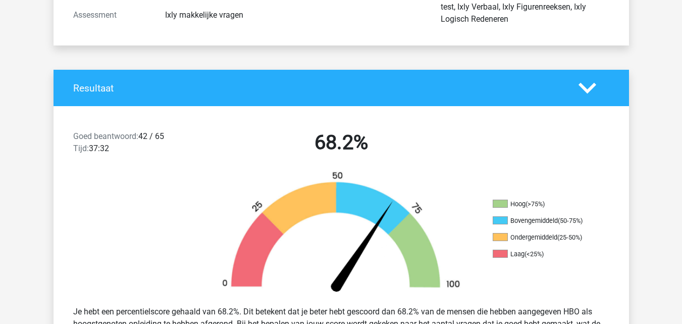
scroll to position [217, 0]
